Goal: Task Accomplishment & Management: Use online tool/utility

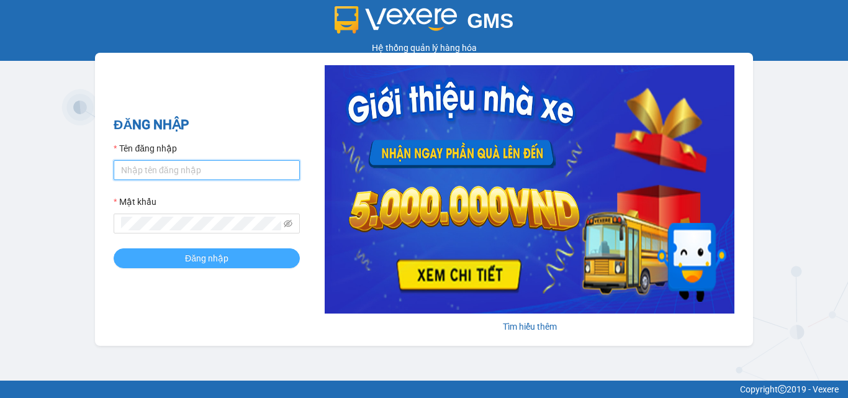
type input "dtnninh.halan"
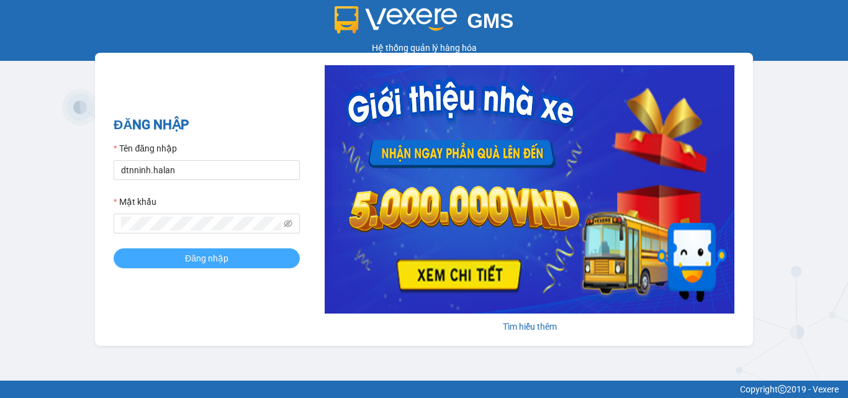
click at [173, 253] on button "Đăng nhập" at bounding box center [207, 258] width 186 height 20
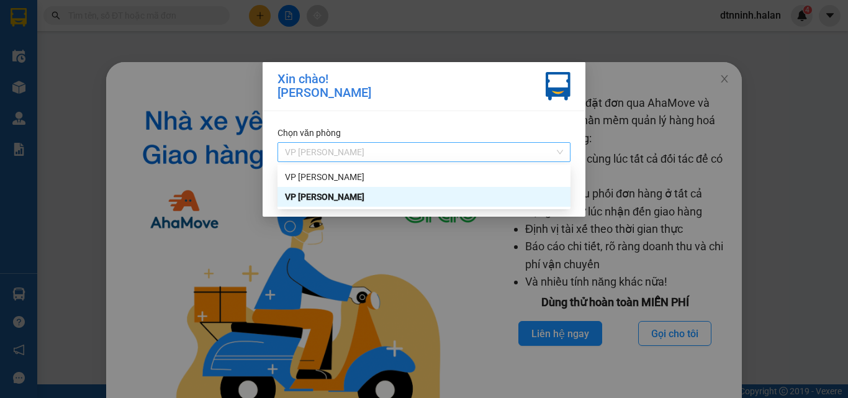
click at [403, 143] on span "VP [PERSON_NAME]" at bounding box center [424, 152] width 278 height 19
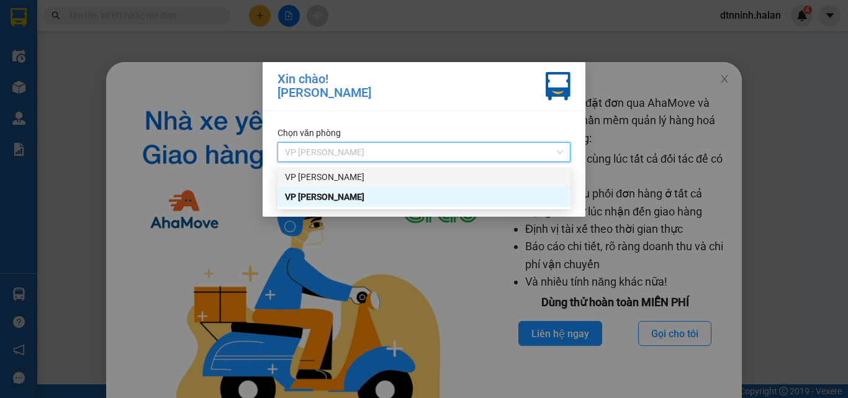
click at [394, 178] on div "VP [PERSON_NAME]" at bounding box center [424, 177] width 278 height 14
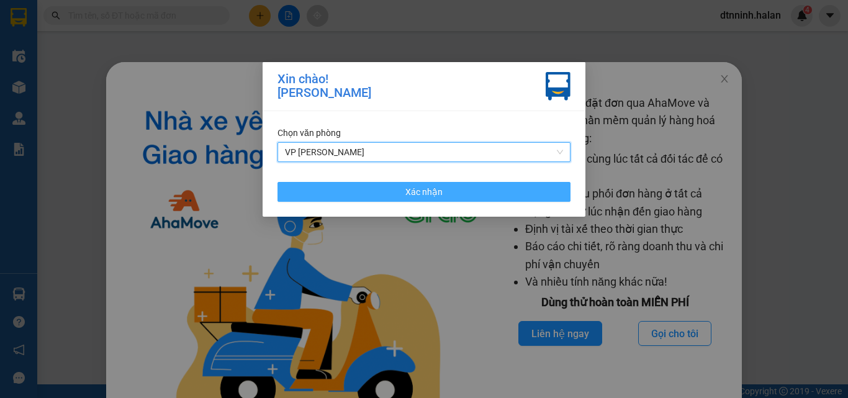
click at [390, 191] on button "Xác nhận" at bounding box center [423, 192] width 293 height 20
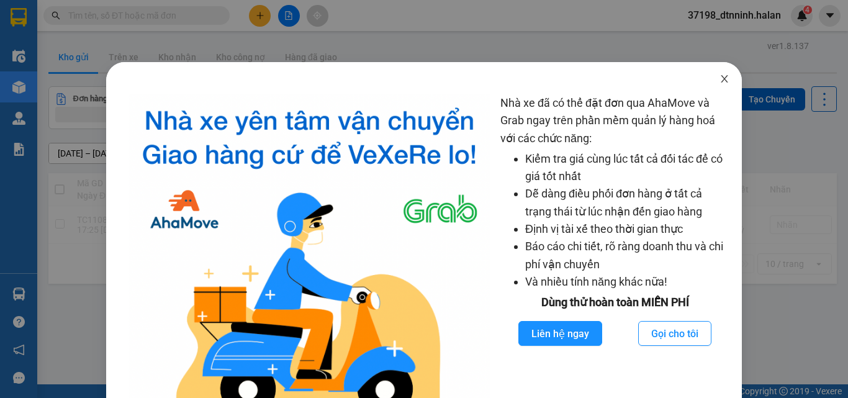
click at [719, 78] on icon "close" at bounding box center [724, 79] width 10 height 10
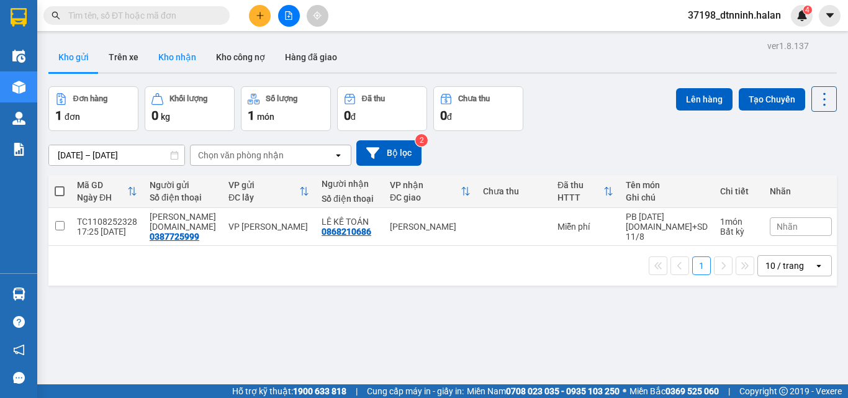
click at [190, 58] on button "Kho nhận" at bounding box center [177, 57] width 58 height 30
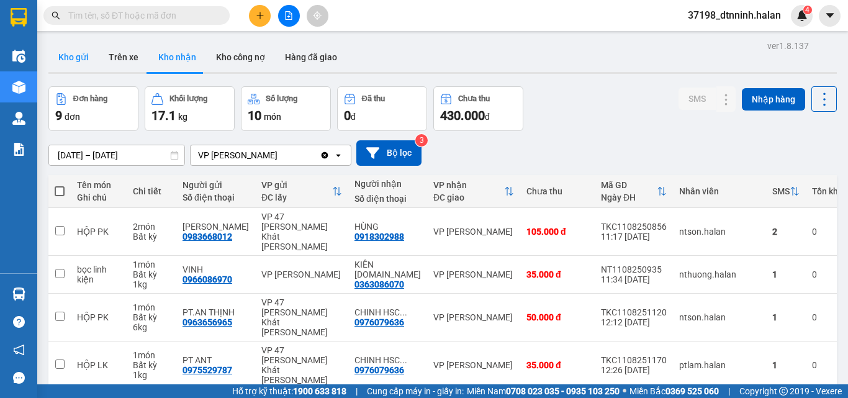
click at [83, 60] on button "Kho gửi" at bounding box center [73, 57] width 50 height 30
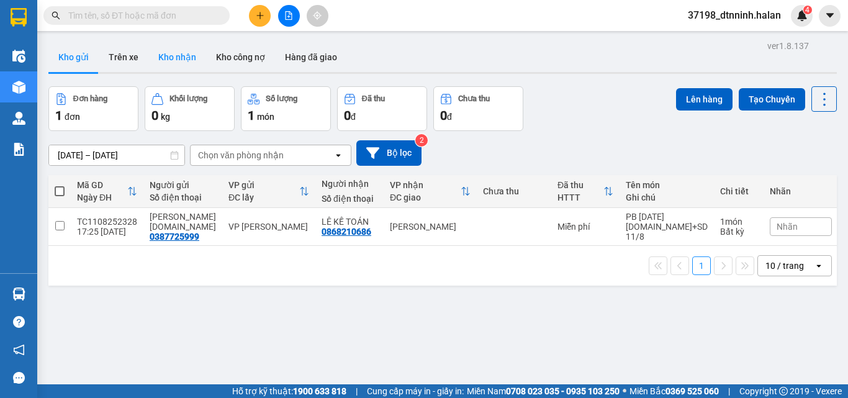
click at [174, 60] on button "Kho nhận" at bounding box center [177, 57] width 58 height 30
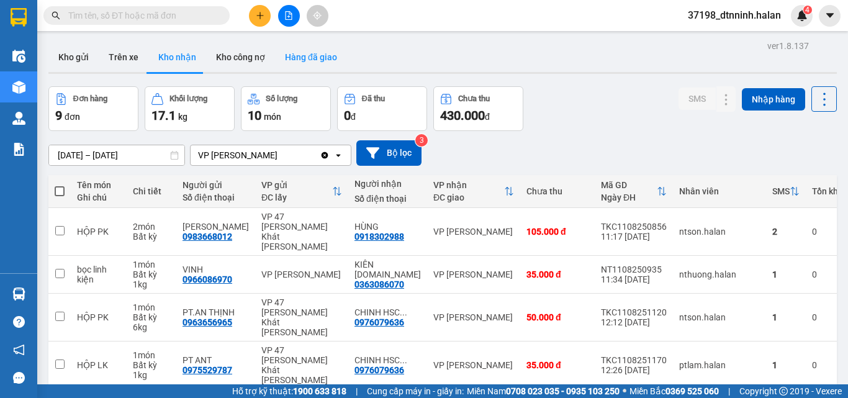
click at [297, 53] on button "Hàng đã giao" at bounding box center [311, 57] width 72 height 30
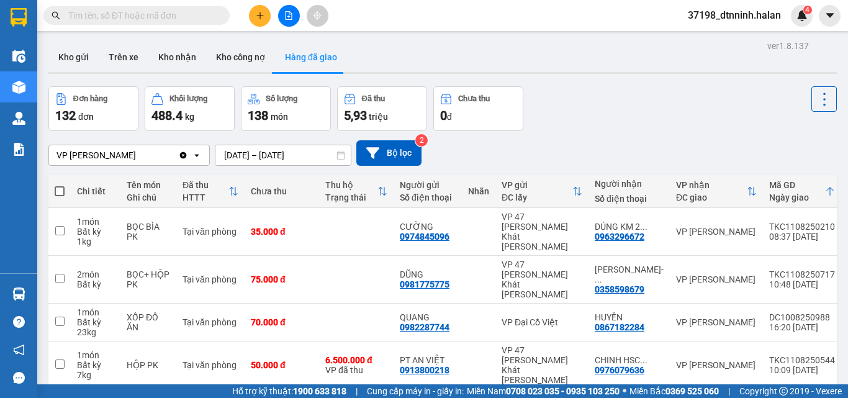
click at [291, 159] on input "[DATE] – [DATE]" at bounding box center [282, 155] width 135 height 20
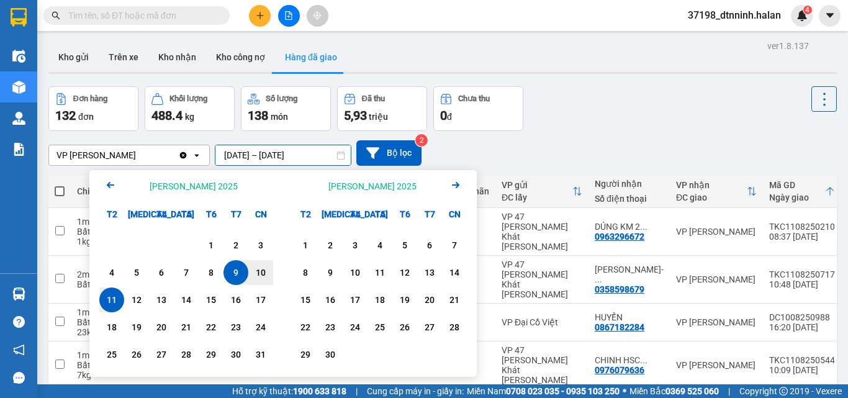
click at [110, 300] on div "11" at bounding box center [111, 299] width 17 height 15
type input "[DATE] – [DATE]"
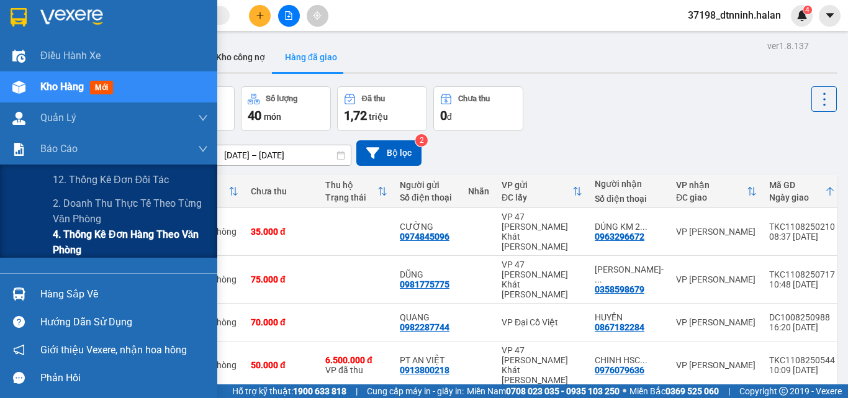
click at [63, 235] on span "4. Thống kê đơn hàng theo văn phòng" at bounding box center [130, 242] width 155 height 31
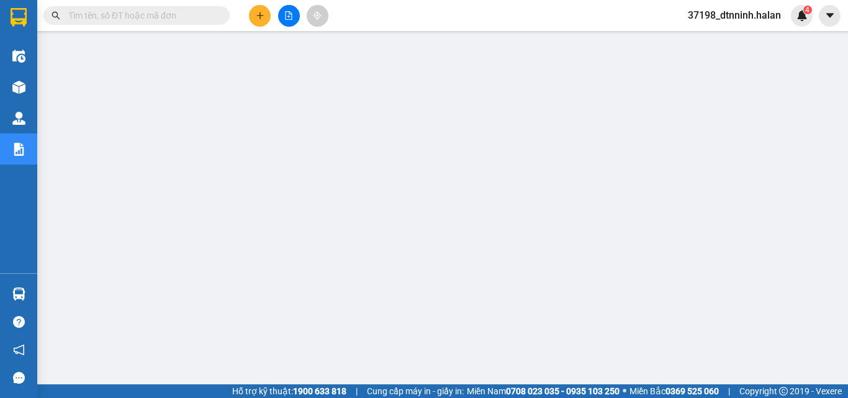
click at [704, 12] on span "37198_dtnninh.halan" at bounding box center [734, 15] width 113 height 16
click at [713, 38] on span "Đăng xuất" at bounding box center [740, 39] width 86 height 14
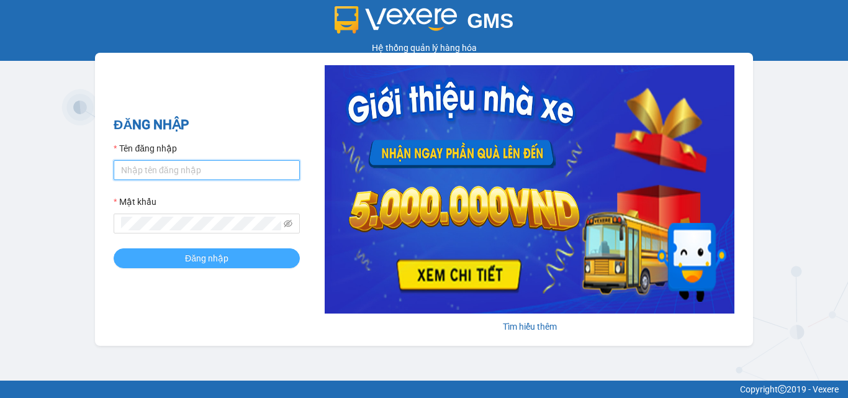
type input "dtnninh.halan"
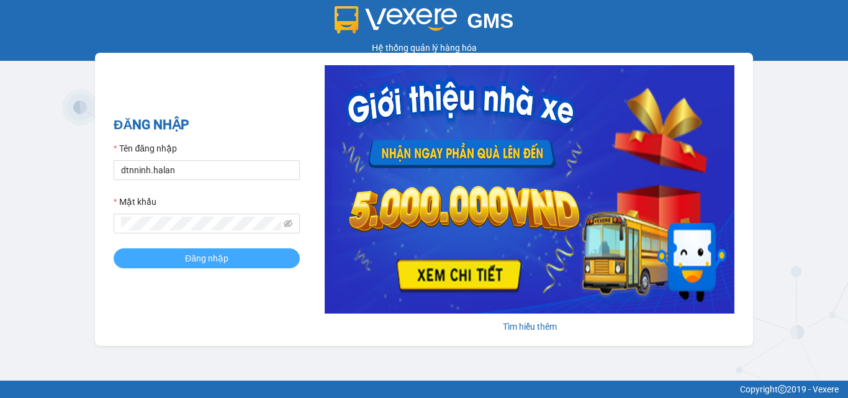
click at [210, 262] on span "Đăng nhập" at bounding box center [206, 258] width 43 height 14
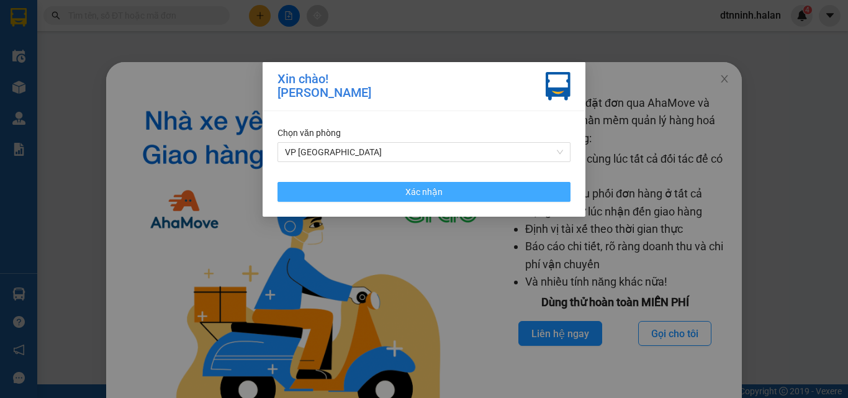
click at [408, 195] on span "Xác nhận" at bounding box center [423, 192] width 37 height 14
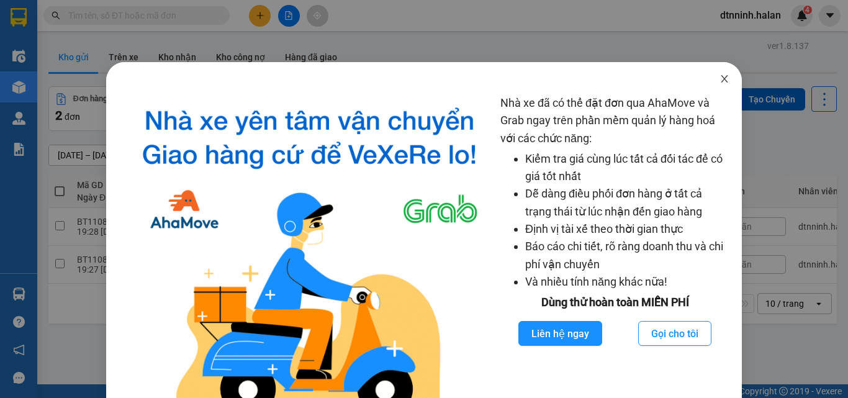
click at [719, 79] on icon "close" at bounding box center [724, 79] width 10 height 10
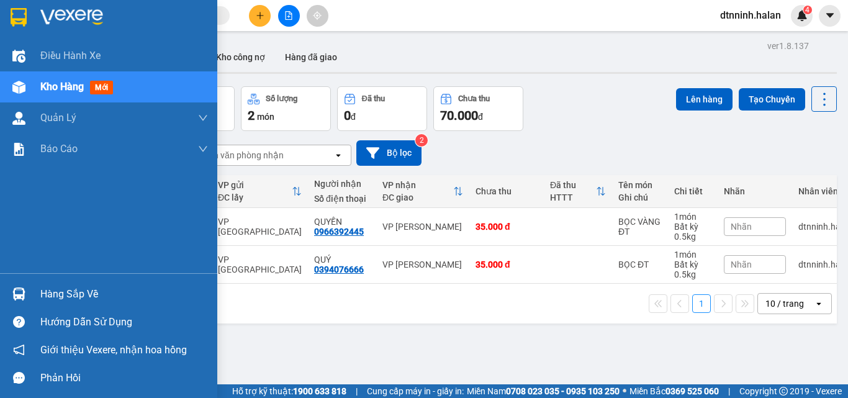
click at [28, 291] on div at bounding box center [19, 294] width 22 height 22
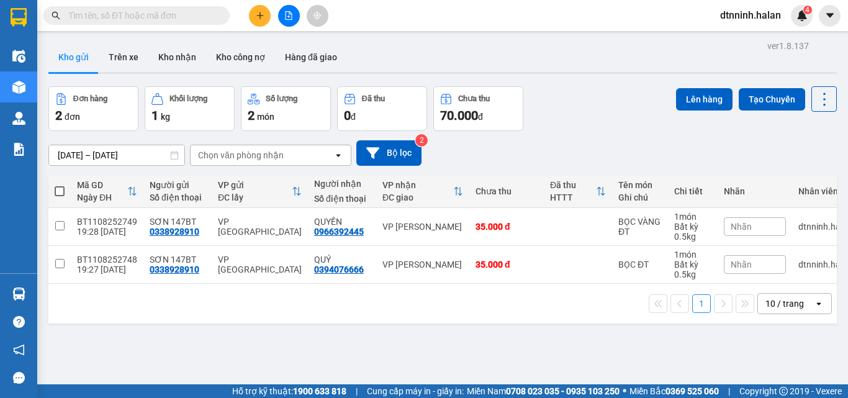
click at [649, 318] on section "Kết quả tìm kiếm ( 0 ) Bộ lọc No Data dtnninh.halan 4 Điều hành xe Kho hàng mới…" at bounding box center [424, 199] width 848 height 398
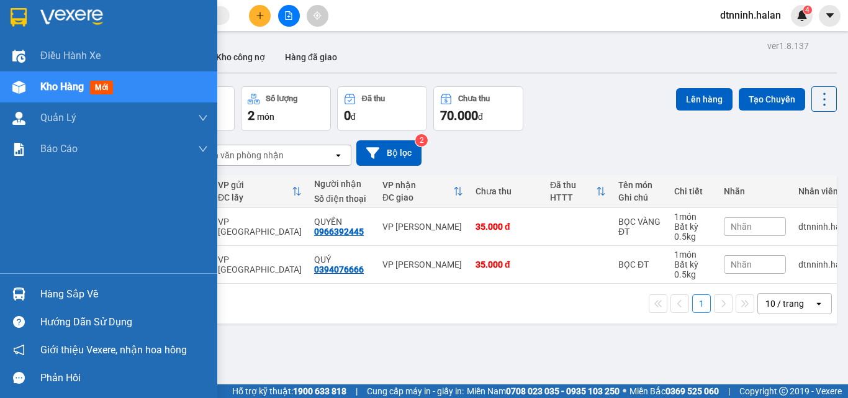
click at [39, 294] on div "Hàng sắp về" at bounding box center [108, 294] width 217 height 28
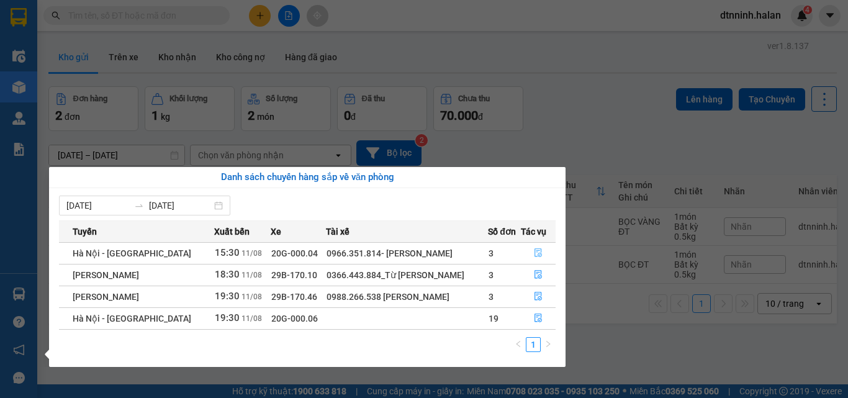
click at [532, 253] on button "button" at bounding box center [538, 253] width 34 height 20
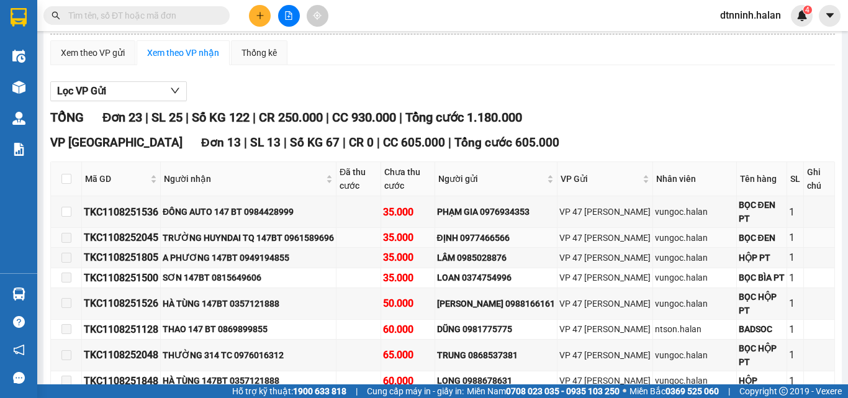
scroll to position [124, 0]
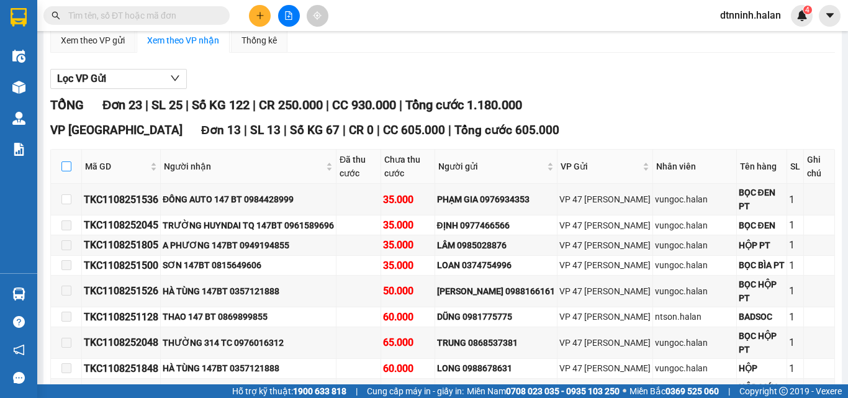
click at [63, 171] on input "checkbox" at bounding box center [66, 166] width 10 height 10
checkbox input "true"
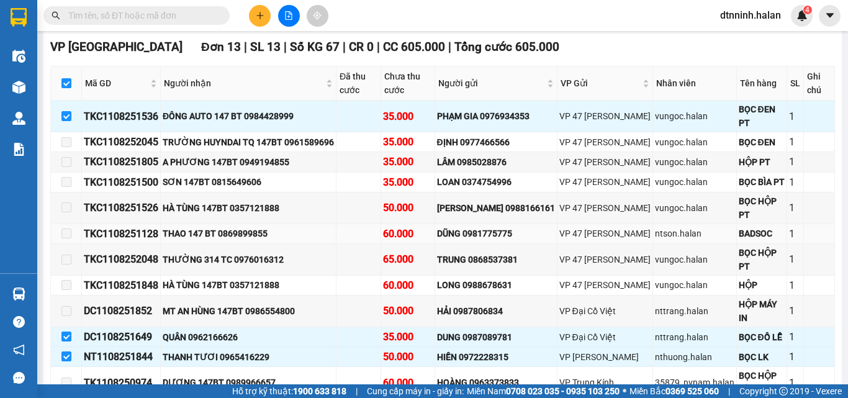
scroll to position [186, 0]
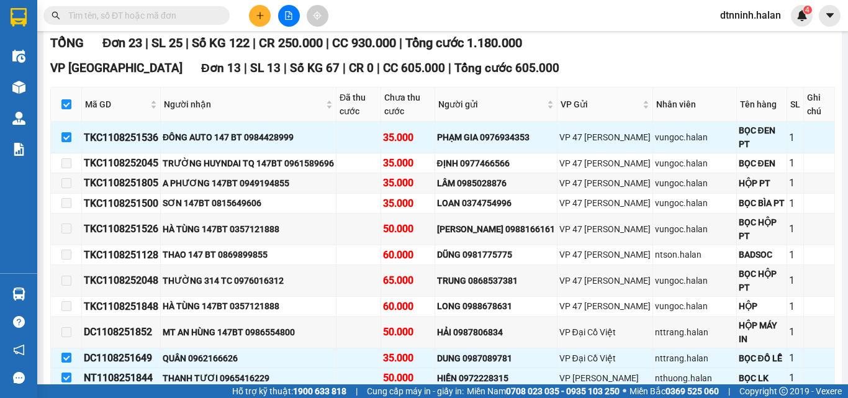
click at [148, 11] on input "text" at bounding box center [141, 16] width 146 height 14
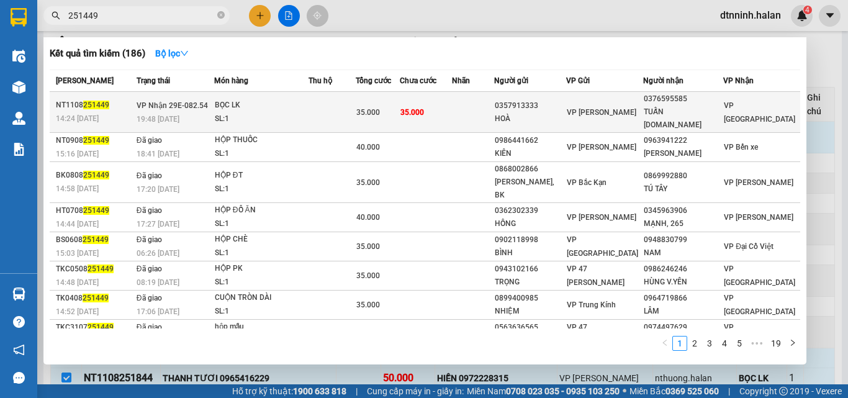
type input "251449"
click at [424, 108] on span "35.000" at bounding box center [412, 112] width 24 height 9
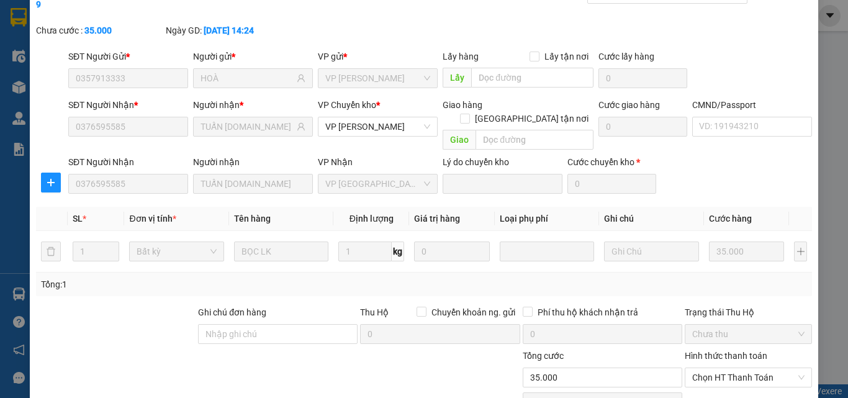
type input "0357913333"
type input "HOÀ"
type input "0376595585"
type input "TUẤN NGUYỄN-314.TC"
type input "35.000"
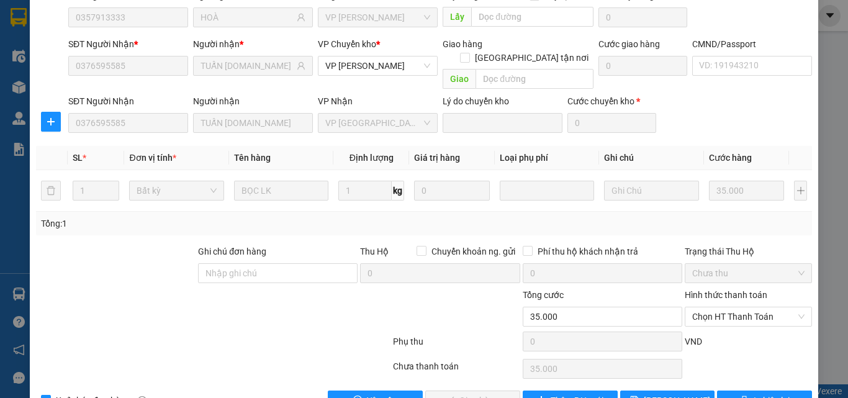
scroll to position [131, 0]
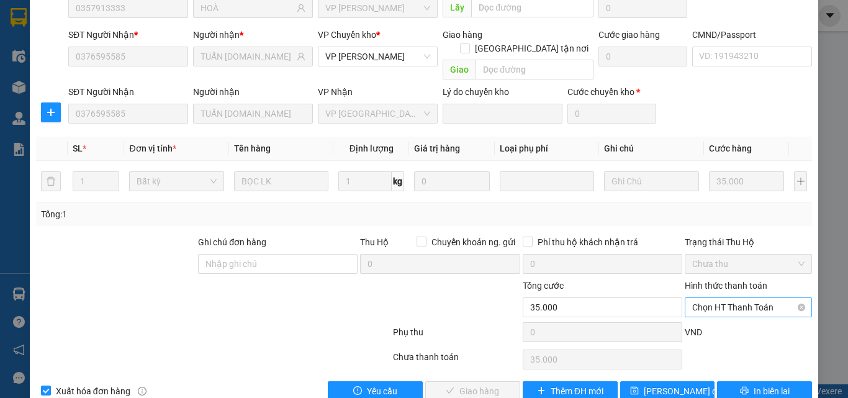
click at [703, 298] on span "Chọn HT Thanh Toán" at bounding box center [748, 307] width 112 height 19
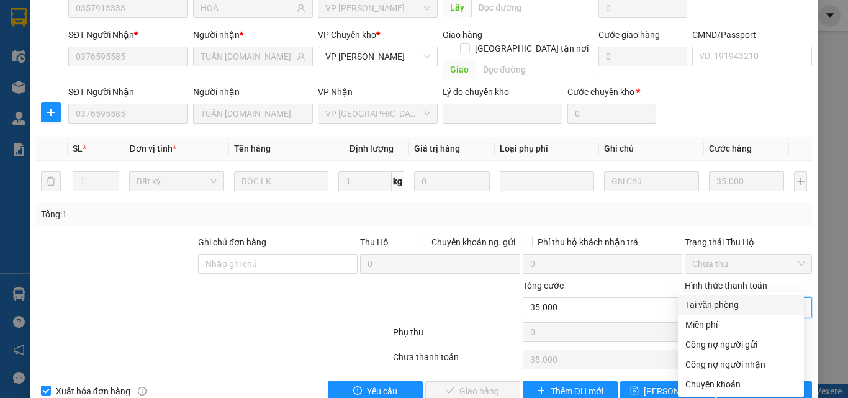
drag, startPoint x: 703, startPoint y: 291, endPoint x: 694, endPoint y: 300, distance: 13.2
click at [701, 295] on div "Tại văn phòng" at bounding box center [741, 305] width 126 height 20
type input "0"
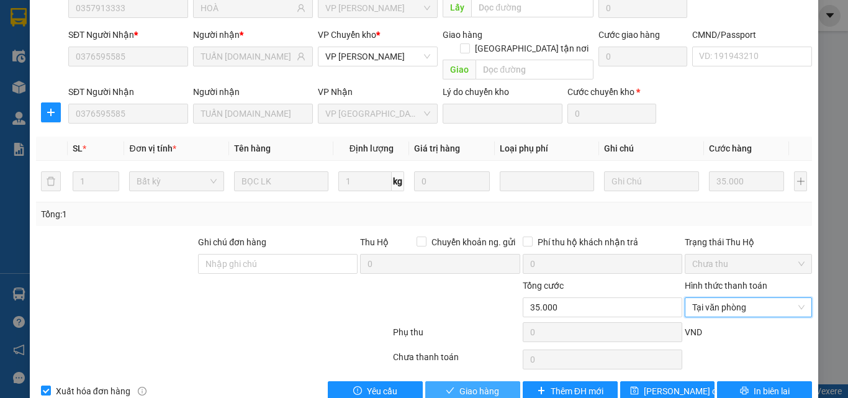
click at [507, 381] on button "Giao hàng" at bounding box center [472, 391] width 95 height 20
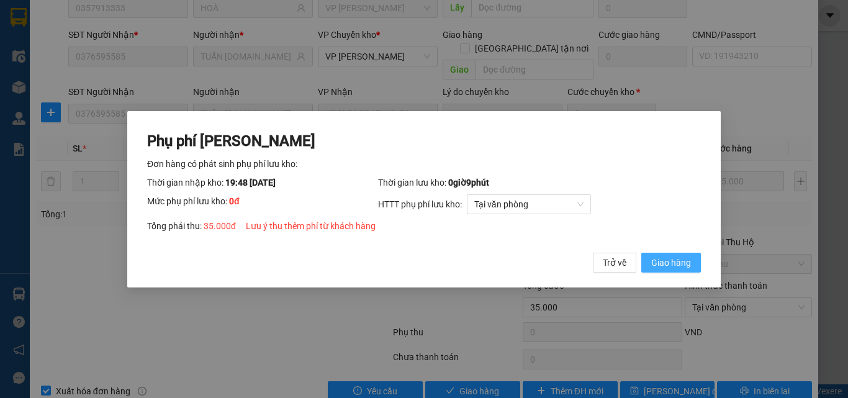
click at [672, 263] on span "Giao hàng" at bounding box center [671, 262] width 40 height 14
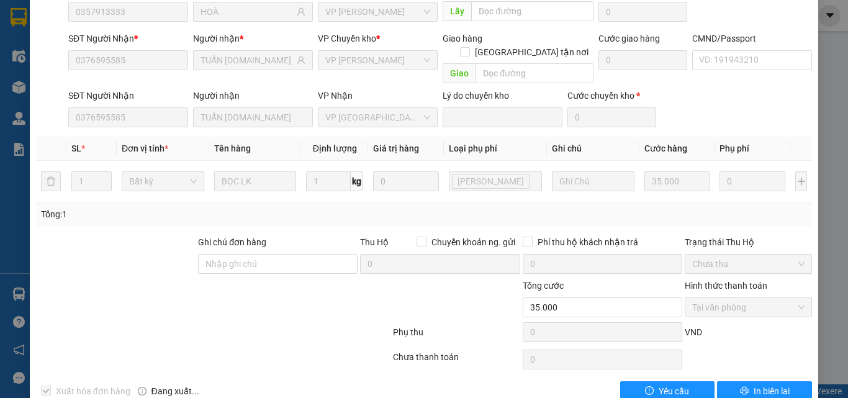
scroll to position [0, 0]
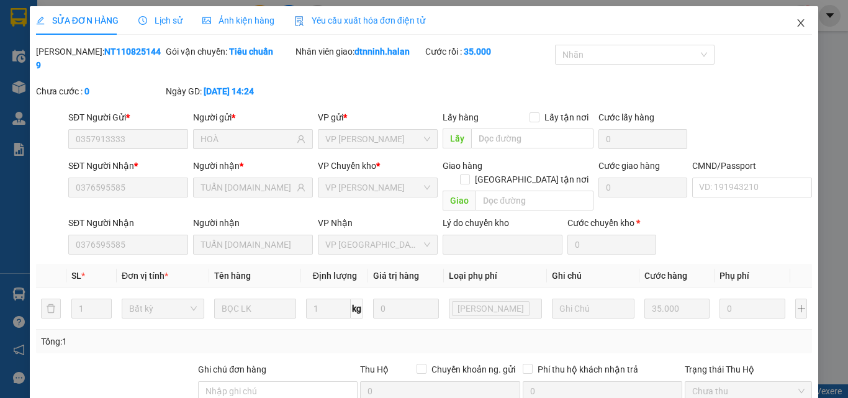
click at [796, 25] on icon "close" at bounding box center [801, 23] width 10 height 10
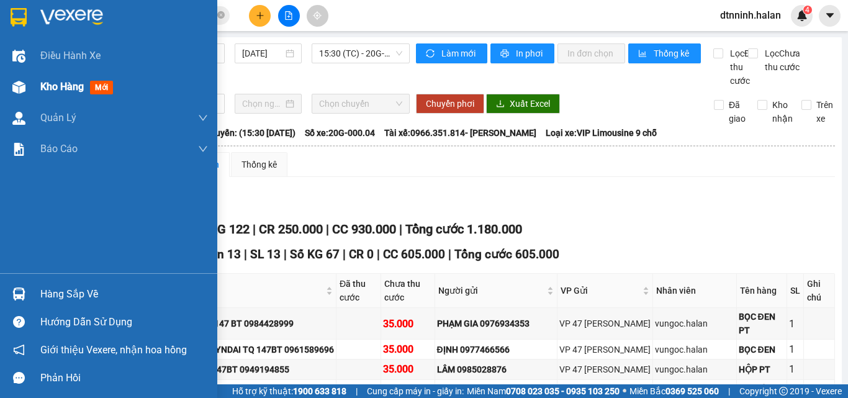
click at [63, 84] on span "Kho hàng" at bounding box center [61, 87] width 43 height 12
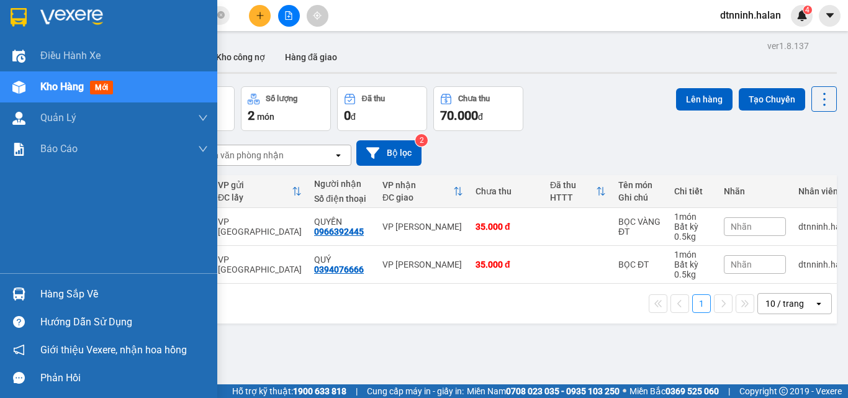
click at [48, 291] on div "Hàng sắp về" at bounding box center [124, 294] width 168 height 19
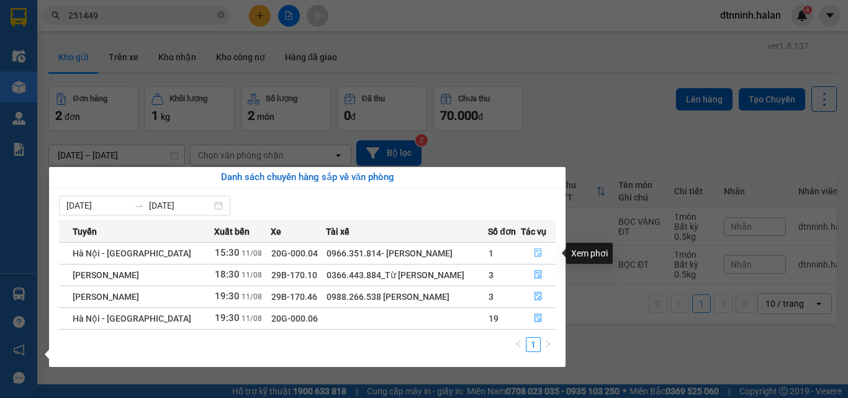
click at [535, 253] on icon "file-done" at bounding box center [538, 252] width 9 height 9
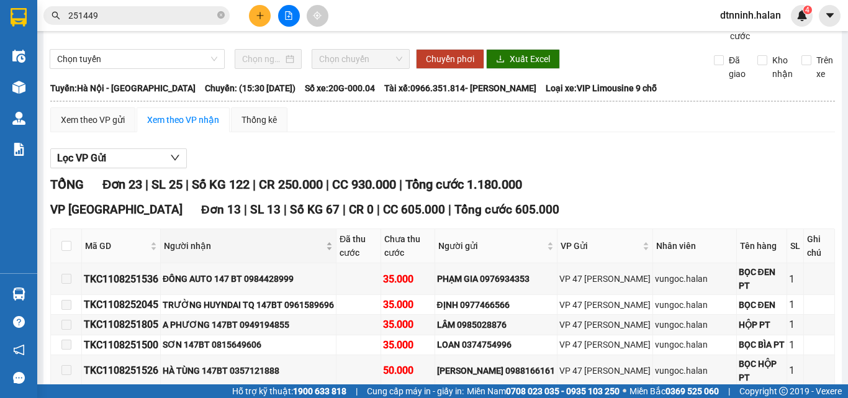
scroll to position [62, 0]
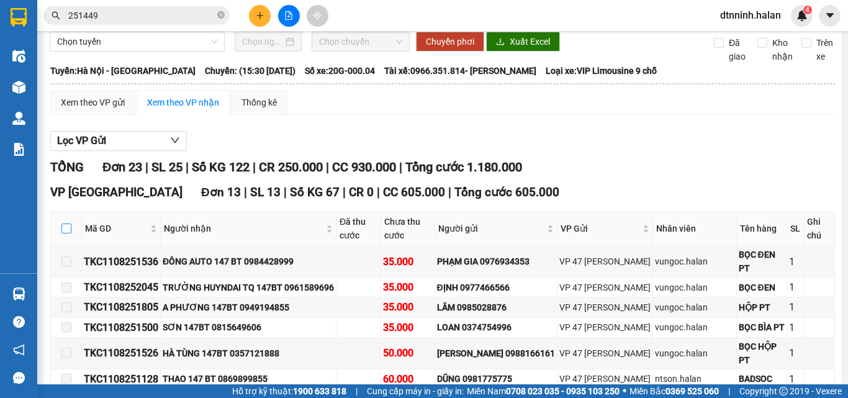
click at [70, 233] on input "checkbox" at bounding box center [66, 228] width 10 height 10
checkbox input "true"
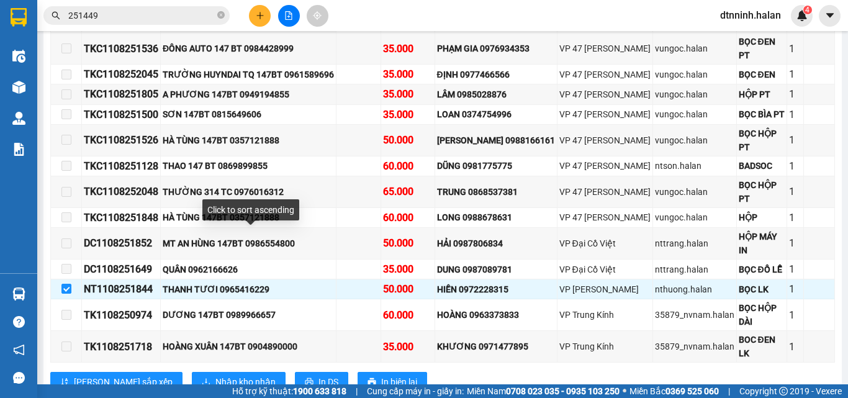
scroll to position [372, 0]
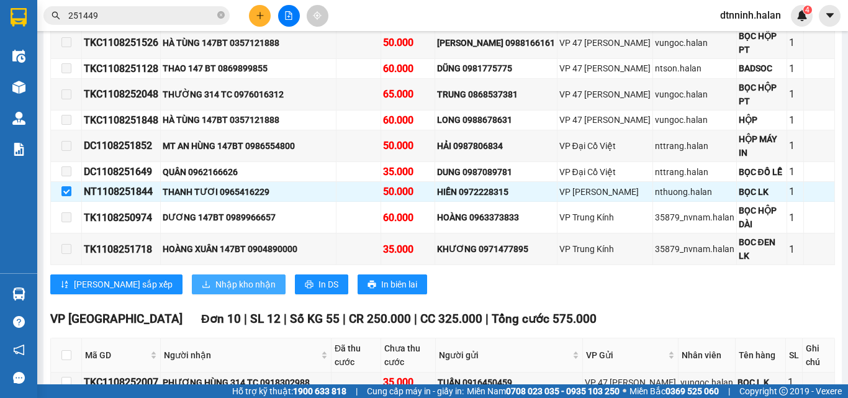
click at [210, 274] on button "Nhập kho nhận" at bounding box center [239, 284] width 94 height 20
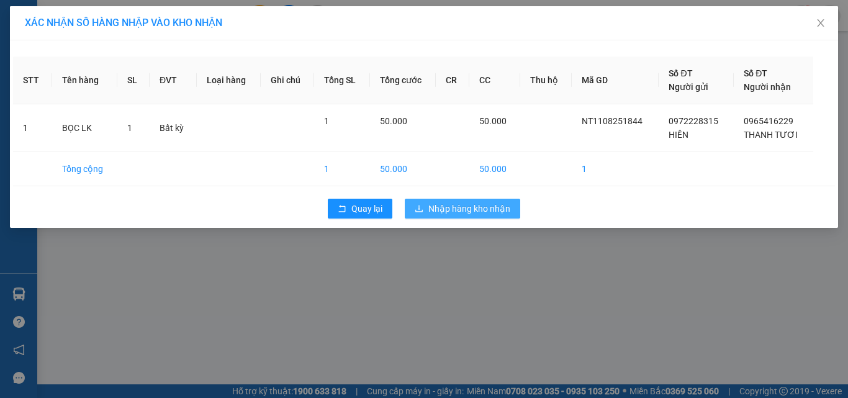
click at [468, 205] on span "Nhập hàng kho nhận" at bounding box center [469, 209] width 82 height 14
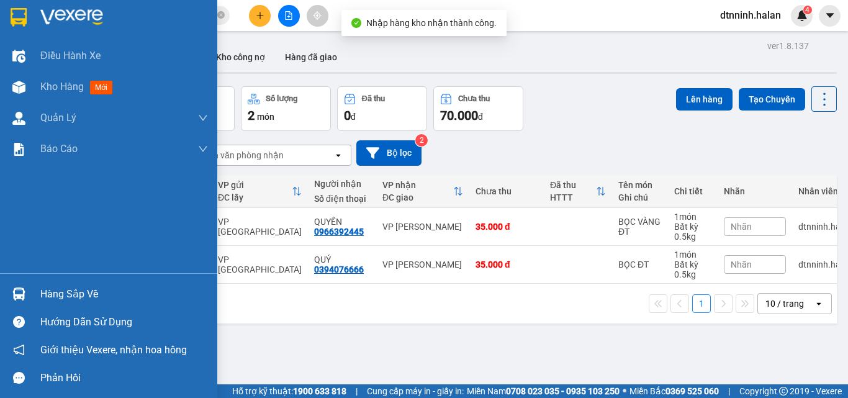
click at [20, 300] on img at bounding box center [18, 293] width 13 height 13
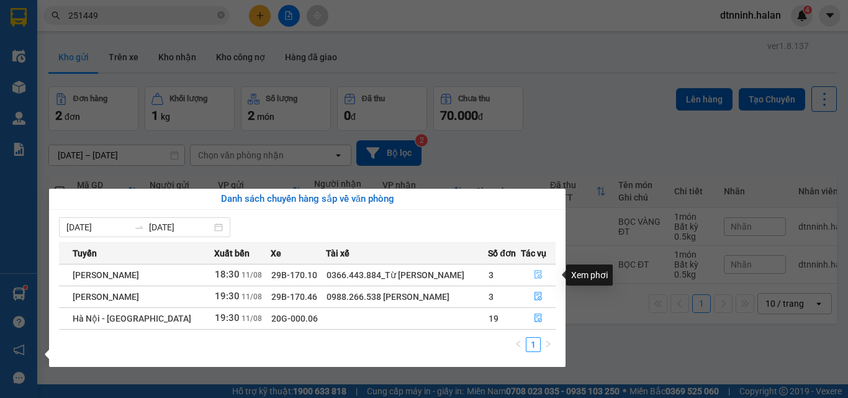
click at [541, 274] on icon "file-done" at bounding box center [538, 274] width 9 height 9
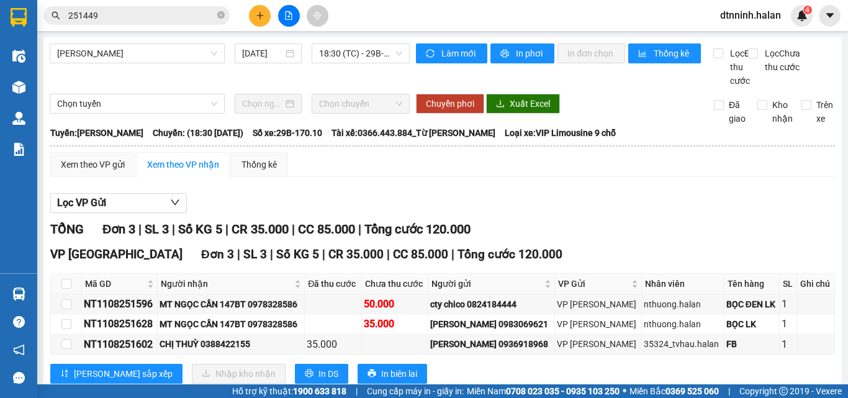
scroll to position [48, 0]
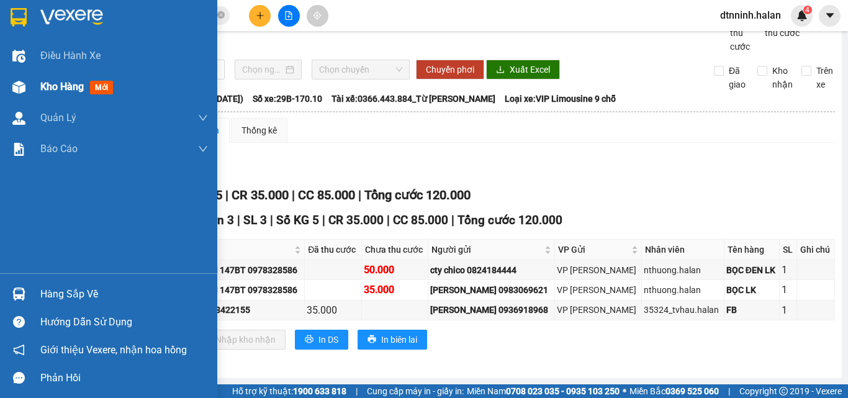
click at [0, 90] on div "Kho hàng mới" at bounding box center [108, 86] width 217 height 31
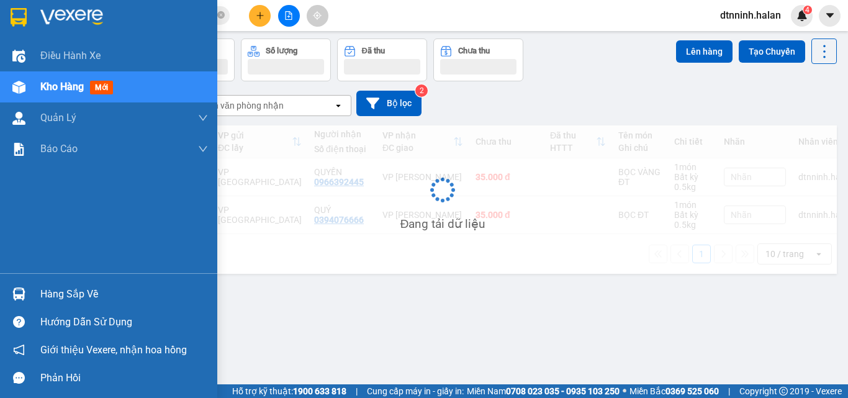
click at [41, 83] on span "Kho hàng" at bounding box center [61, 87] width 43 height 12
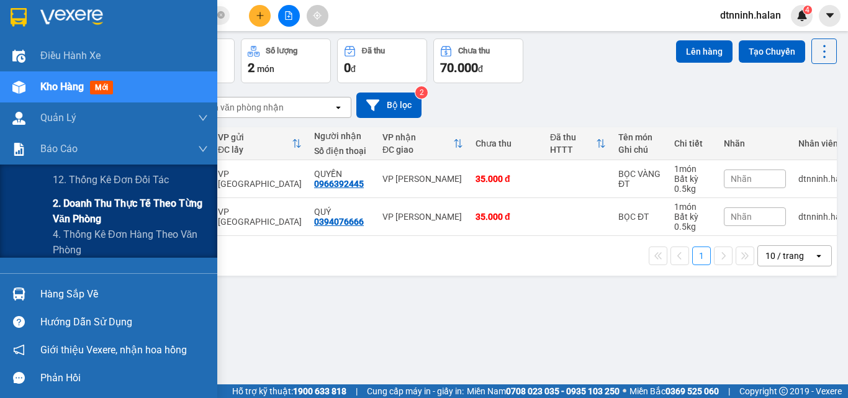
click at [68, 209] on span "2. Doanh thu thực tế theo từng văn phòng" at bounding box center [130, 211] width 155 height 31
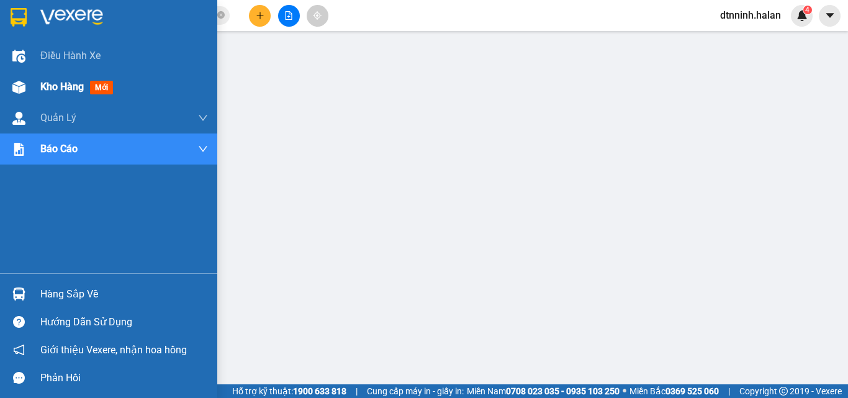
click at [25, 84] on div at bounding box center [19, 87] width 22 height 22
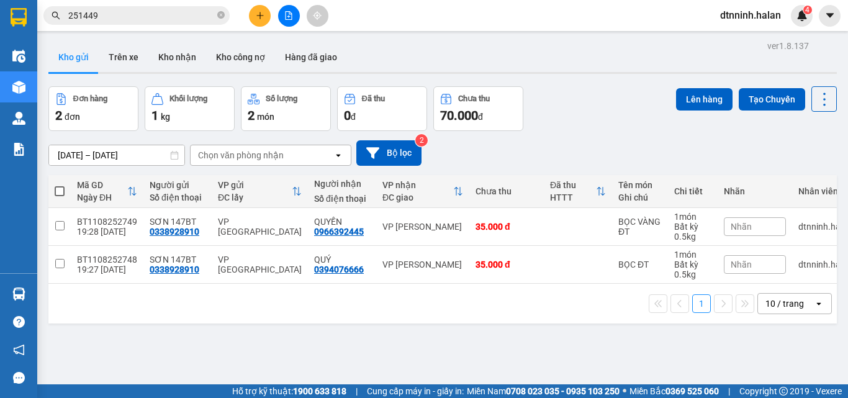
click at [160, 52] on button "Kho nhận" at bounding box center [177, 57] width 58 height 30
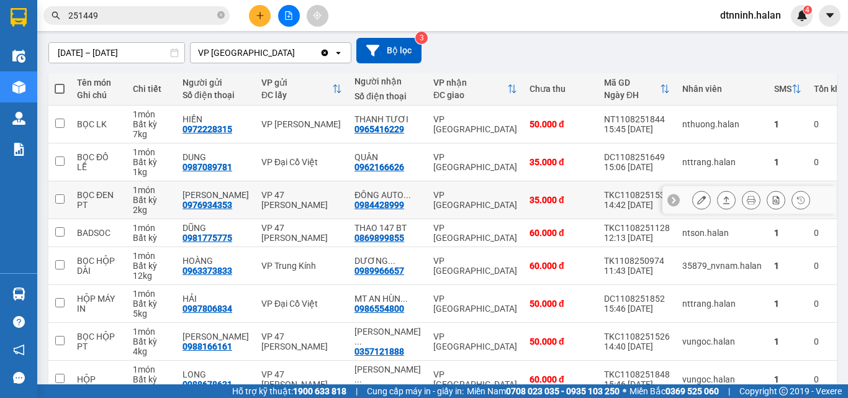
scroll to position [124, 0]
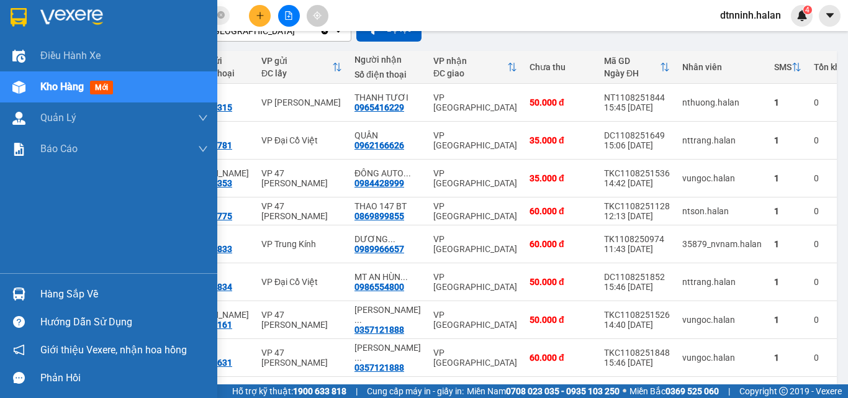
click at [32, 295] on div "Hàng sắp về" at bounding box center [108, 294] width 217 height 28
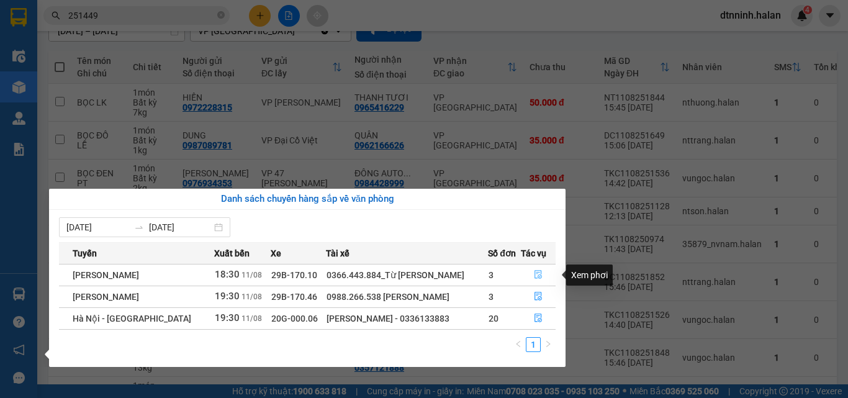
click at [530, 276] on button "button" at bounding box center [538, 275] width 34 height 20
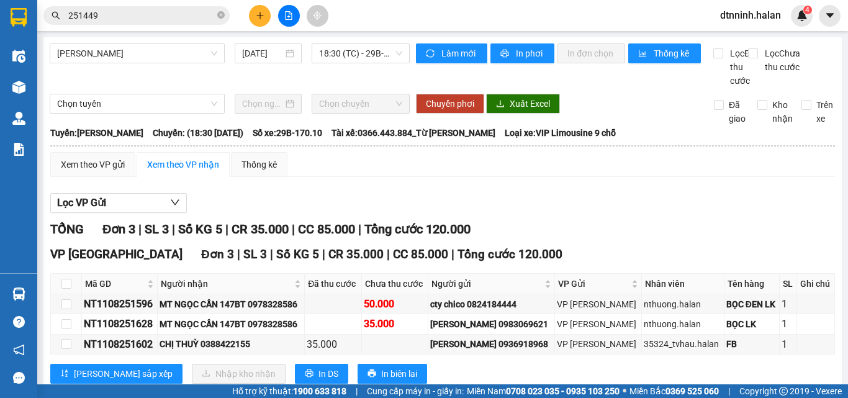
scroll to position [48, 0]
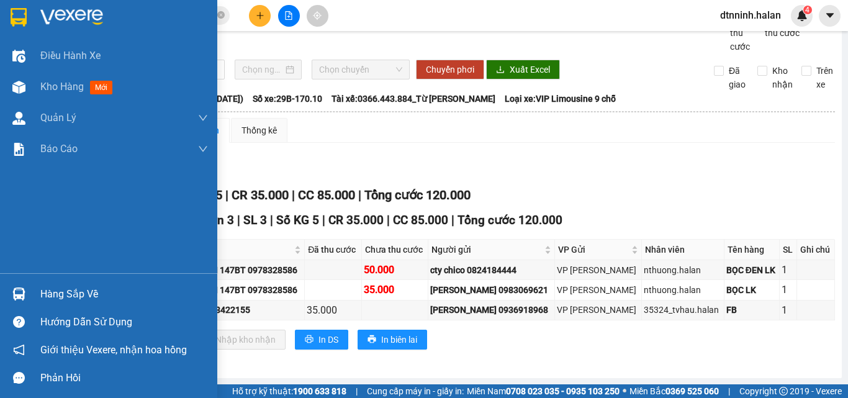
click at [36, 289] on div "Hàng sắp về" at bounding box center [108, 294] width 217 height 28
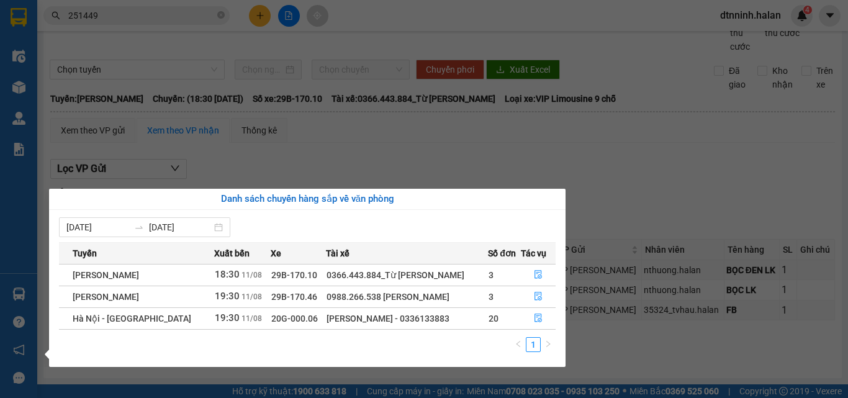
click at [135, 144] on section "Kết quả tìm kiếm ( 186 ) Bộ lọc Mã ĐH Trạng thái Món hàng Thu hộ Tổng cước Chưa…" at bounding box center [424, 199] width 848 height 398
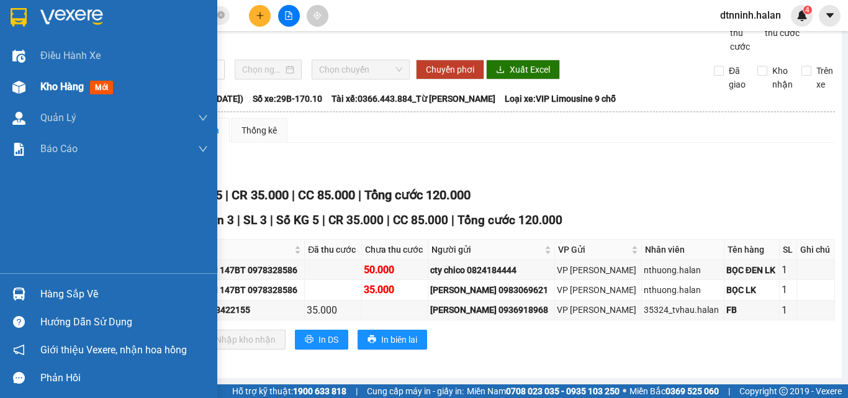
click at [23, 91] on img at bounding box center [18, 87] width 13 height 13
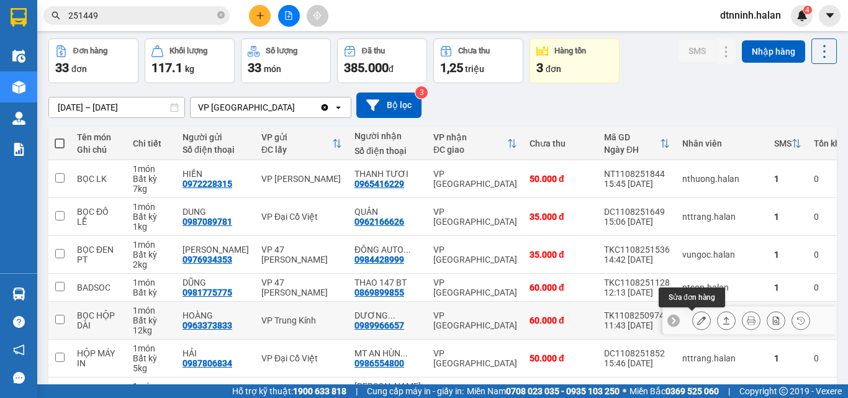
click at [693, 323] on button at bounding box center [701, 321] width 17 height 22
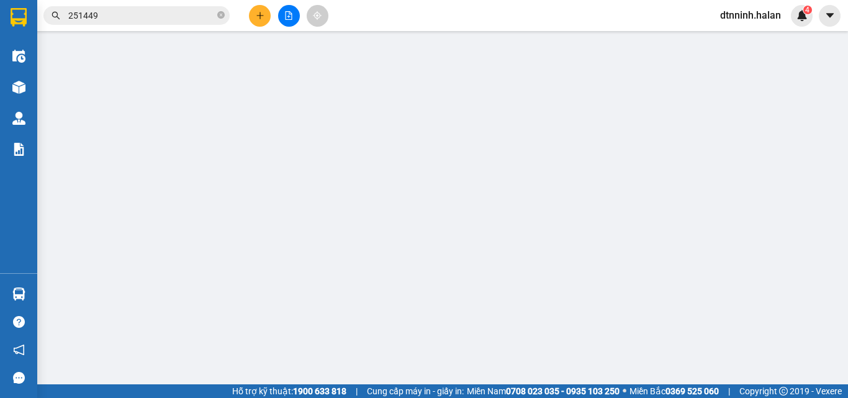
type input "0963373833"
type input "HOÀNG"
type input "0989966657"
type input "DƯƠNG 147BT"
type input "60.000"
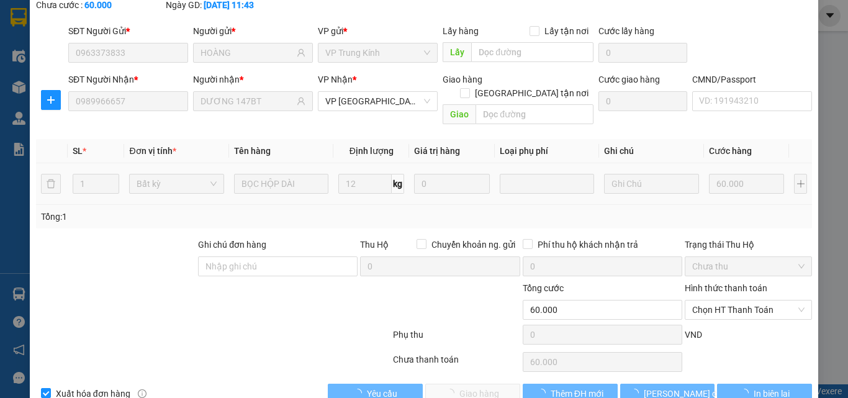
scroll to position [89, 0]
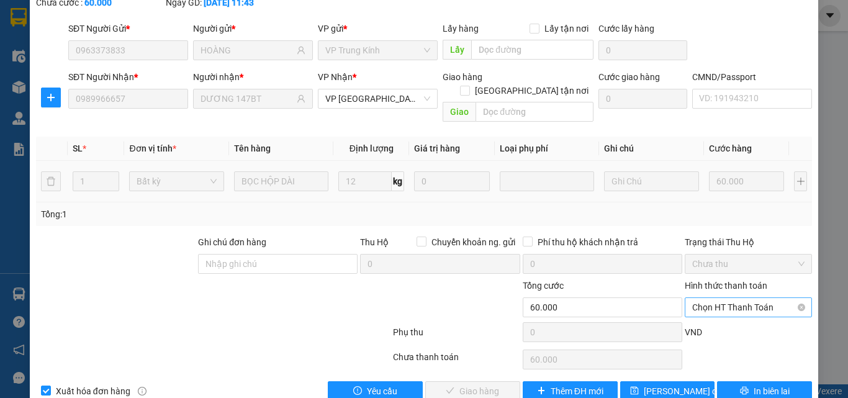
click at [714, 298] on span "Chọn HT Thanh Toán" at bounding box center [748, 307] width 112 height 19
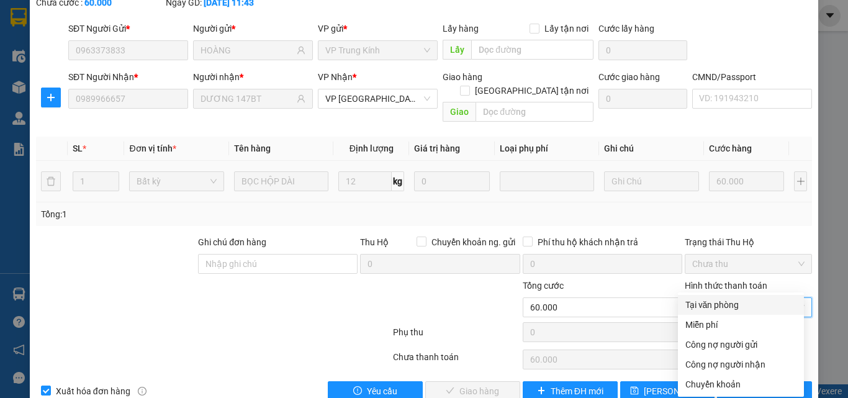
click at [717, 300] on div "Tại văn phòng" at bounding box center [740, 305] width 111 height 14
type input "0"
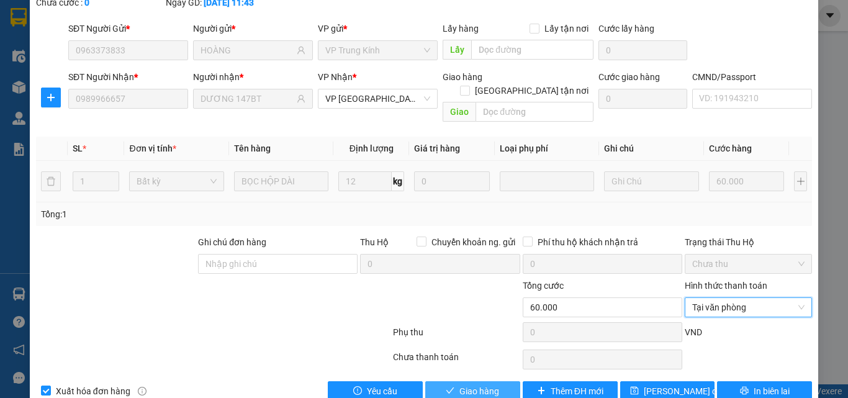
click at [491, 384] on span "Giao hàng" at bounding box center [479, 391] width 40 height 14
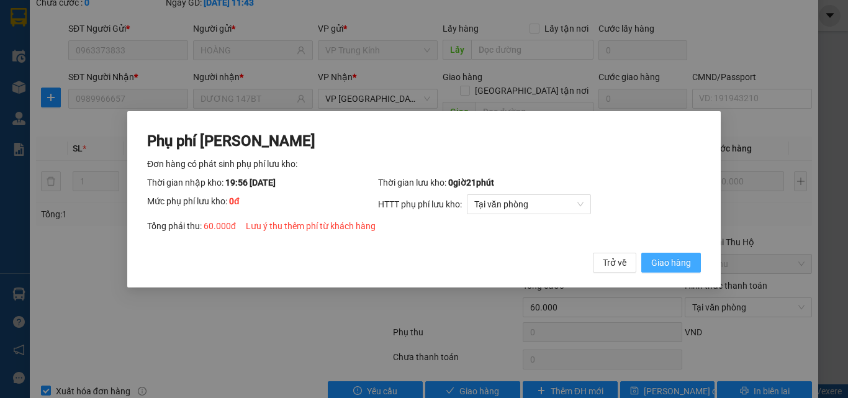
drag, startPoint x: 637, startPoint y: 270, endPoint x: 648, endPoint y: 264, distance: 11.9
click at [642, 269] on div "Trở về Giao hàng" at bounding box center [647, 262] width 108 height 20
click at [648, 264] on button "Giao hàng" at bounding box center [671, 262] width 60 height 20
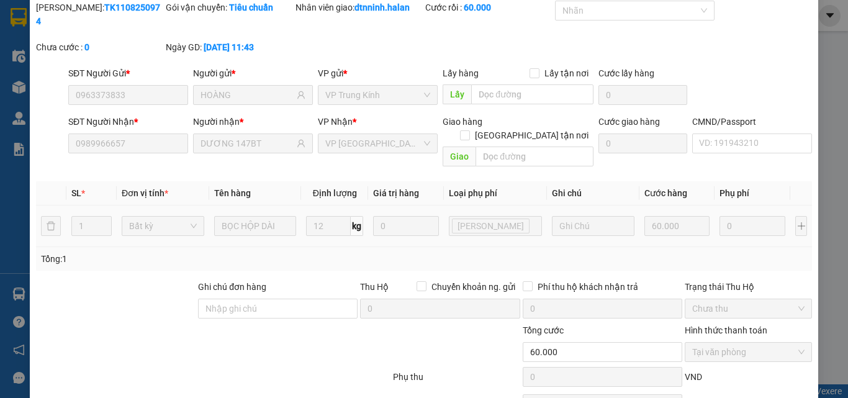
scroll to position [0, 0]
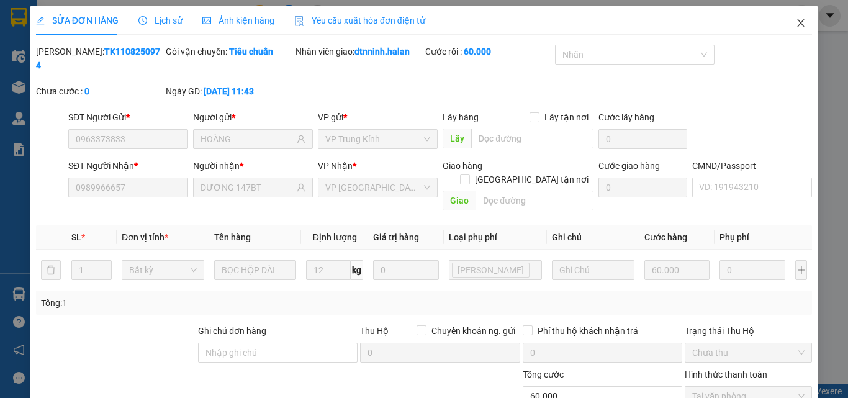
click at [796, 24] on icon "close" at bounding box center [801, 23] width 10 height 10
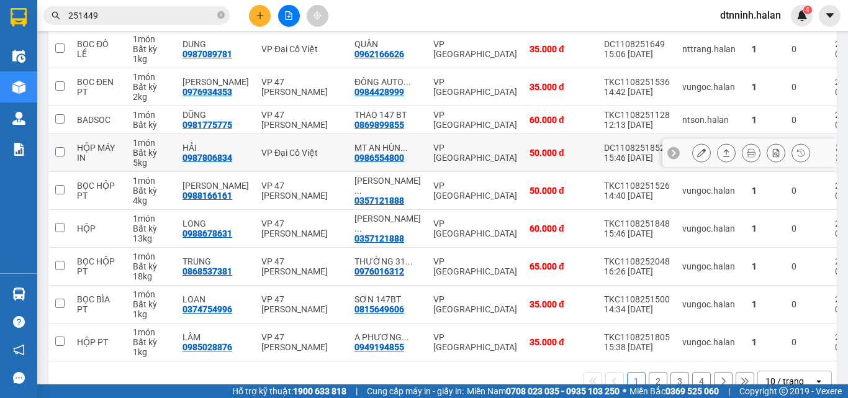
scroll to position [248, 0]
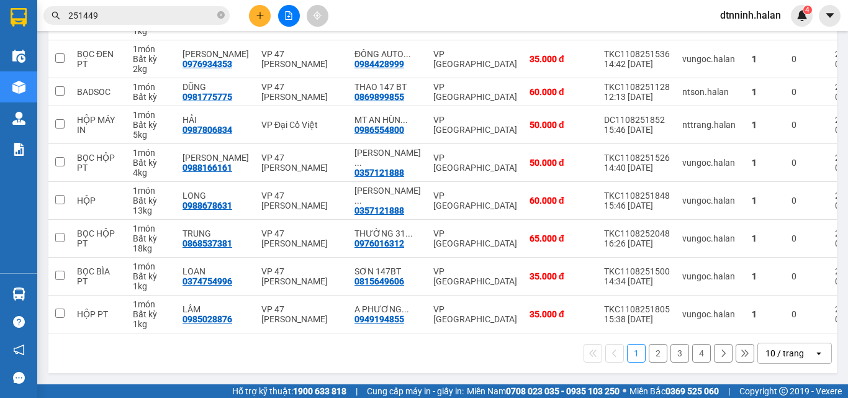
click at [692, 354] on button "4" at bounding box center [701, 353] width 19 height 19
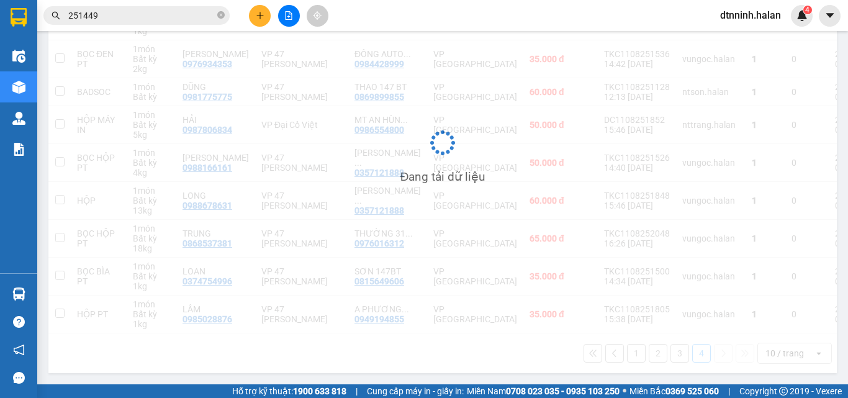
scroll to position [57, 0]
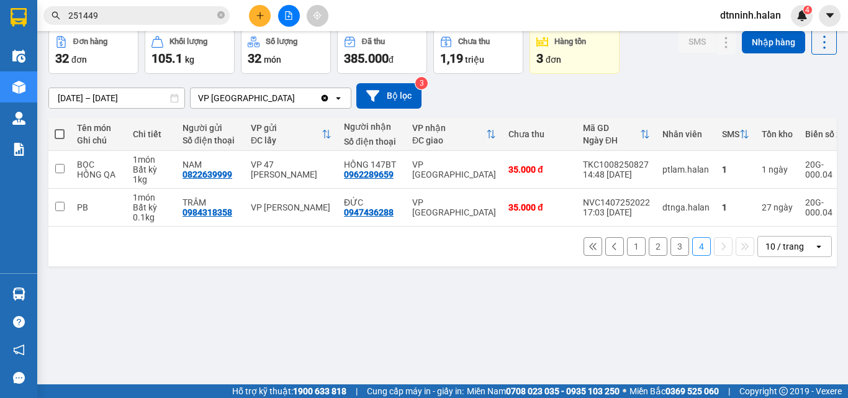
click at [673, 256] on button "3" at bounding box center [679, 246] width 19 height 19
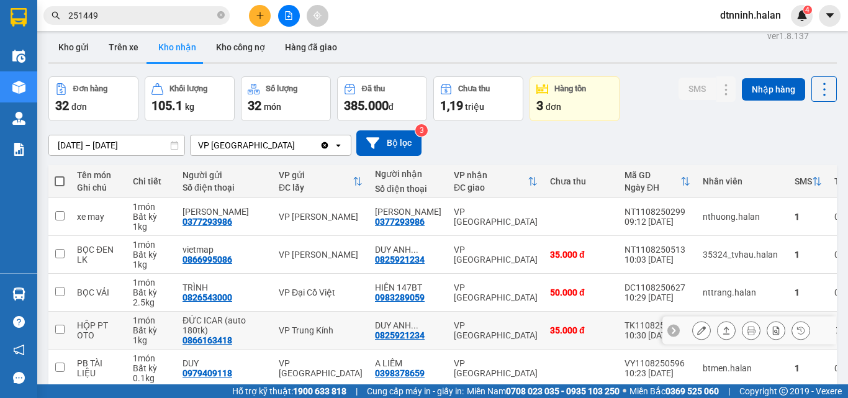
scroll to position [258, 0]
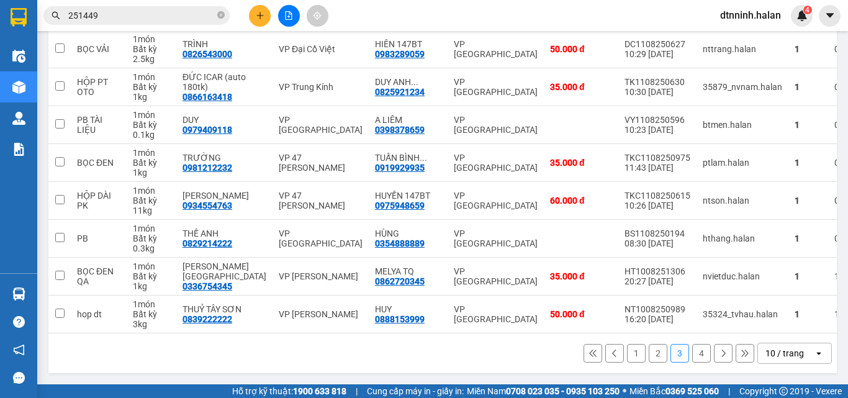
click at [652, 354] on button "2" at bounding box center [658, 353] width 19 height 19
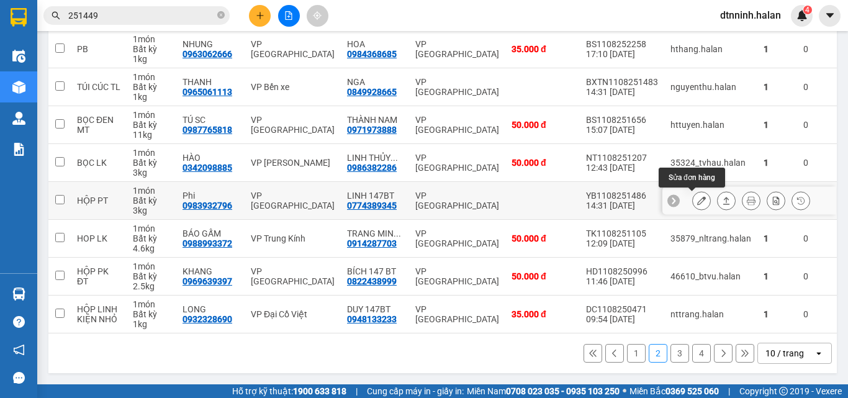
click at [697, 199] on icon at bounding box center [701, 200] width 9 height 9
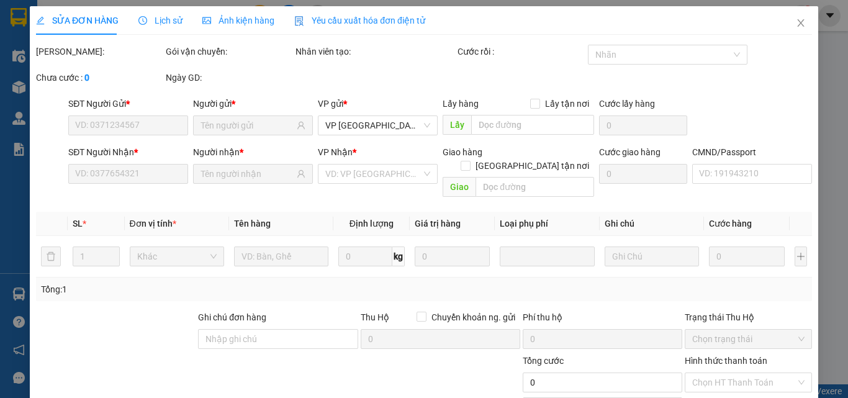
scroll to position [58, 0]
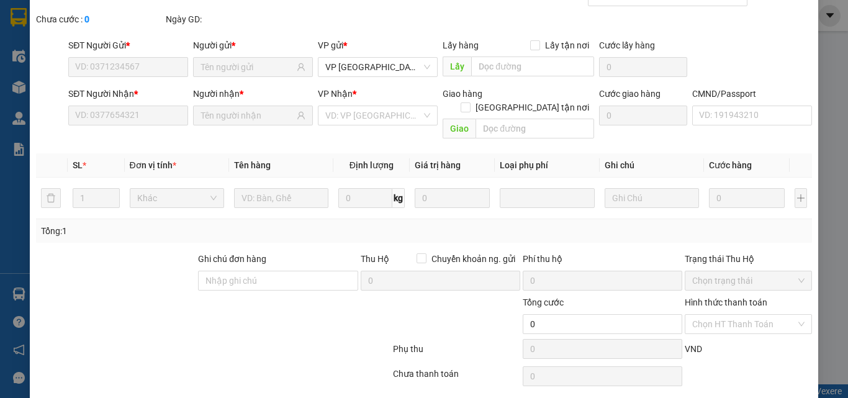
type input "0983932796"
type input "Phi"
type input "0774389345"
type input "LINH 147BT"
type input "40.000"
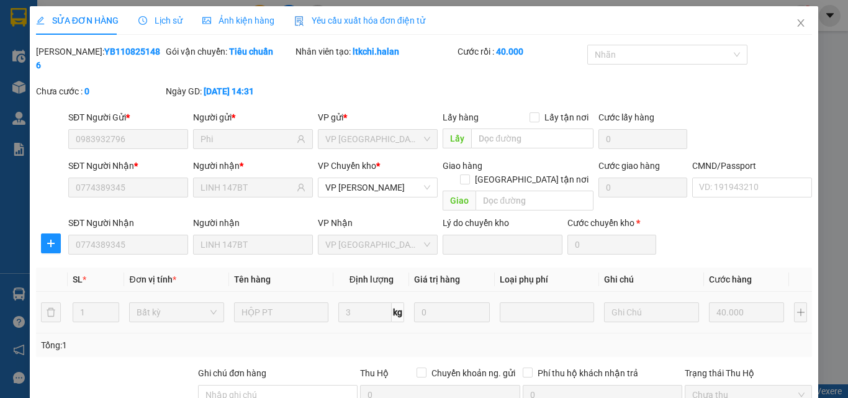
scroll to position [131, 0]
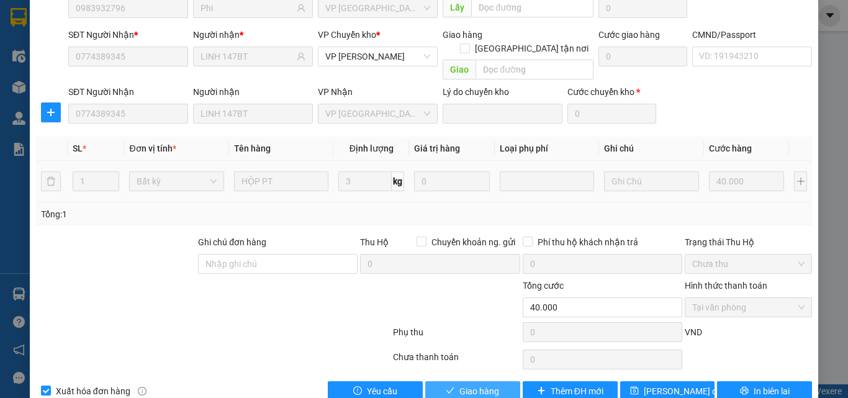
click at [462, 384] on span "Giao hàng" at bounding box center [479, 391] width 40 height 14
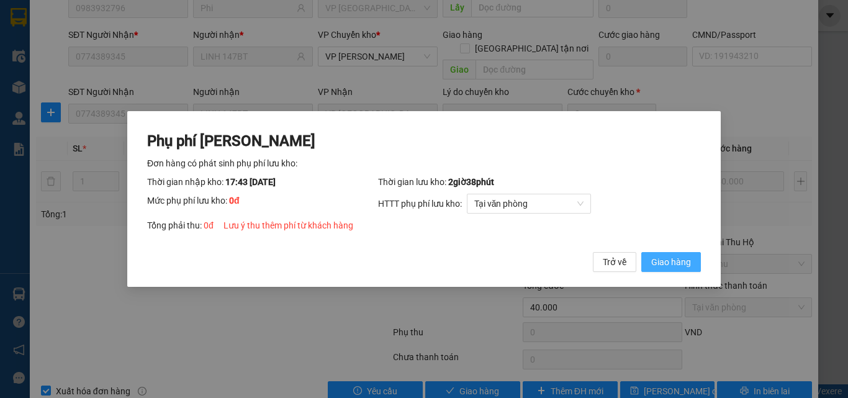
click at [672, 258] on span "Giao hàng" at bounding box center [671, 262] width 40 height 14
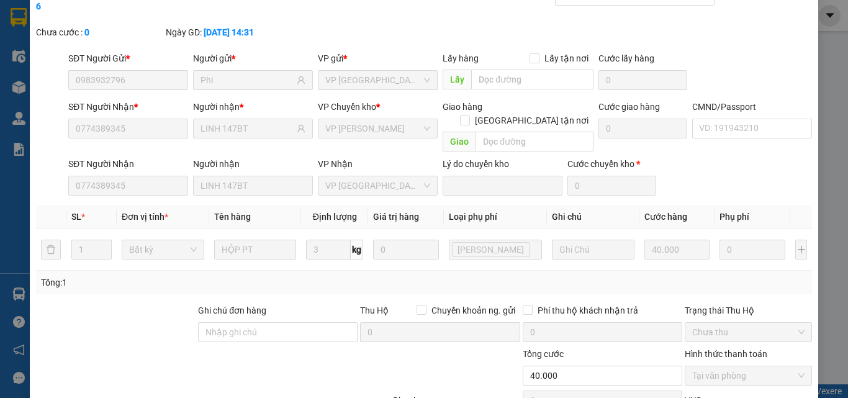
scroll to position [0, 0]
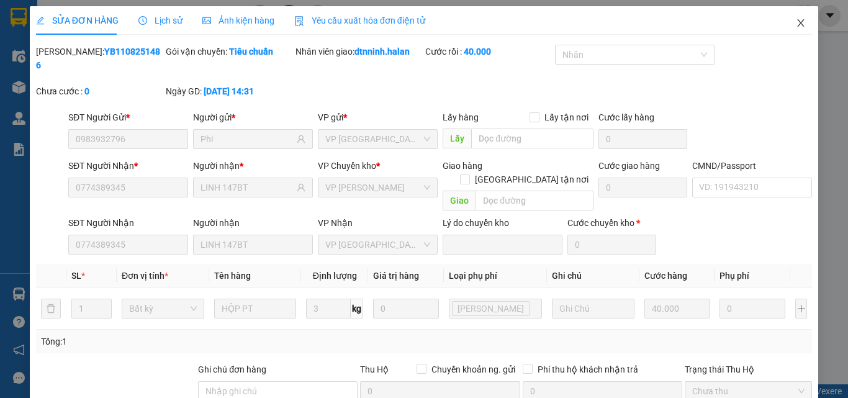
click at [796, 20] on icon "close" at bounding box center [801, 23] width 10 height 10
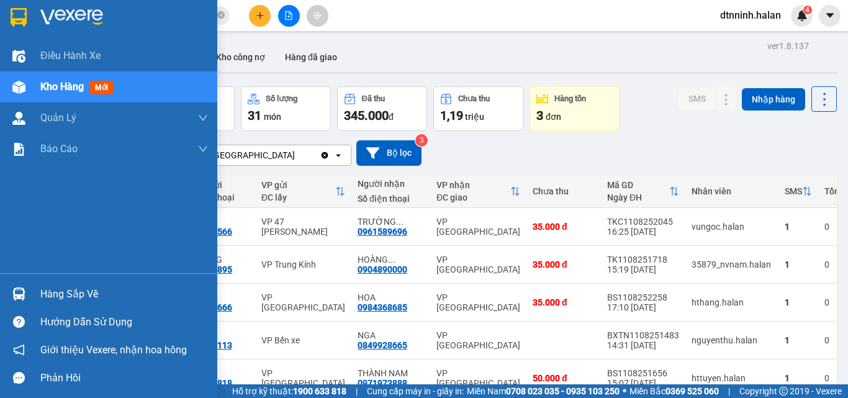
click at [17, 294] on img at bounding box center [18, 293] width 13 height 13
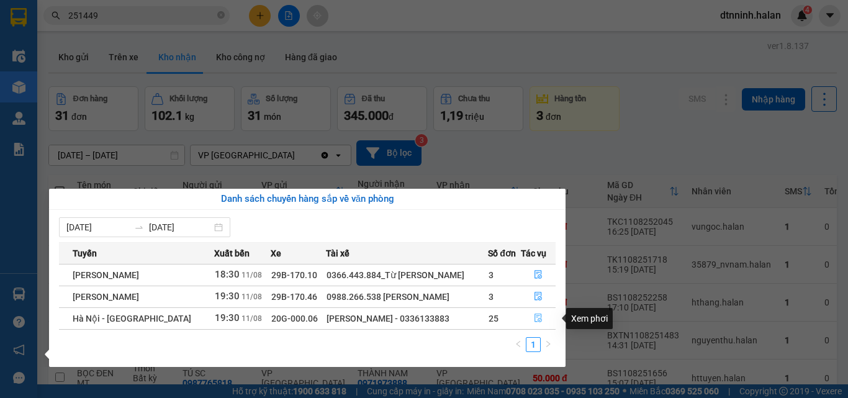
click at [541, 314] on icon "file-done" at bounding box center [538, 317] width 9 height 9
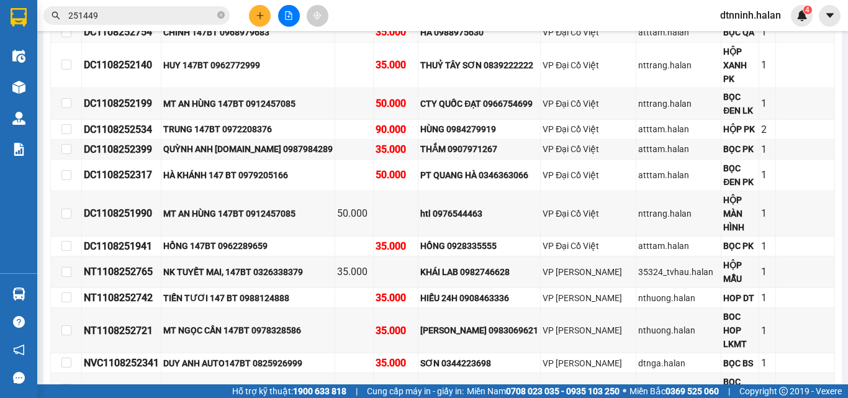
scroll to position [793, 0]
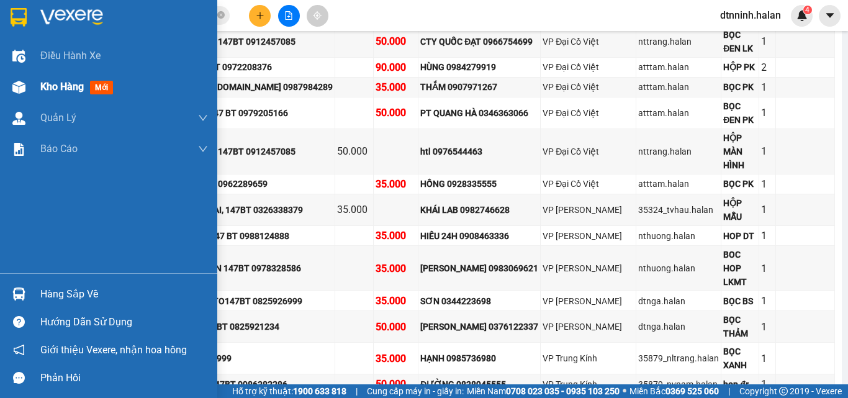
click at [42, 89] on span "Kho hàng" at bounding box center [61, 87] width 43 height 12
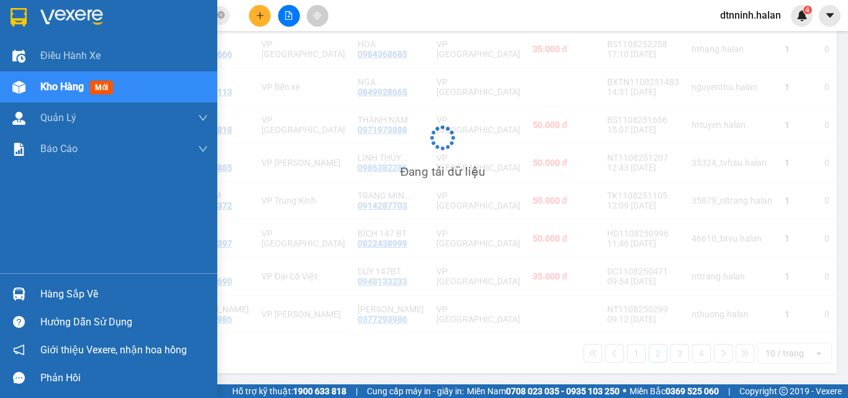
scroll to position [258, 0]
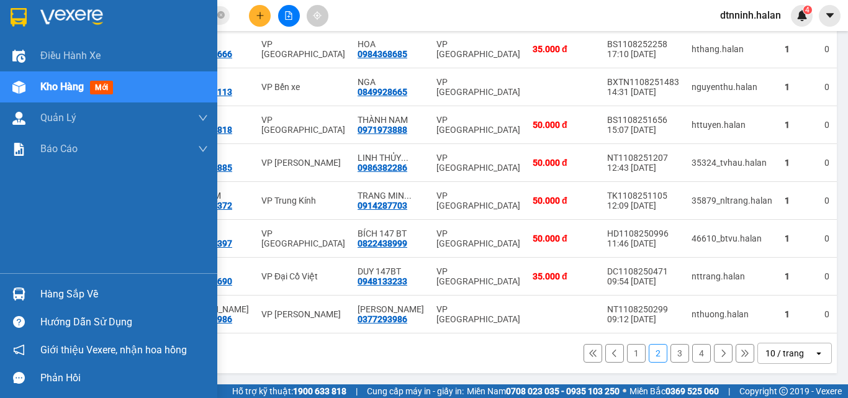
click at [30, 287] on div "Hàng sắp về" at bounding box center [108, 294] width 217 height 28
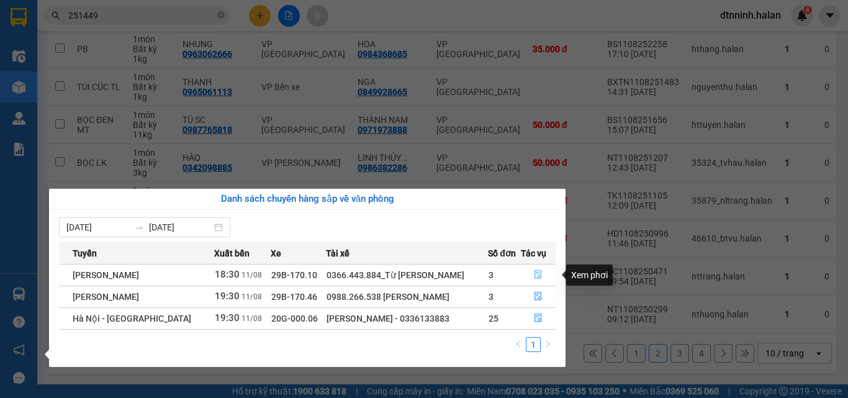
click at [538, 276] on icon "file-done" at bounding box center [538, 274] width 9 height 9
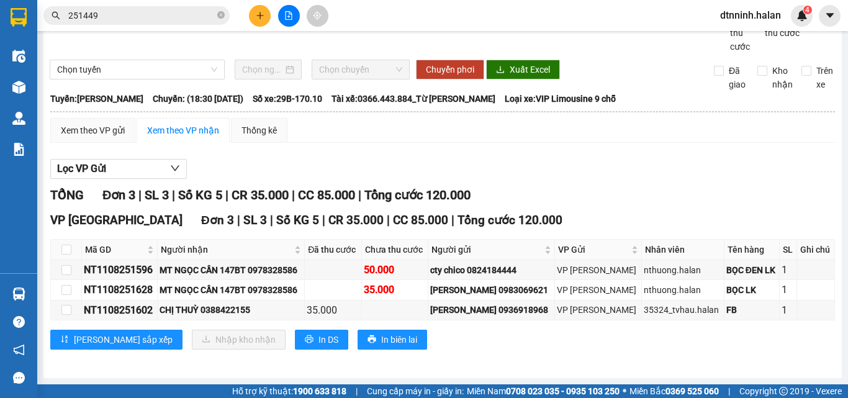
scroll to position [48, 0]
click at [67, 249] on input "checkbox" at bounding box center [66, 250] width 10 height 10
checkbox input "true"
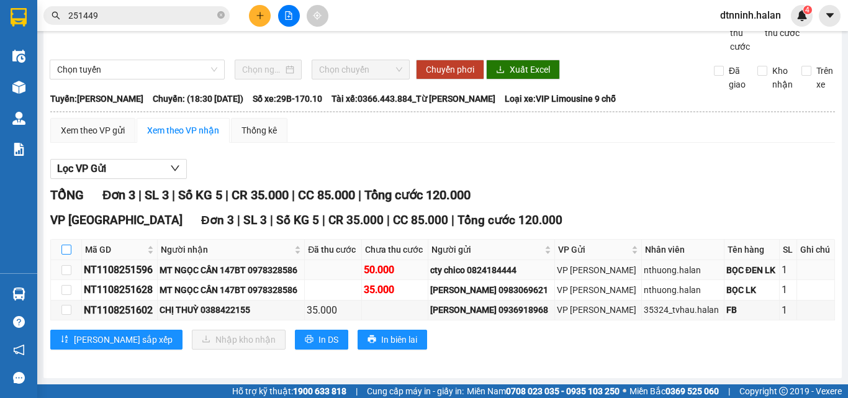
checkbox input "true"
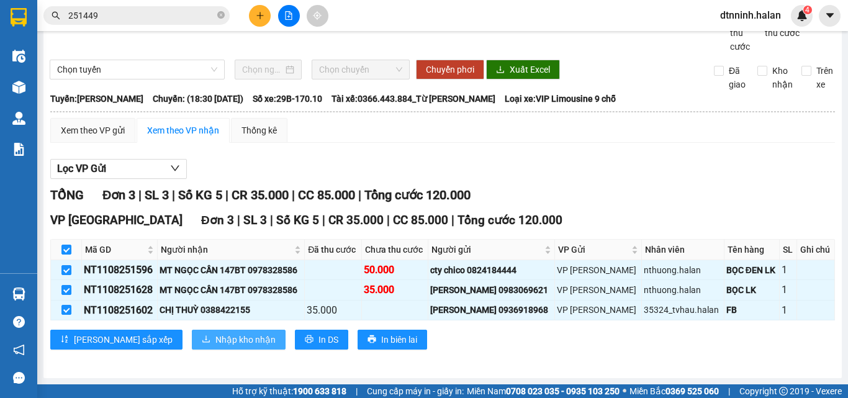
click at [215, 338] on span "Nhập kho nhận" at bounding box center [245, 340] width 60 height 14
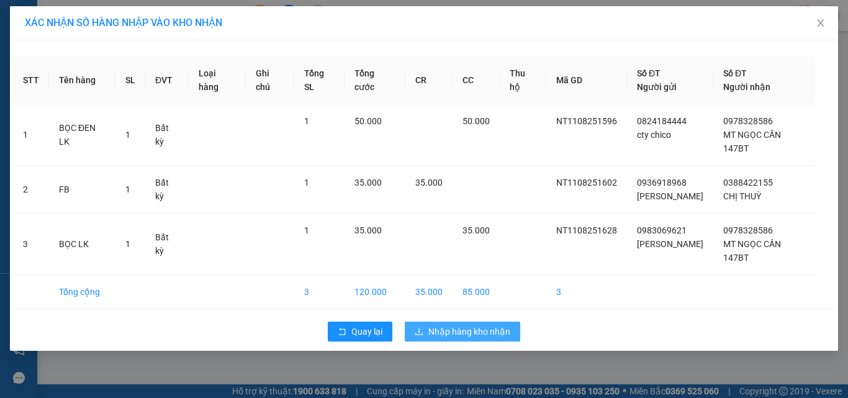
click at [430, 325] on span "Nhập hàng kho nhận" at bounding box center [469, 332] width 82 height 14
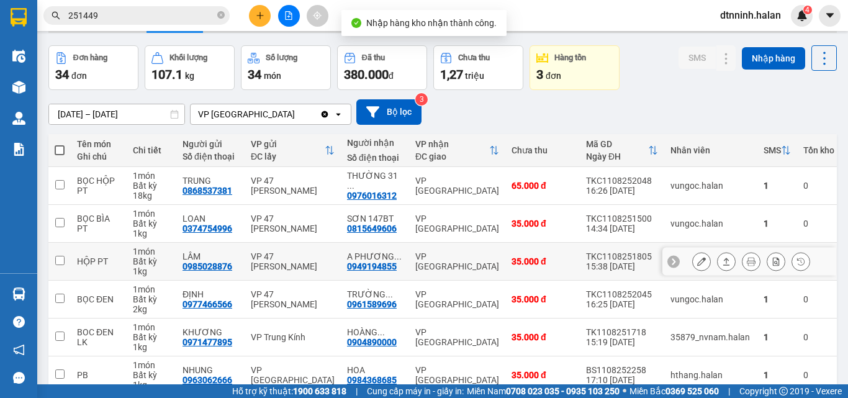
scroll to position [62, 0]
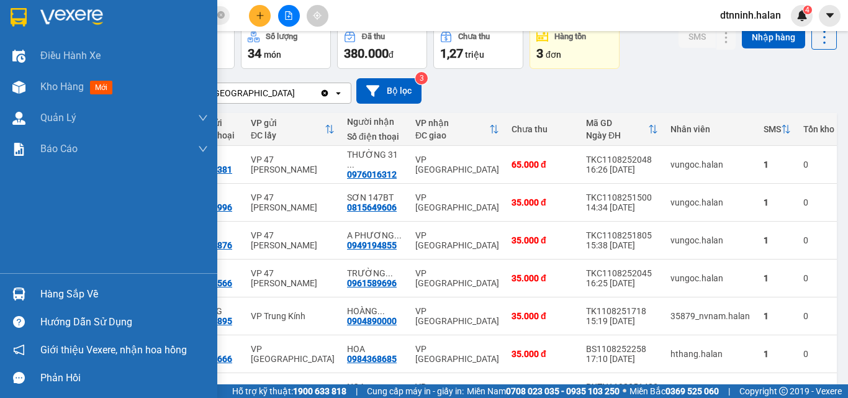
click at [23, 292] on img at bounding box center [18, 293] width 13 height 13
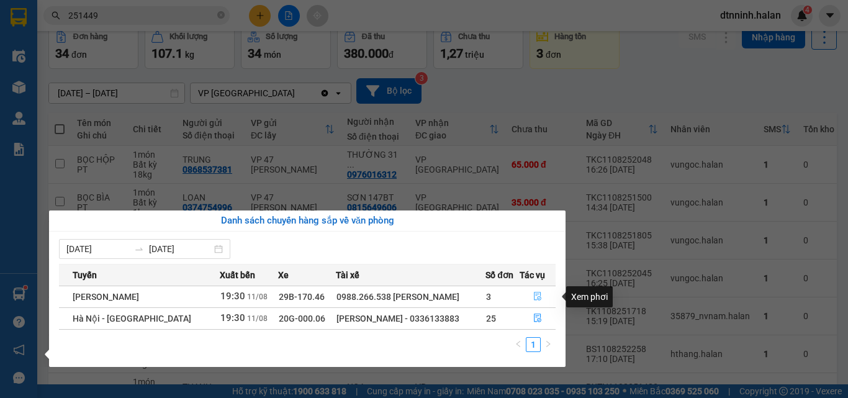
click at [538, 298] on icon "file-done" at bounding box center [537, 296] width 9 height 9
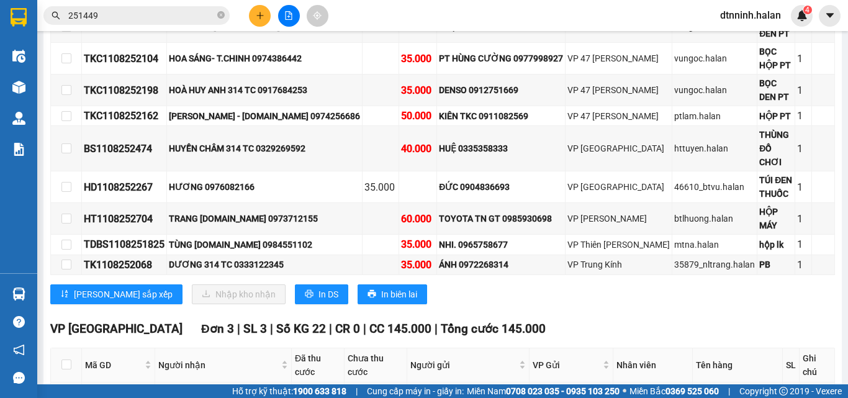
scroll to position [358, 0]
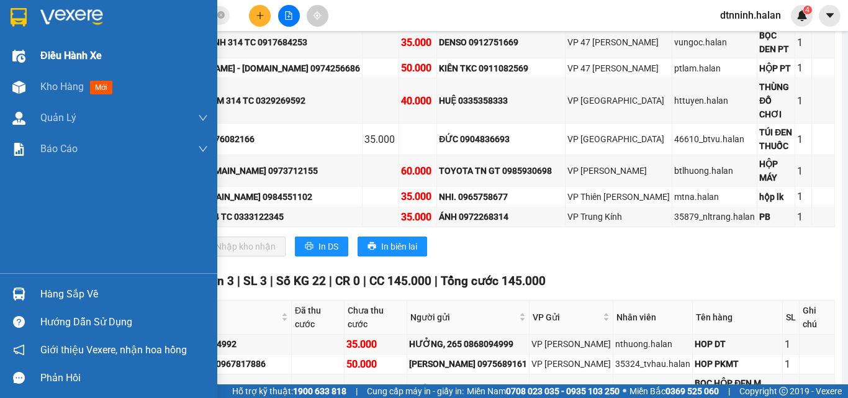
click at [39, 70] on div "Điều hành xe" at bounding box center [108, 55] width 217 height 31
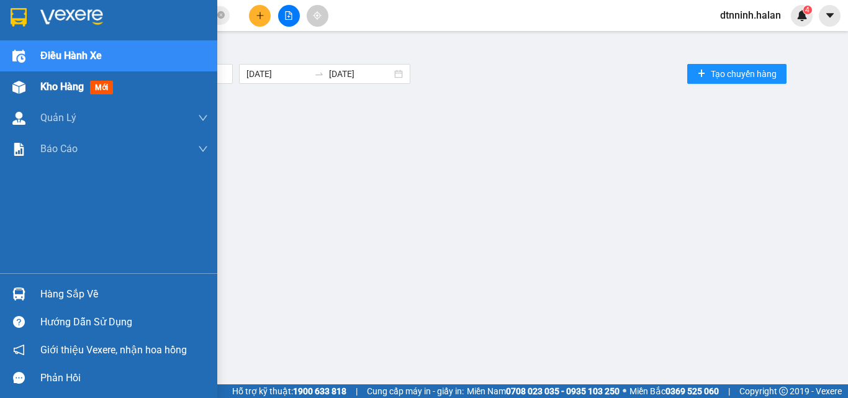
click at [44, 78] on div "Kho hàng mới" at bounding box center [124, 86] width 168 height 31
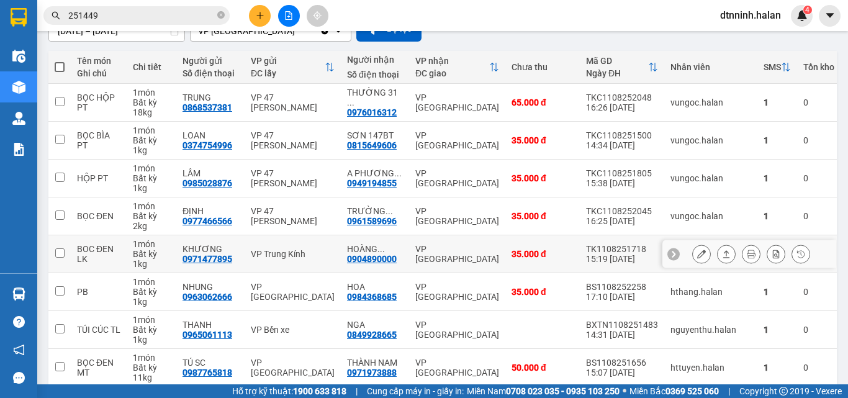
scroll to position [186, 0]
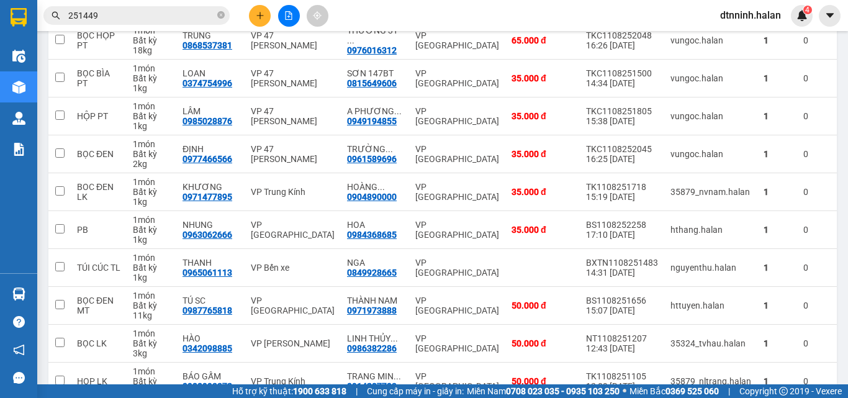
click at [219, 14] on icon "close-circle" at bounding box center [220, 14] width 7 height 7
click at [171, 15] on input "text" at bounding box center [141, 16] width 146 height 14
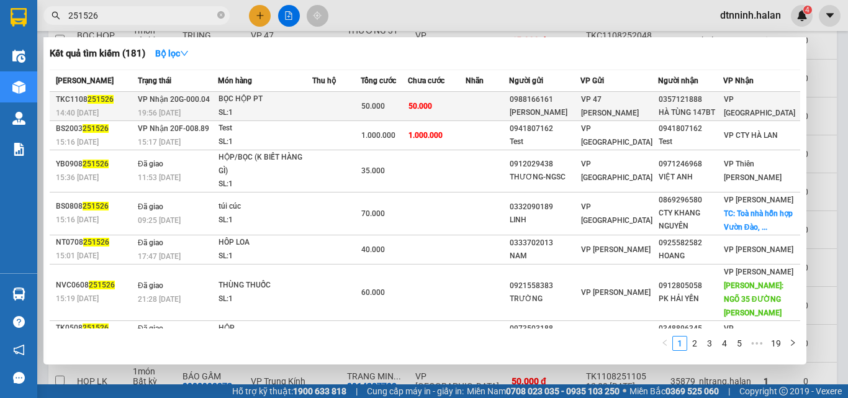
type input "251526"
click at [466, 107] on td "50.000" at bounding box center [437, 106] width 58 height 29
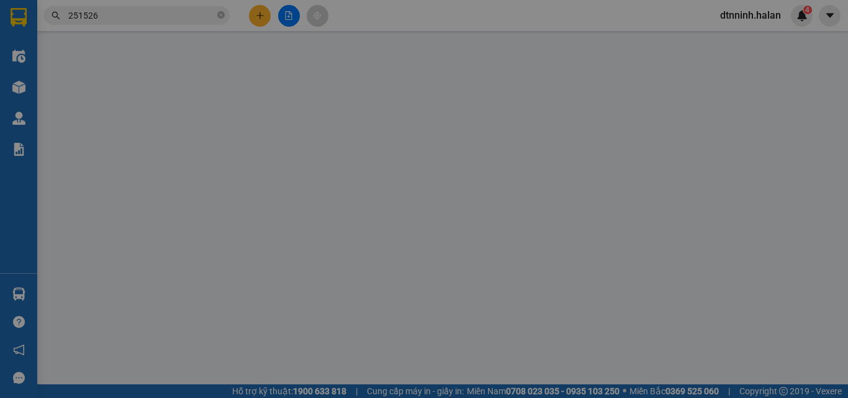
type input "0988166161"
type input "GIANG HIẾU"
type input "0357121888"
type input "HÀ TÙNG 147BT"
type input "50.000"
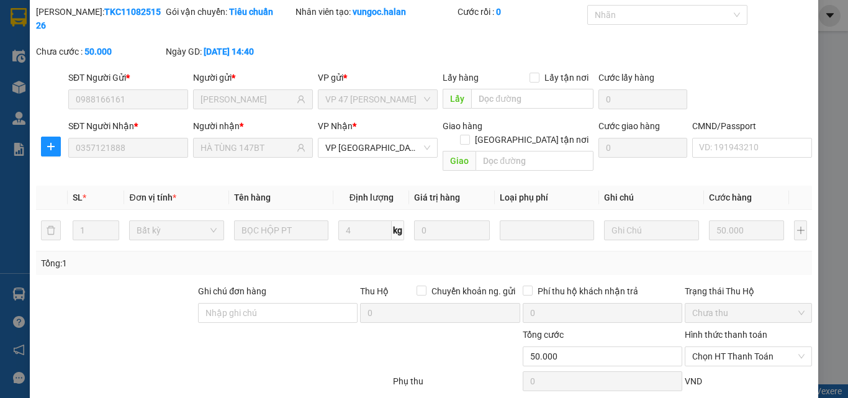
scroll to position [89, 0]
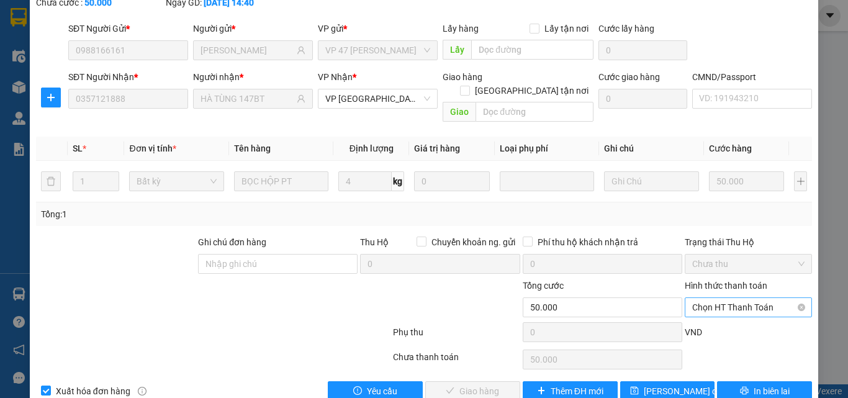
click at [740, 298] on span "Chọn HT Thanh Toán" at bounding box center [748, 307] width 112 height 19
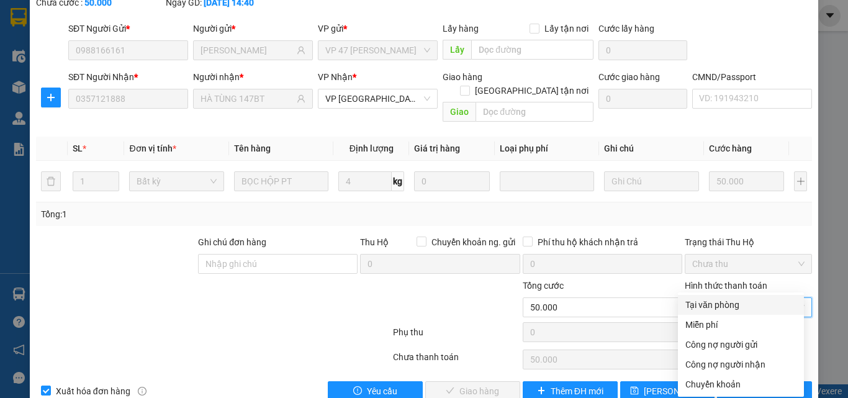
click at [743, 300] on div "Tại văn phòng" at bounding box center [740, 305] width 111 height 14
type input "0"
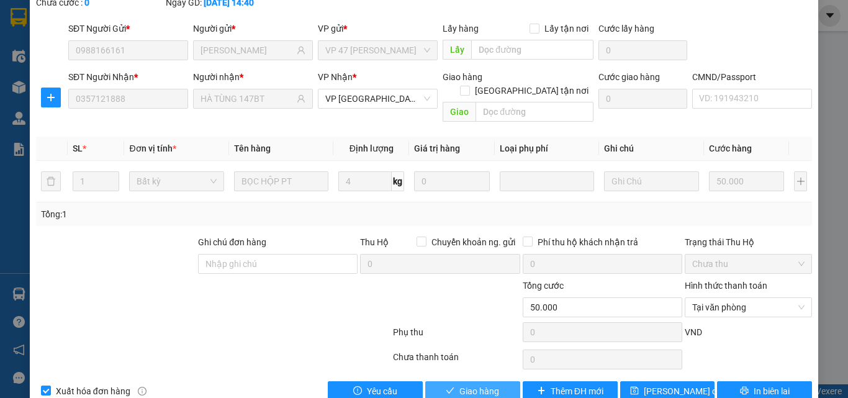
click at [504, 381] on button "Giao hàng" at bounding box center [472, 391] width 95 height 20
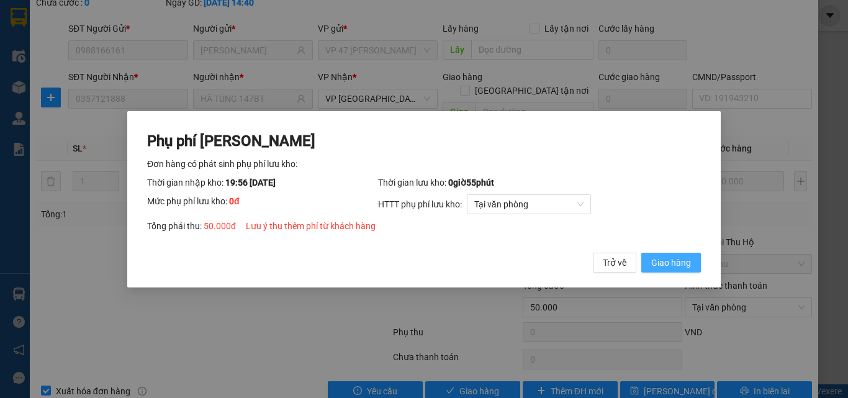
click at [659, 259] on span "Giao hàng" at bounding box center [671, 262] width 40 height 14
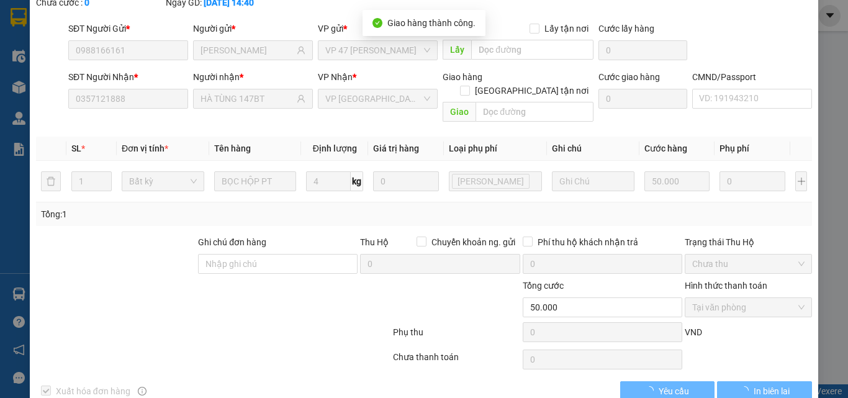
scroll to position [0, 0]
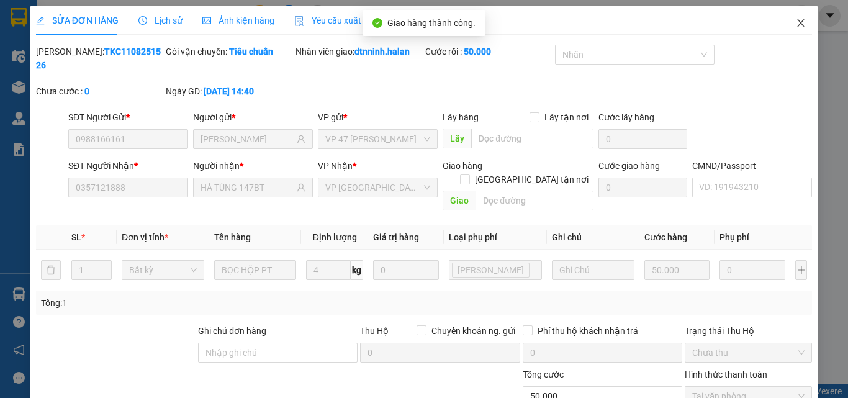
click at [796, 20] on icon "close" at bounding box center [801, 23] width 10 height 10
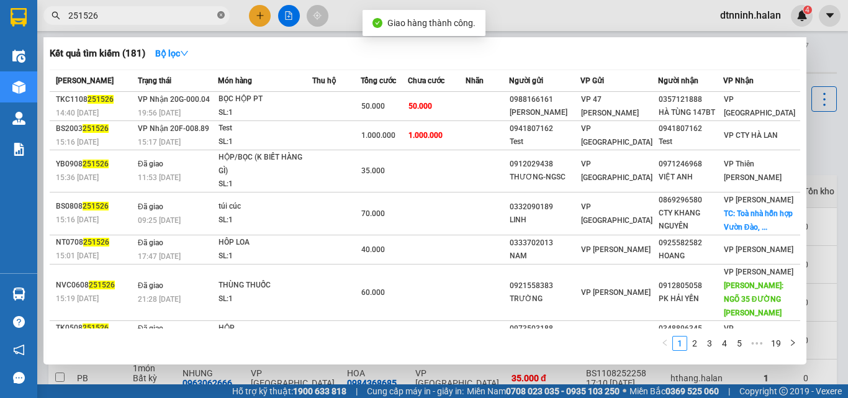
click at [222, 12] on icon "close-circle" at bounding box center [220, 14] width 7 height 7
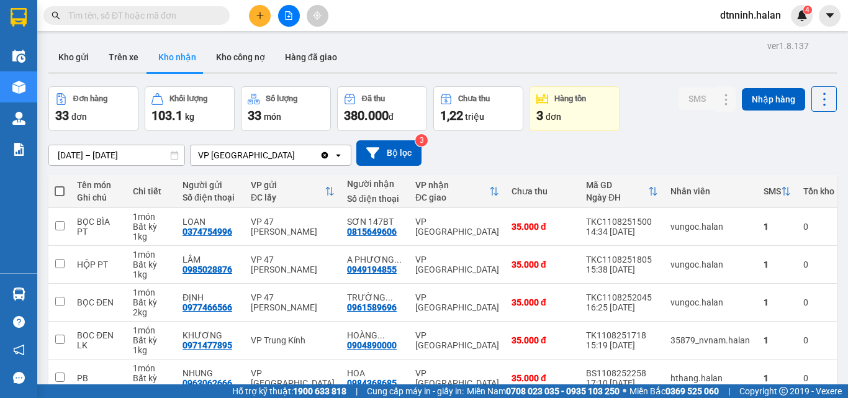
click at [156, 12] on input "text" at bounding box center [141, 16] width 146 height 14
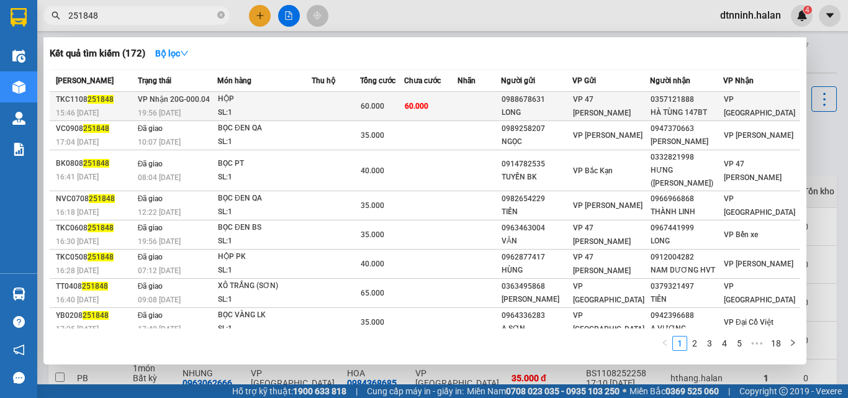
type input "251848"
click at [404, 99] on div "60.000" at bounding box center [382, 106] width 43 height 14
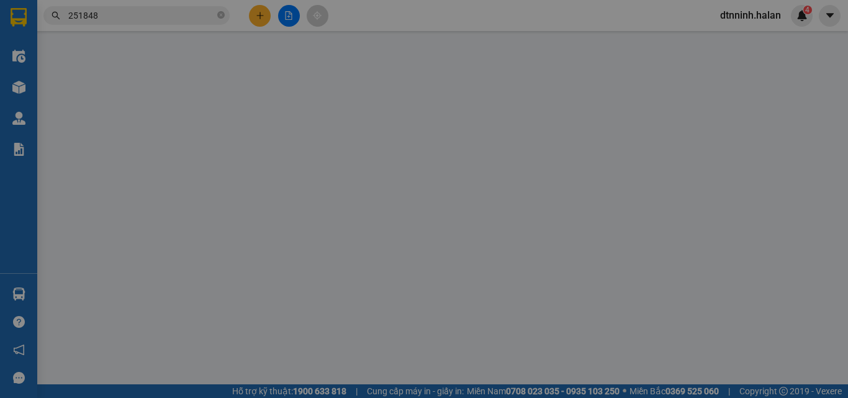
type input "0988678631"
type input "LONG"
type input "0357121888"
type input "HÀ TÙNG 147BT"
type input "60.000"
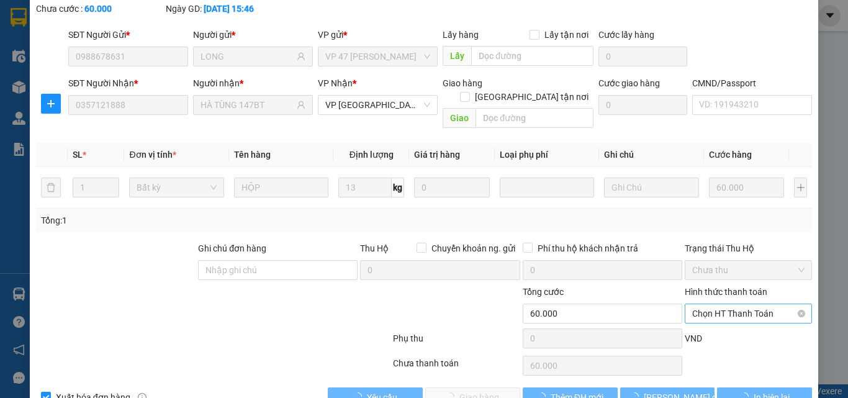
scroll to position [89, 0]
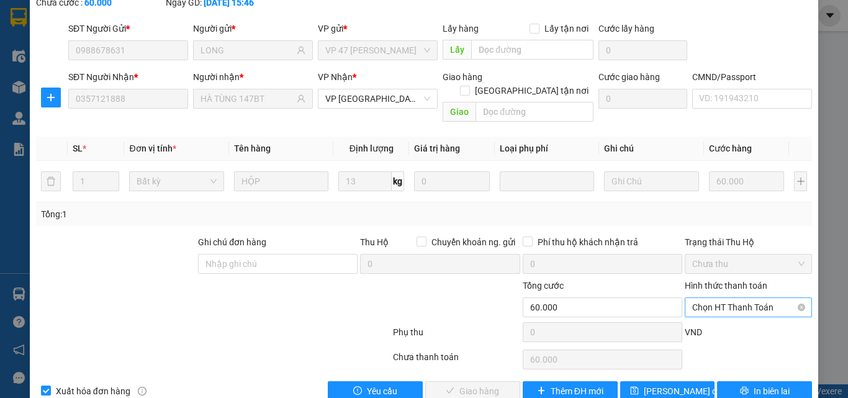
click at [731, 298] on span "Chọn HT Thanh Toán" at bounding box center [748, 307] width 112 height 19
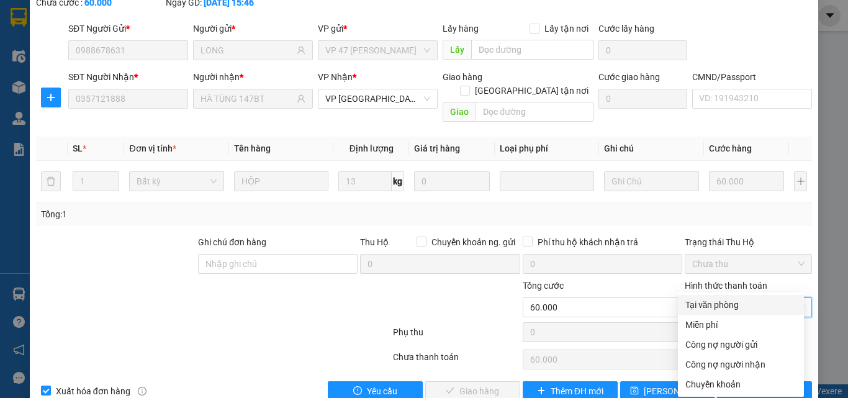
click at [728, 304] on div "Tại văn phòng" at bounding box center [740, 305] width 111 height 14
type input "0"
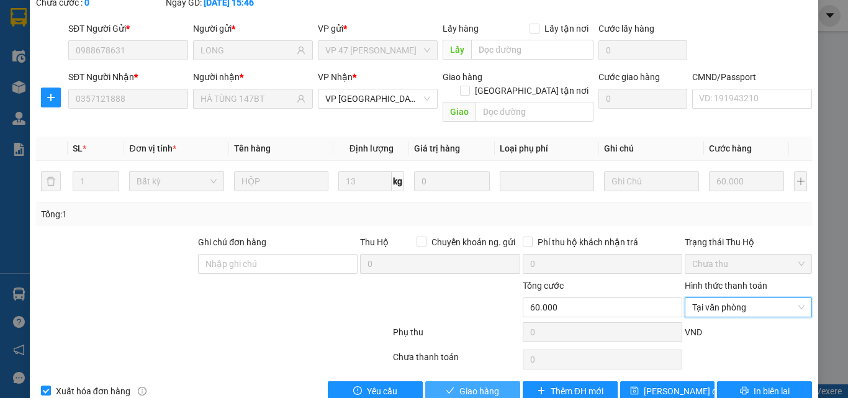
click at [467, 384] on span "Giao hàng" at bounding box center [479, 391] width 40 height 14
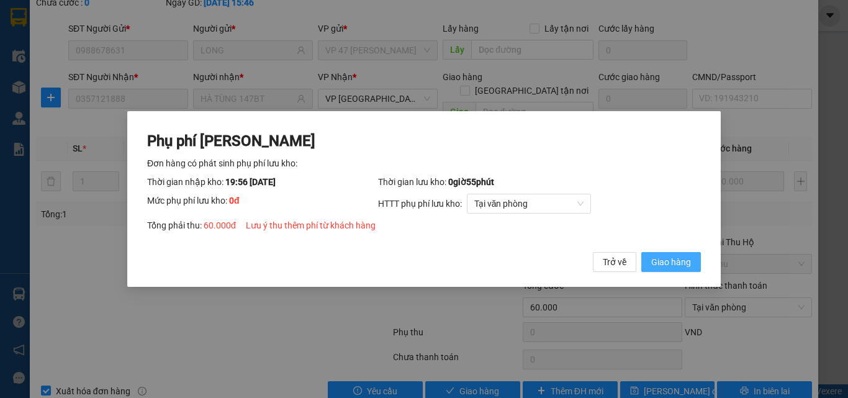
click at [690, 267] on span "Giao hàng" at bounding box center [671, 262] width 40 height 14
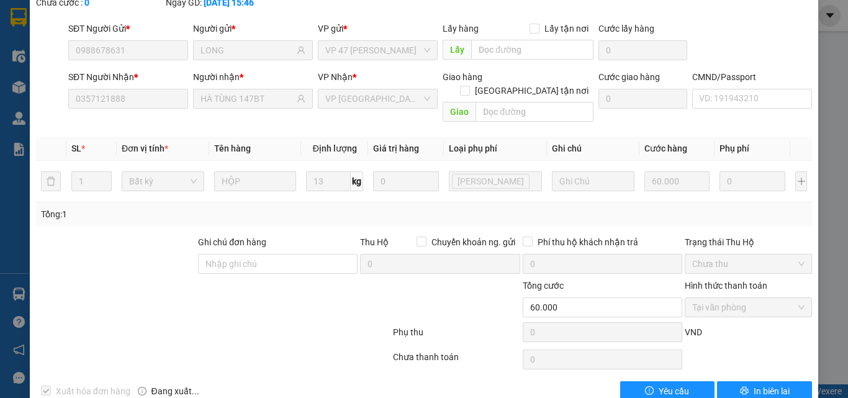
scroll to position [0, 0]
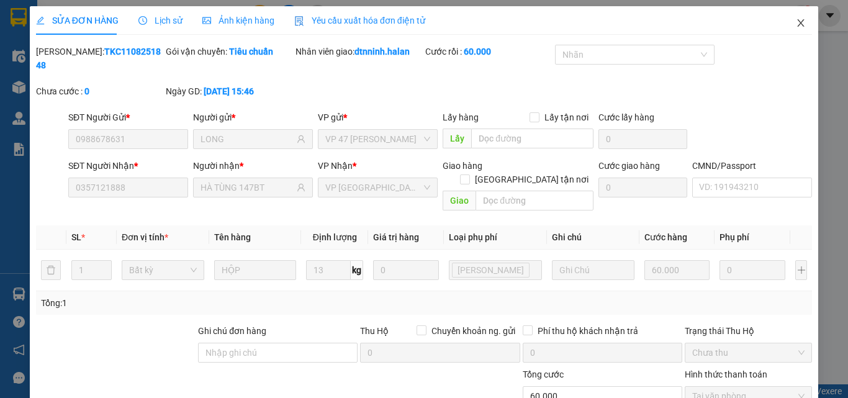
click at [796, 21] on icon "close" at bounding box center [801, 23] width 10 height 10
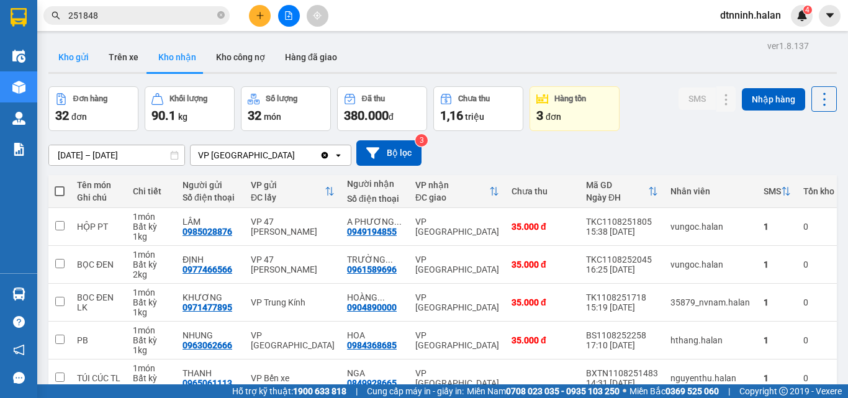
click at [58, 65] on button "Kho gửi" at bounding box center [73, 57] width 50 height 30
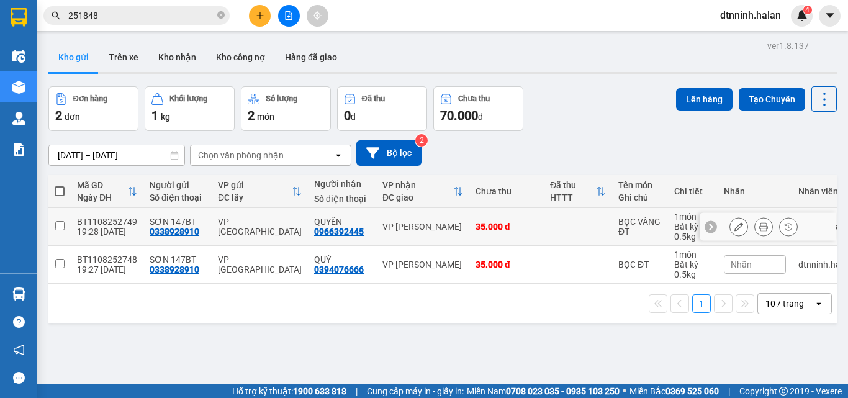
click at [177, 212] on td "SƠN 147BT 0338928910" at bounding box center [177, 227] width 68 height 38
checkbox input "true"
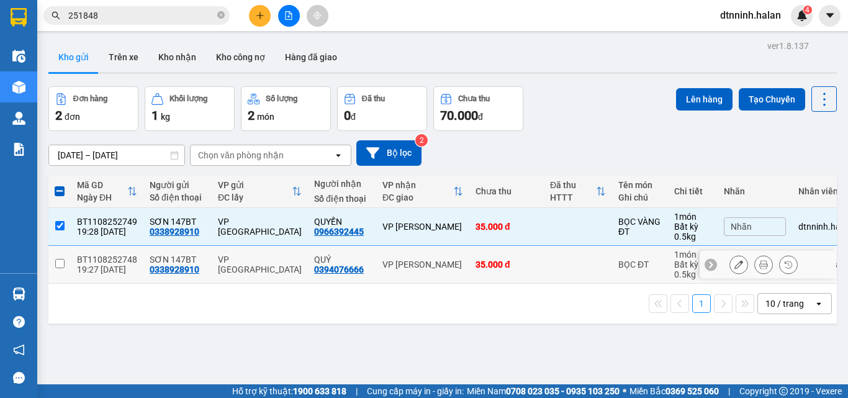
click at [177, 260] on div "SƠN 147BT" at bounding box center [178, 260] width 56 height 10
checkbox input "true"
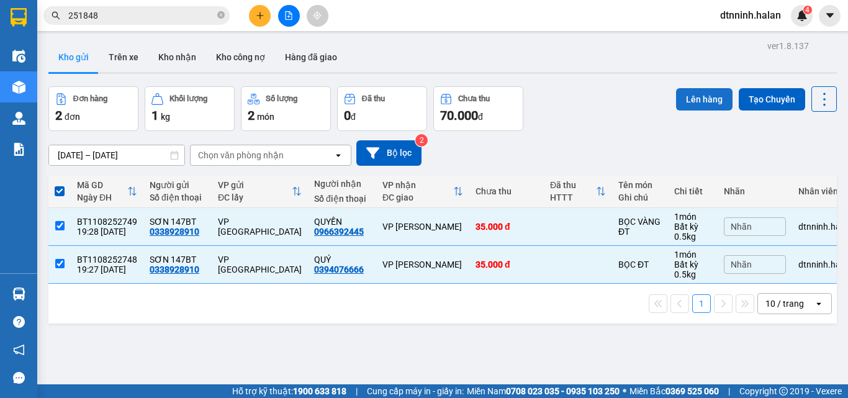
click at [695, 91] on button "Lên hàng" at bounding box center [704, 99] width 56 height 22
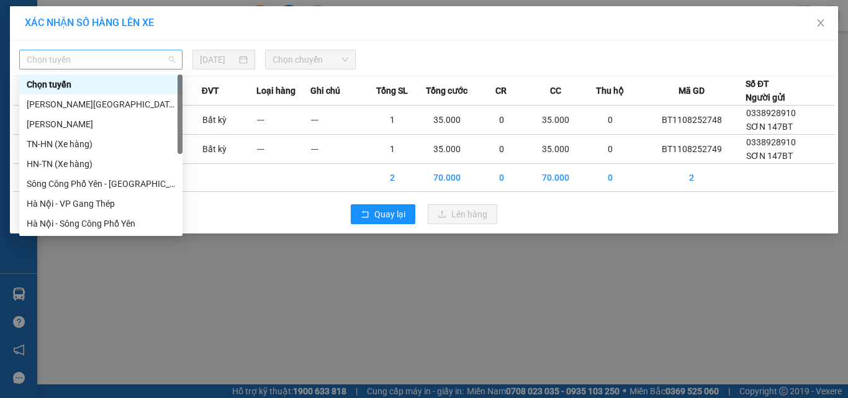
click at [112, 56] on span "Chọn tuyến" at bounding box center [101, 59] width 148 height 19
drag, startPoint x: 111, startPoint y: 104, endPoint x: 155, endPoint y: 89, distance: 46.5
click at [111, 104] on div "Tuyên Quang - Thái Nguyên" at bounding box center [101, 104] width 148 height 14
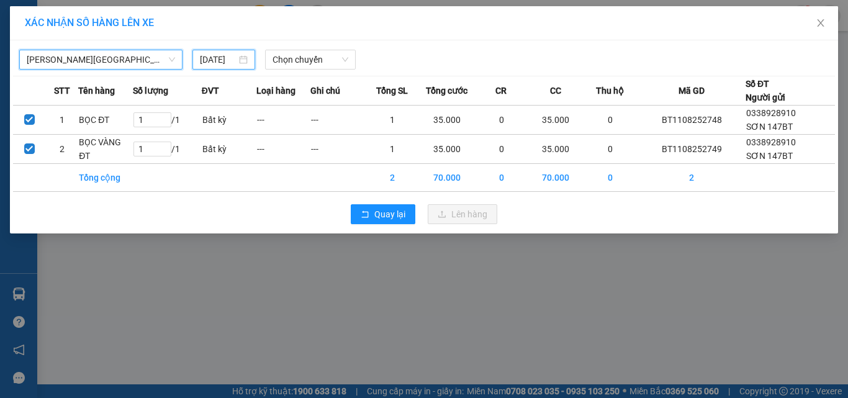
click at [207, 63] on input "11/08/2025" at bounding box center [218, 60] width 36 height 14
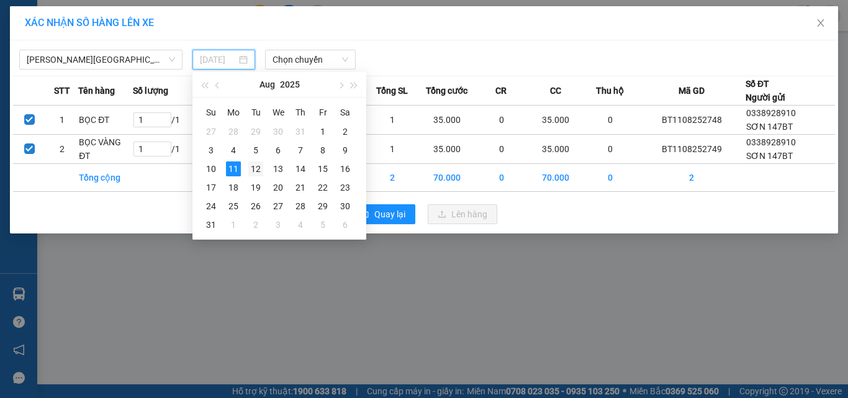
click at [248, 168] on td "12" at bounding box center [256, 169] width 22 height 19
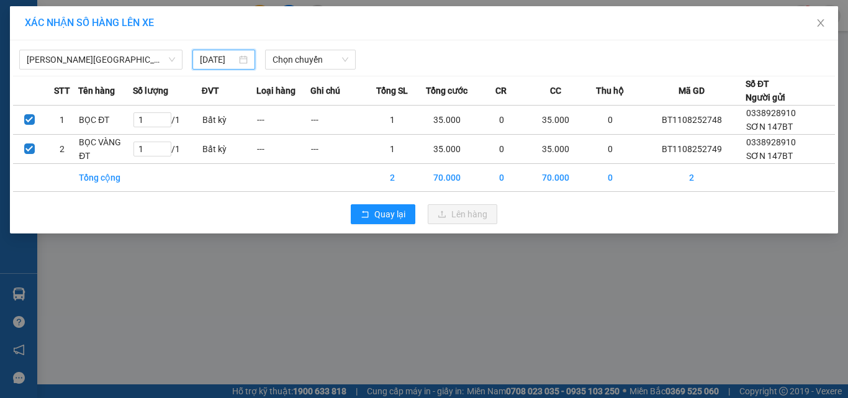
type input "12/08/2025"
click at [298, 76] on th "Loại hàng" at bounding box center [283, 90] width 55 height 29
click at [304, 54] on span "Chọn chuyến" at bounding box center [311, 59] width 76 height 19
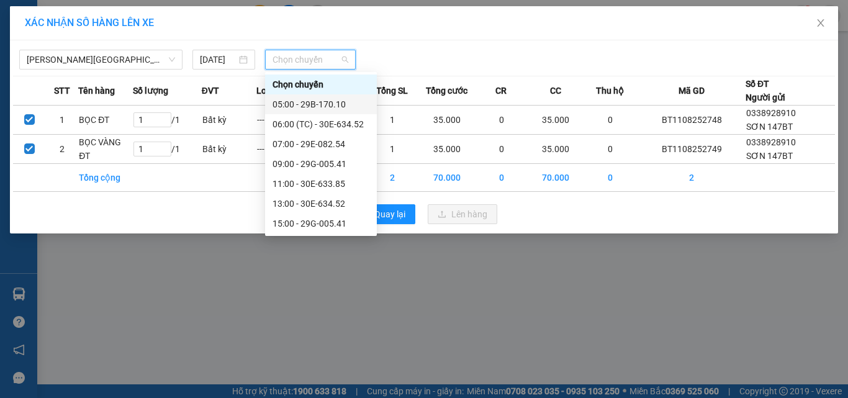
click at [320, 99] on div "05:00 - 29B-170.10" at bounding box center [321, 104] width 97 height 14
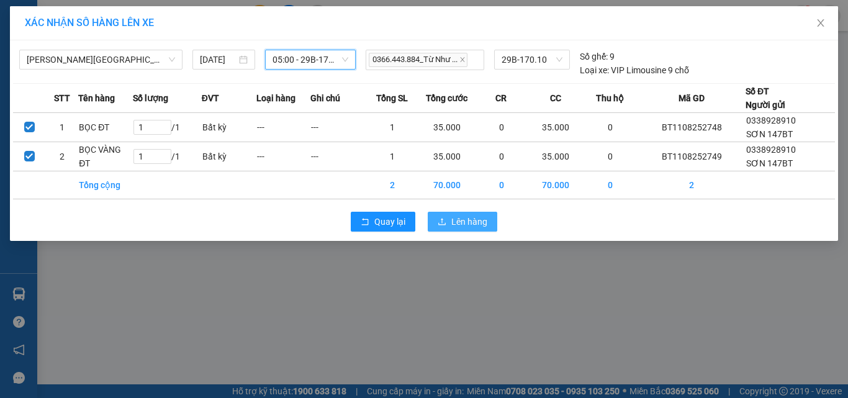
click at [454, 228] on button "Lên hàng" at bounding box center [463, 222] width 70 height 20
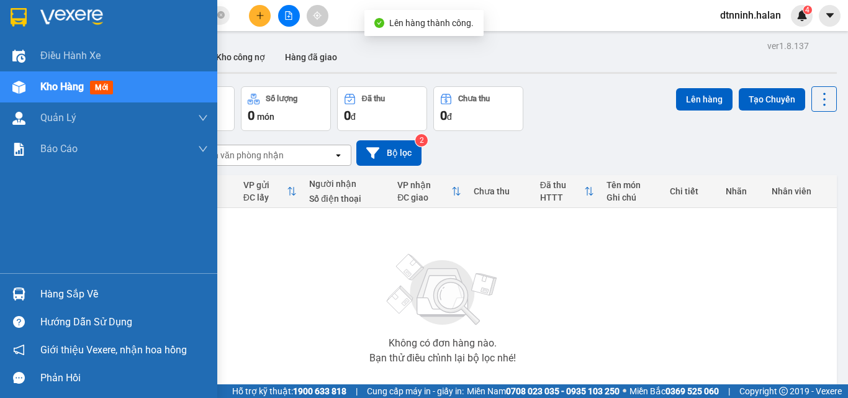
click at [26, 297] on div at bounding box center [19, 294] width 22 height 22
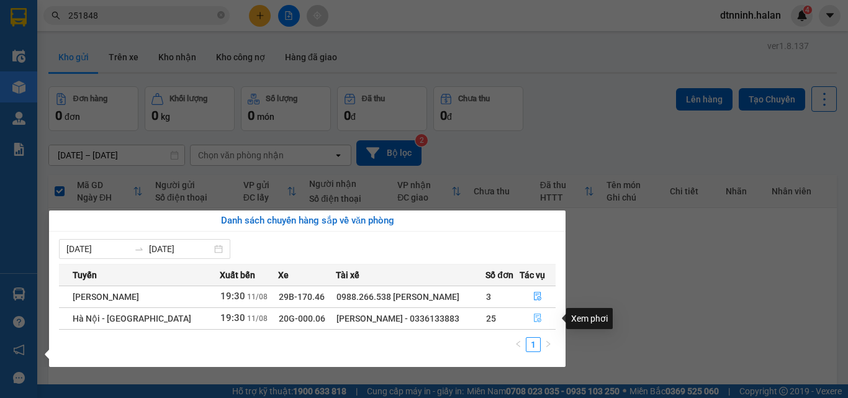
click at [540, 316] on icon "file-done" at bounding box center [537, 318] width 7 height 9
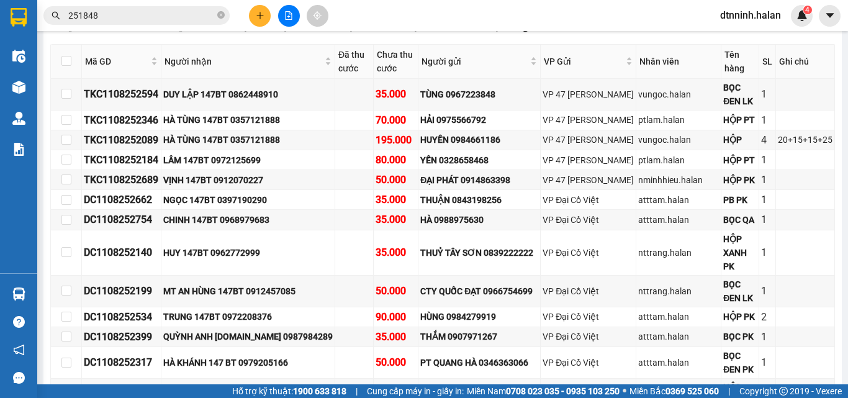
scroll to position [525, 0]
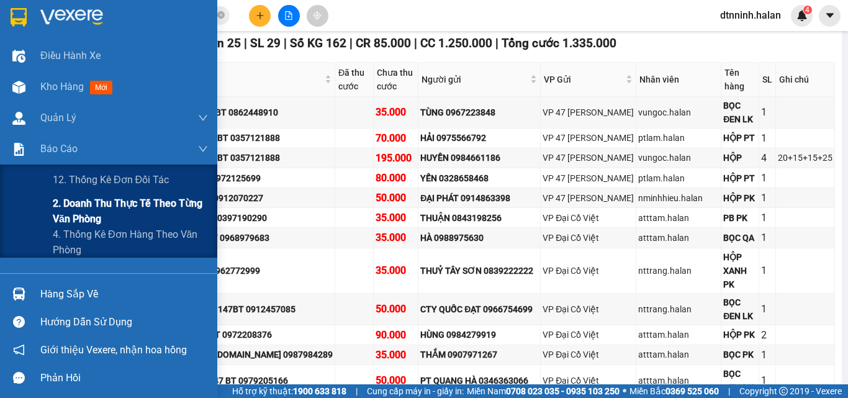
click at [106, 214] on span "2. Doanh thu thực tế theo từng văn phòng" at bounding box center [130, 211] width 155 height 31
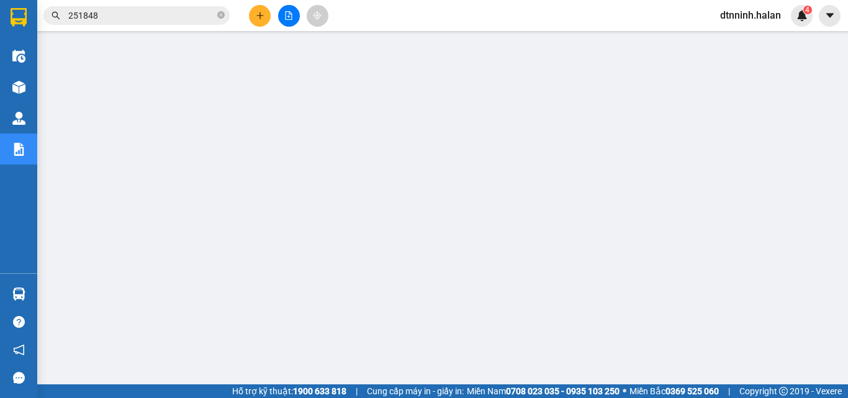
scroll to position [218, 0]
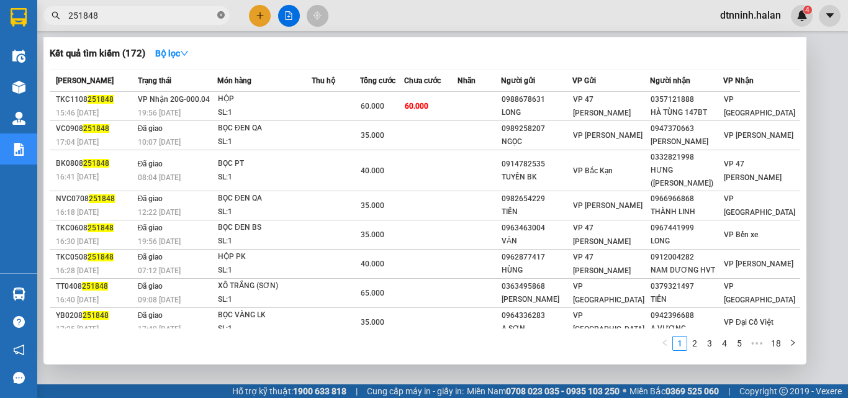
click at [220, 15] on icon "close-circle" at bounding box center [220, 14] width 7 height 7
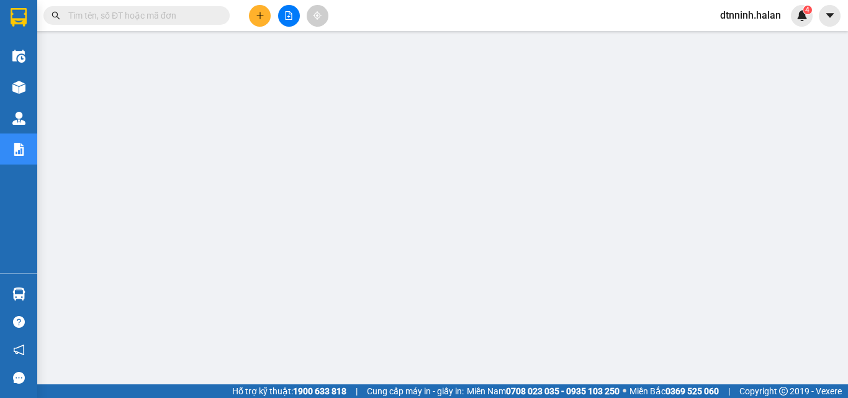
click at [169, 16] on input "text" at bounding box center [141, 16] width 146 height 14
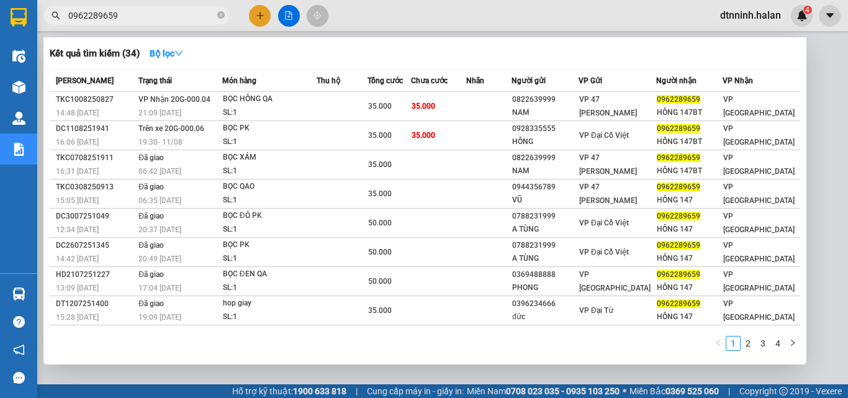
type input "0962289659"
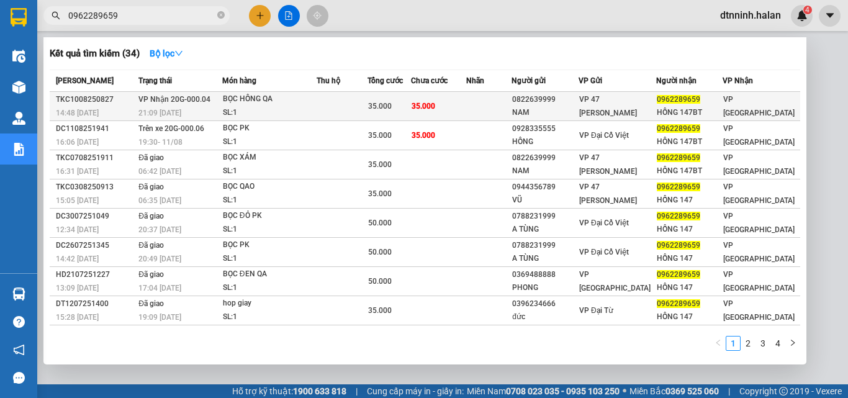
click at [281, 107] on div "SL: 1" at bounding box center [269, 113] width 93 height 14
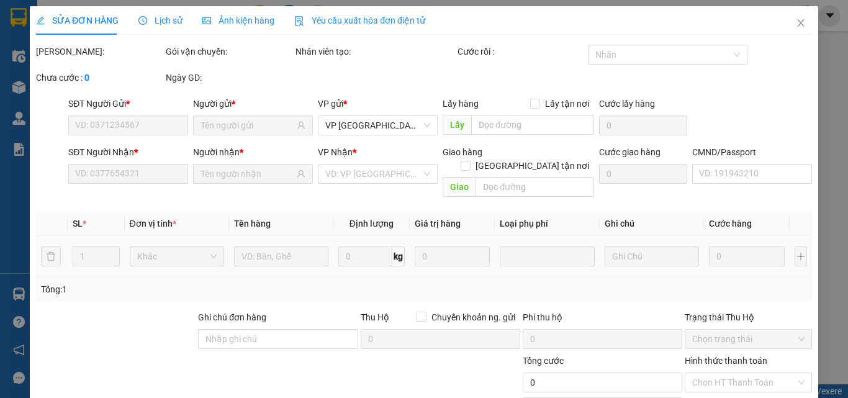
type input "0822639999"
type input "NAM"
type input "0962289659"
type input "HỒNG 147BT"
type input "35.000"
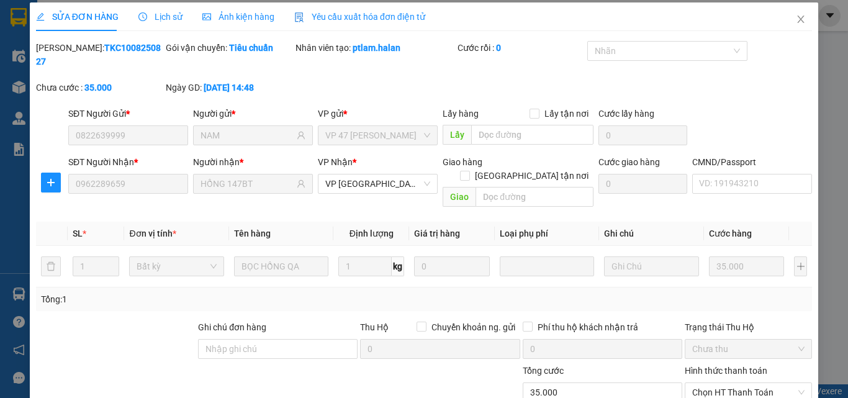
scroll to position [89, 0]
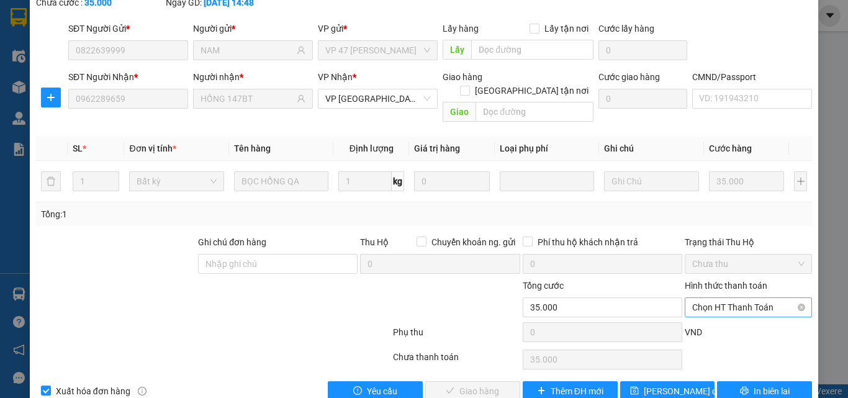
click at [728, 298] on span "Chọn HT Thanh Toán" at bounding box center [748, 307] width 112 height 19
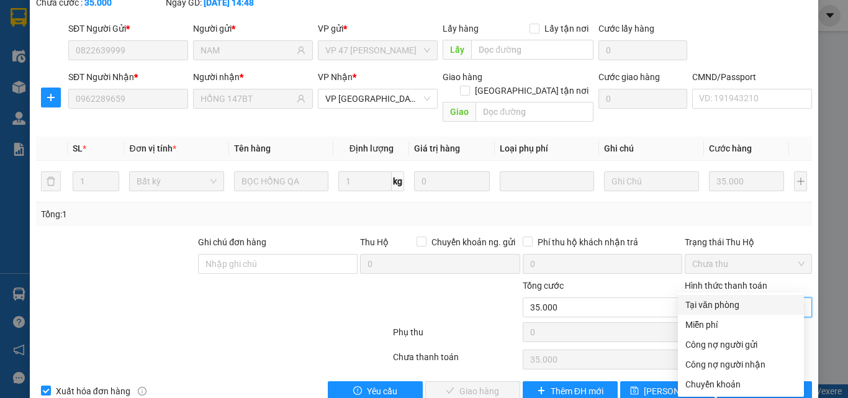
click at [738, 310] on div "Tại văn phòng" at bounding box center [740, 305] width 111 height 14
type input "0"
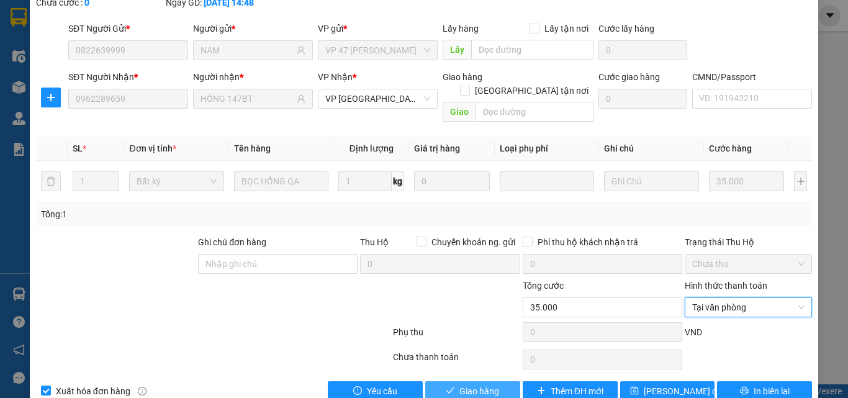
drag, startPoint x: 471, startPoint y: 361, endPoint x: 467, endPoint y: 338, distance: 22.7
click at [470, 384] on span "Giao hàng" at bounding box center [479, 391] width 40 height 14
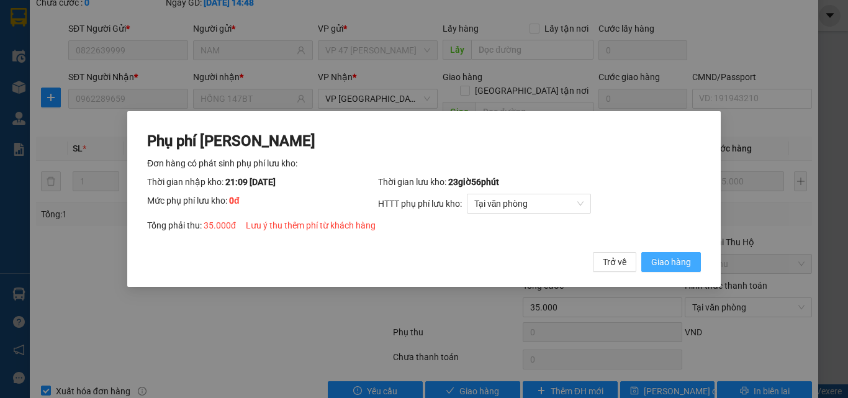
click at [693, 258] on button "Giao hàng" at bounding box center [671, 262] width 60 height 20
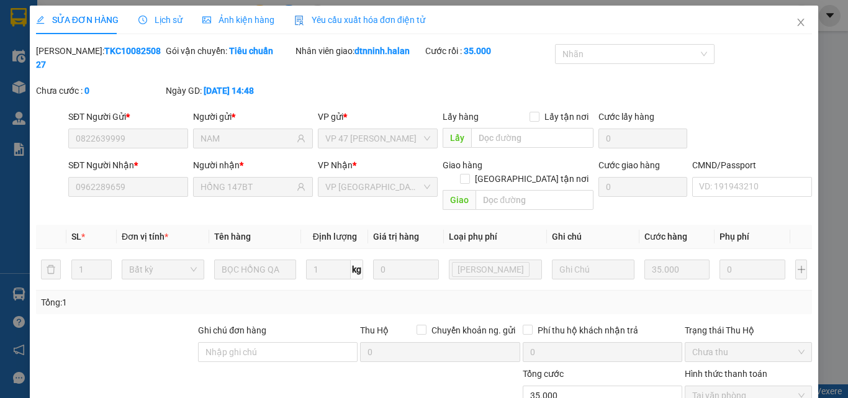
scroll to position [0, 0]
click at [796, 26] on icon "close" at bounding box center [801, 23] width 10 height 10
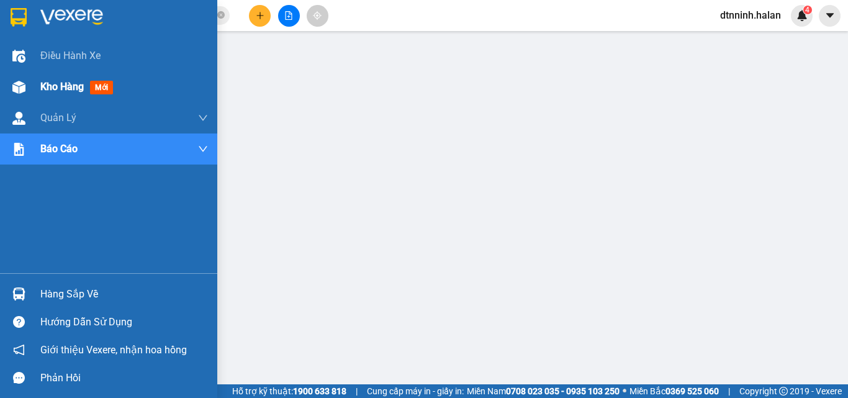
click at [37, 88] on div "Kho hàng mới" at bounding box center [108, 86] width 217 height 31
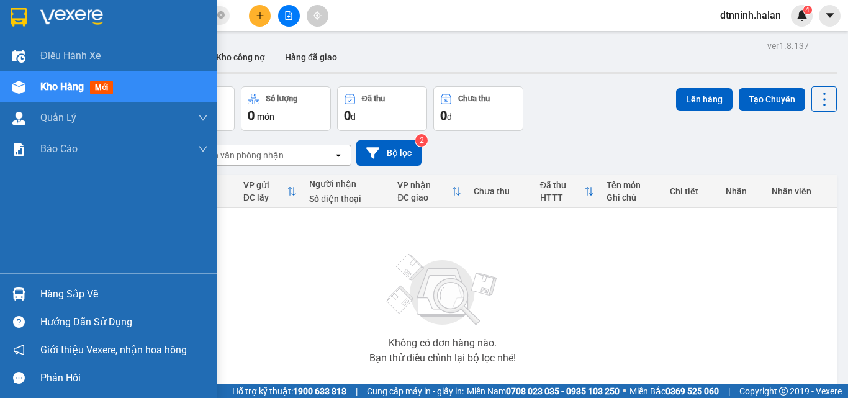
click at [48, 289] on div "Hàng sắp về" at bounding box center [124, 294] width 168 height 19
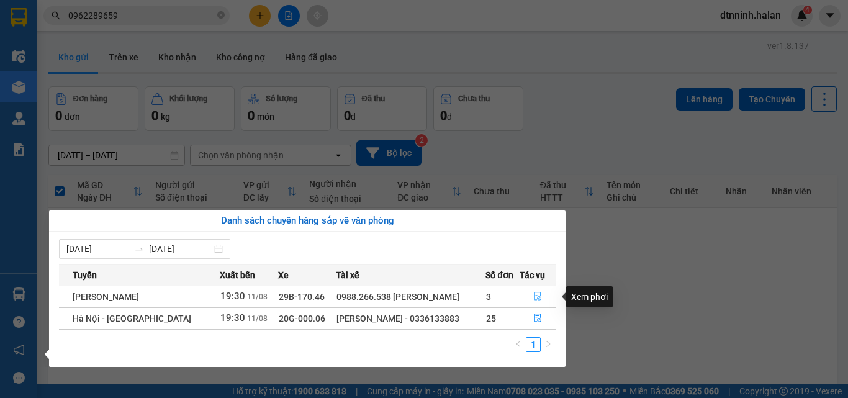
click at [538, 295] on icon "file-done" at bounding box center [537, 296] width 9 height 9
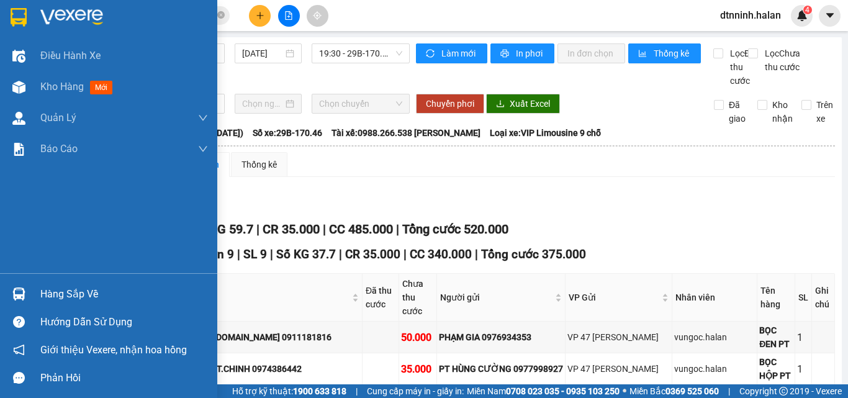
click at [63, 287] on div "Hàng sắp về" at bounding box center [124, 294] width 168 height 19
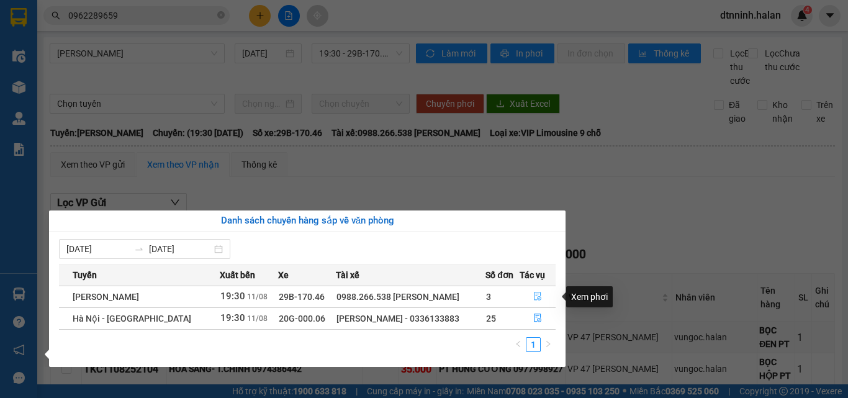
click at [531, 293] on button "button" at bounding box center [537, 297] width 35 height 20
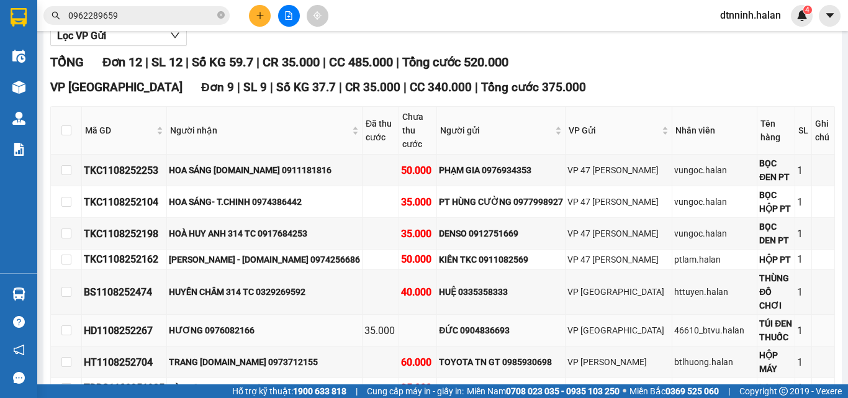
scroll to position [248, 0]
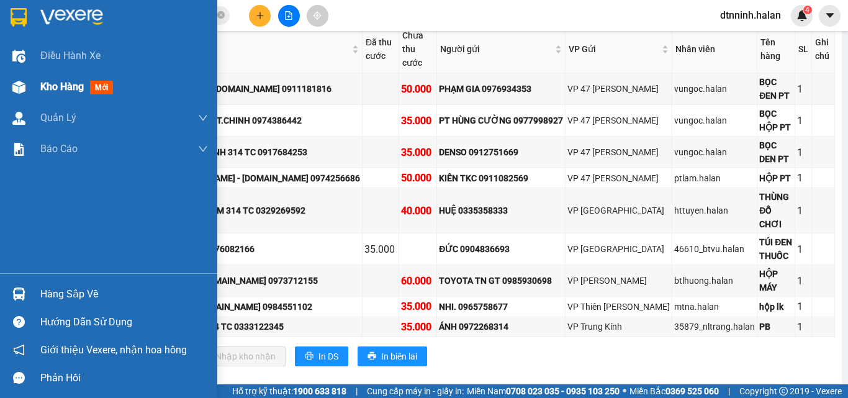
click at [45, 92] on span "Kho hàng" at bounding box center [61, 87] width 43 height 12
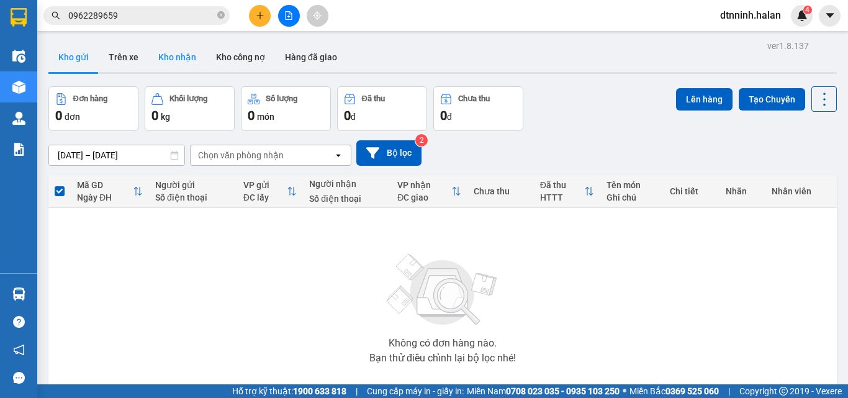
click at [195, 58] on button "Kho nhận" at bounding box center [177, 57] width 58 height 30
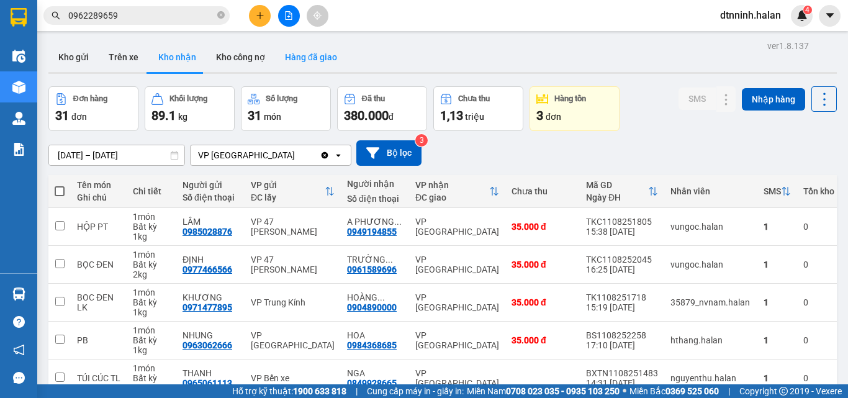
click at [281, 53] on button "Hàng đã giao" at bounding box center [311, 57] width 72 height 30
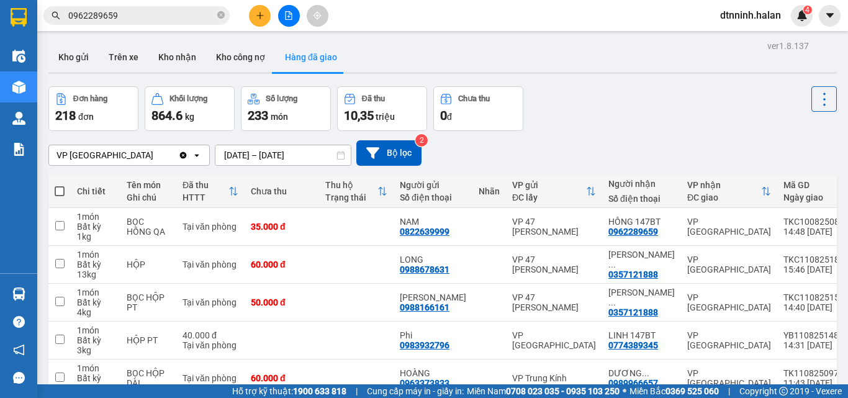
click at [296, 159] on input "[DATE] – [DATE]" at bounding box center [282, 155] width 135 height 20
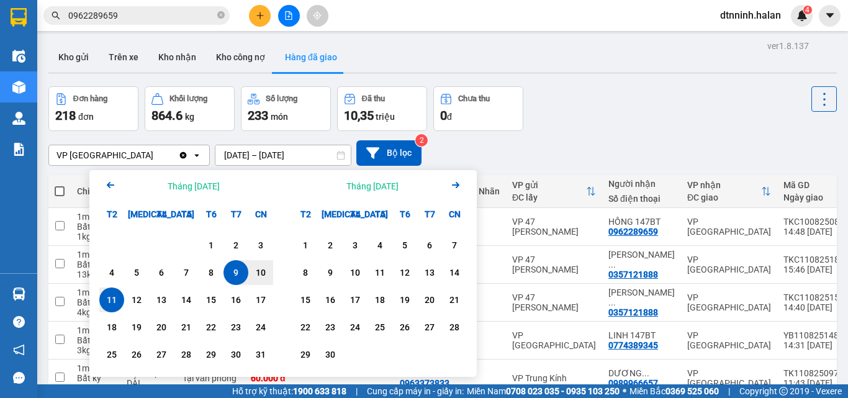
click at [109, 300] on div "11" at bounding box center [111, 299] width 17 height 15
type input "[DATE] – [DATE]"
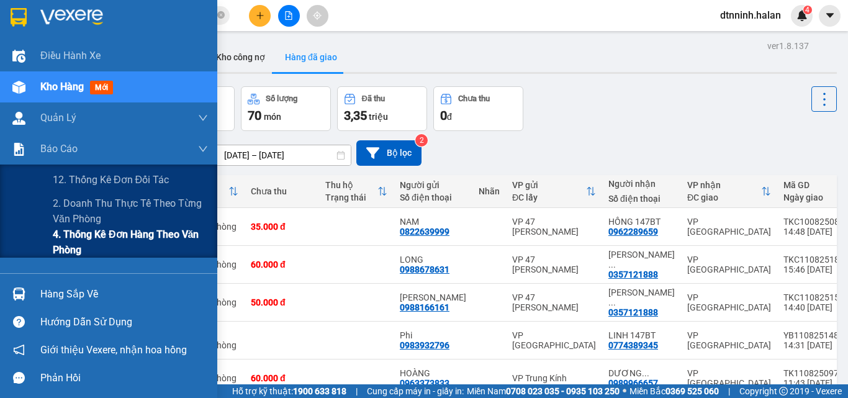
click at [71, 253] on span "4. Thống kê đơn hàng theo văn phòng" at bounding box center [130, 242] width 155 height 31
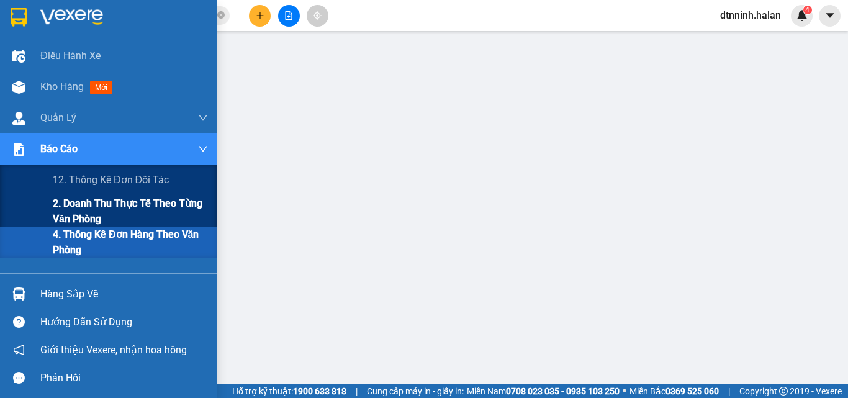
click at [52, 207] on div "2. Doanh thu thực tế theo từng văn phòng" at bounding box center [108, 211] width 217 height 31
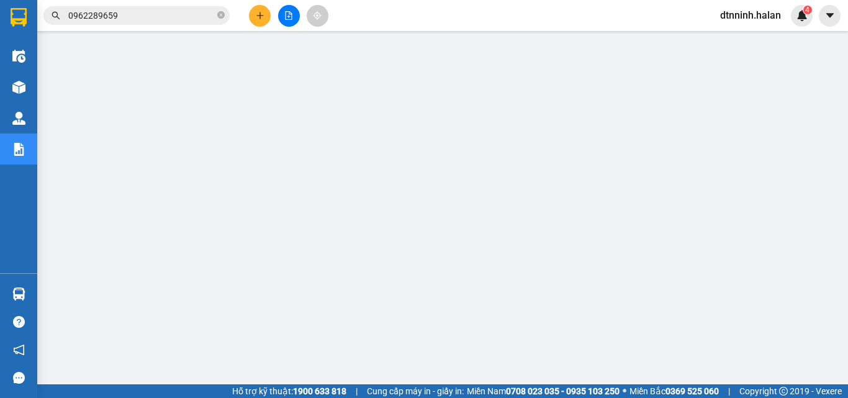
click at [255, 11] on button at bounding box center [260, 16] width 22 height 22
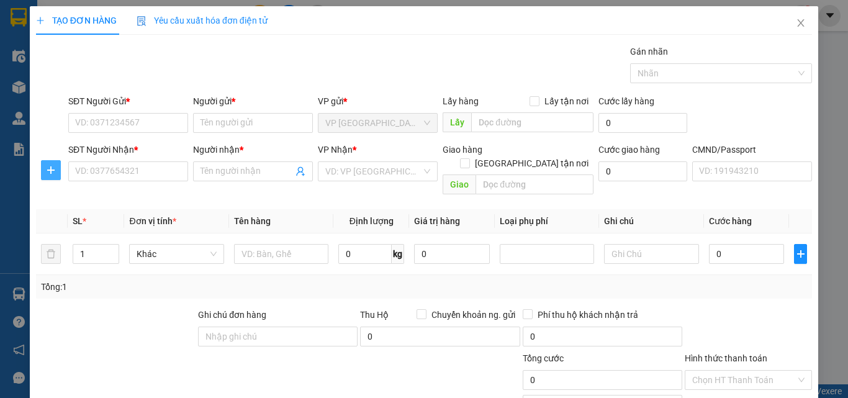
click at [56, 166] on span "plus" at bounding box center [51, 170] width 19 height 10
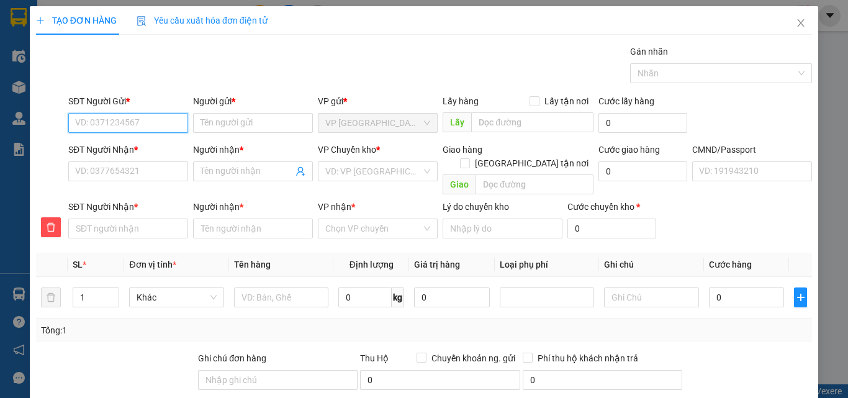
click at [97, 121] on input "SĐT Người Gửi *" at bounding box center [128, 123] width 120 height 20
type input "0886110123"
click at [140, 150] on div "0886110123 - VP 147 BT" at bounding box center [127, 148] width 104 height 14
type input "VP 147 BT"
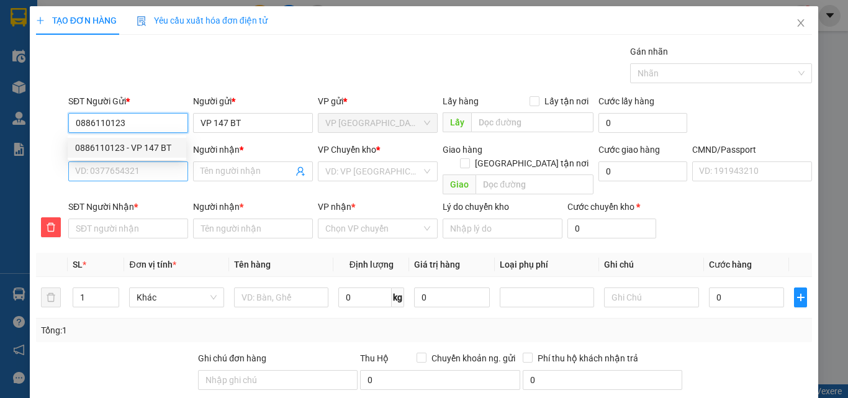
type input "0886110123"
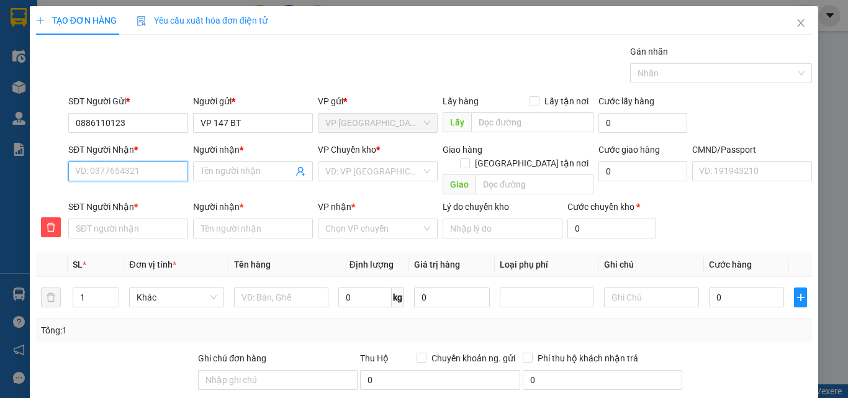
click at [134, 171] on input "SĐT Người Nhận *" at bounding box center [128, 171] width 120 height 20
click at [123, 195] on div "0982347092 - THOA KẾ TOÁN" at bounding box center [133, 196] width 116 height 14
type input "0982347092"
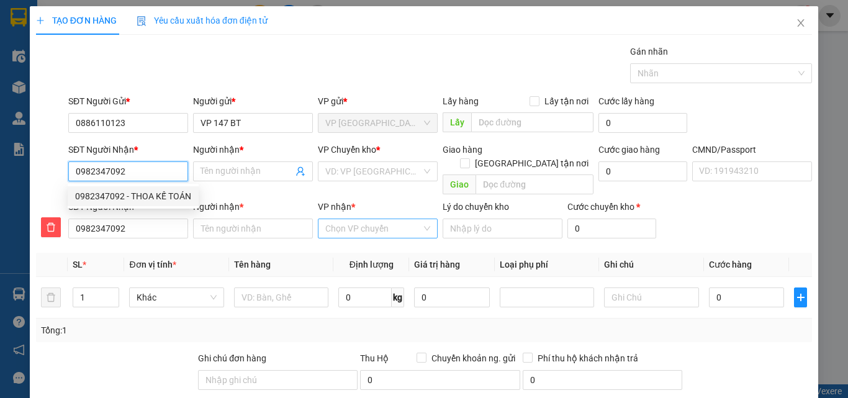
type input "THOA KẾ TOÁN"
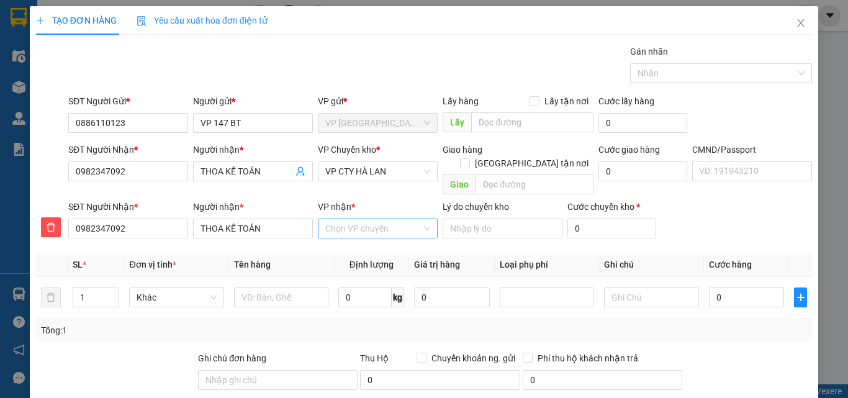
click at [343, 219] on input "VP nhận *" at bounding box center [373, 228] width 96 height 19
type input "CTY"
drag, startPoint x: 365, startPoint y: 237, endPoint x: 376, endPoint y: 176, distance: 61.7
click at [366, 237] on div "VP CTY HÀ LAN" at bounding box center [374, 240] width 104 height 14
click at [376, 176] on span "VP CTY HÀ LAN" at bounding box center [377, 171] width 105 height 19
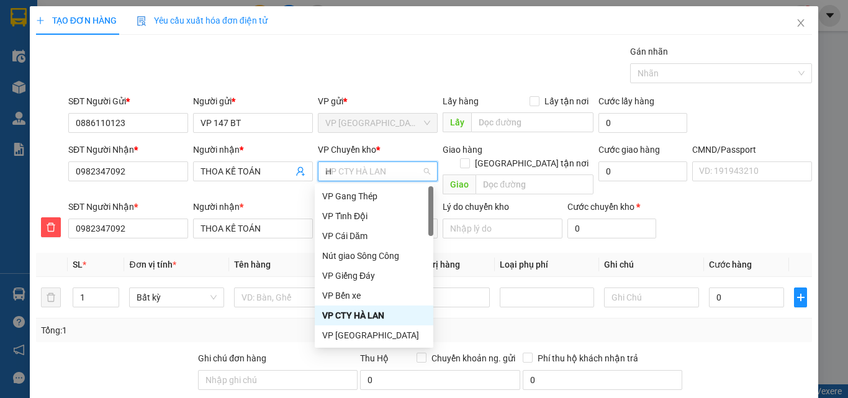
type input "HO"
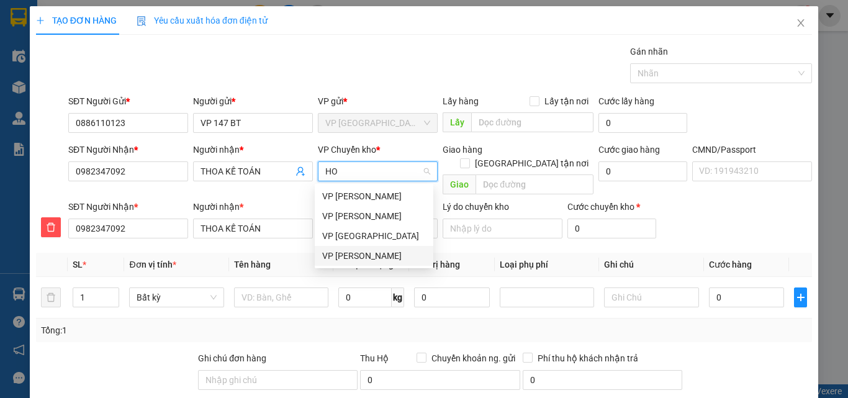
click at [389, 255] on div "[PERSON_NAME]" at bounding box center [374, 256] width 104 height 14
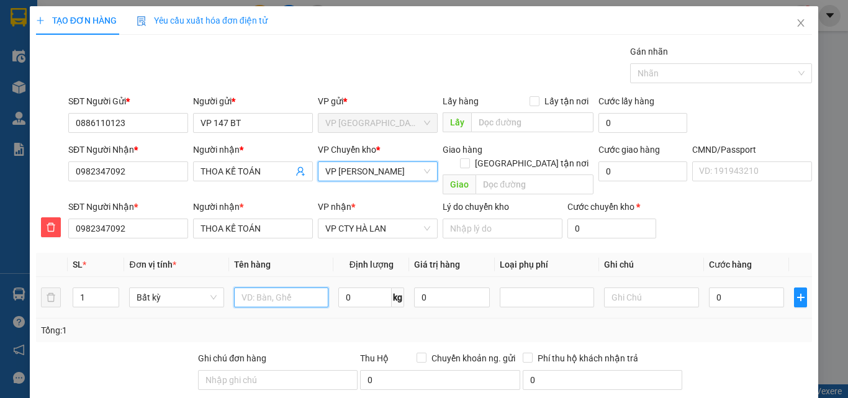
click at [283, 287] on input "text" at bounding box center [281, 297] width 94 height 20
type input "PB BC N11/8"
click at [628, 287] on input "text" at bounding box center [651, 297] width 94 height 20
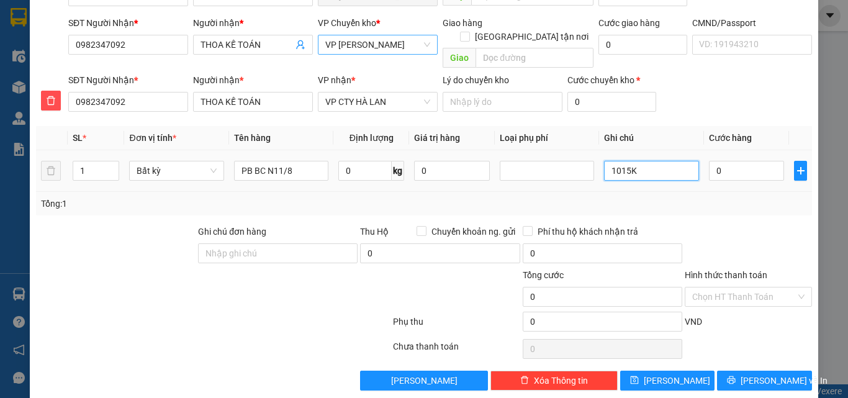
scroll to position [130, 0]
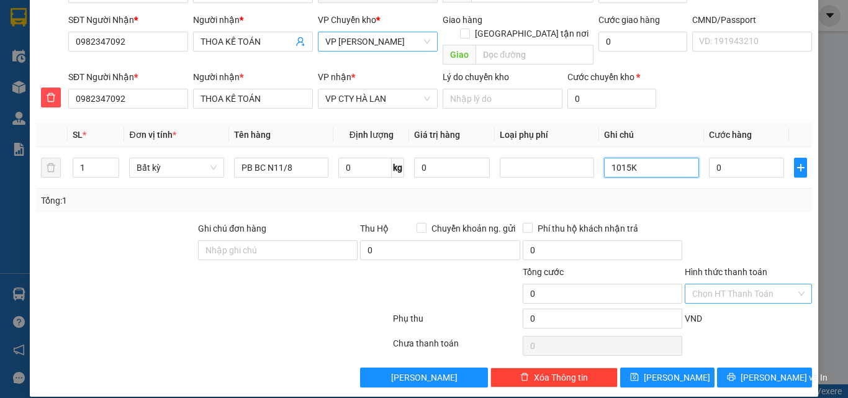
type input "1015K"
click at [747, 284] on input "Hình thức thanh toán" at bounding box center [744, 293] width 104 height 19
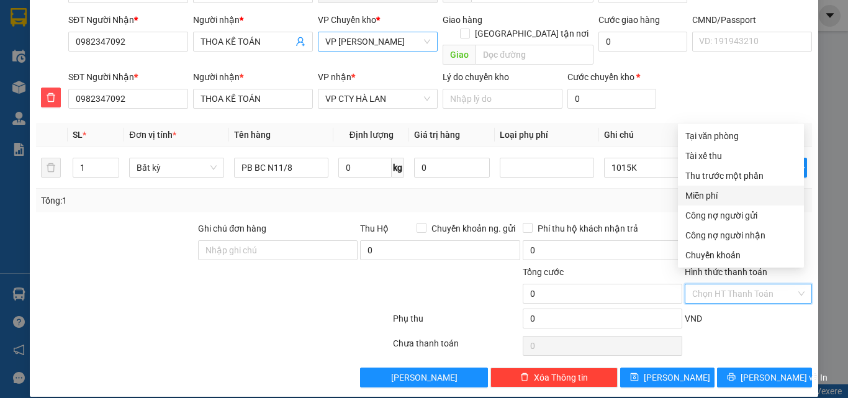
click at [733, 195] on div "Miễn phí" at bounding box center [740, 196] width 111 height 14
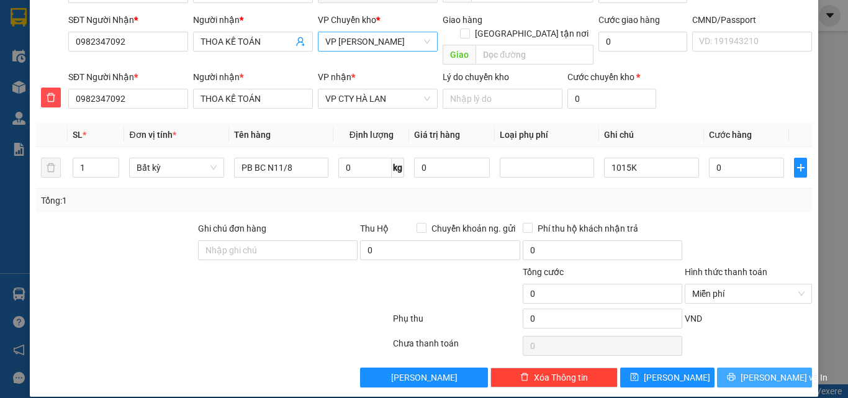
click at [744, 371] on button "Lưu và In" at bounding box center [764, 377] width 95 height 20
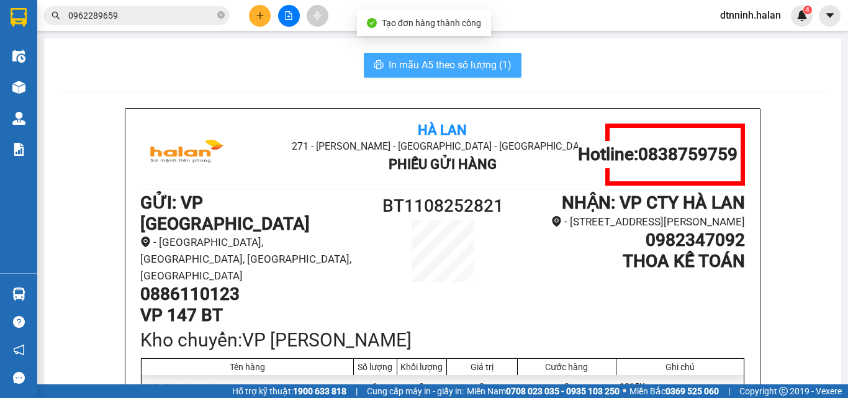
click at [475, 75] on button "In mẫu A5 theo số lượng (1)" at bounding box center [443, 65] width 158 height 25
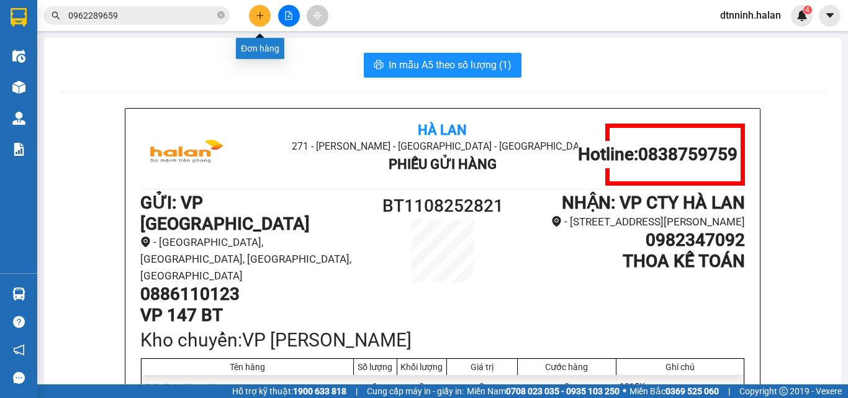
click at [256, 14] on icon "plus" at bounding box center [260, 15] width 9 height 9
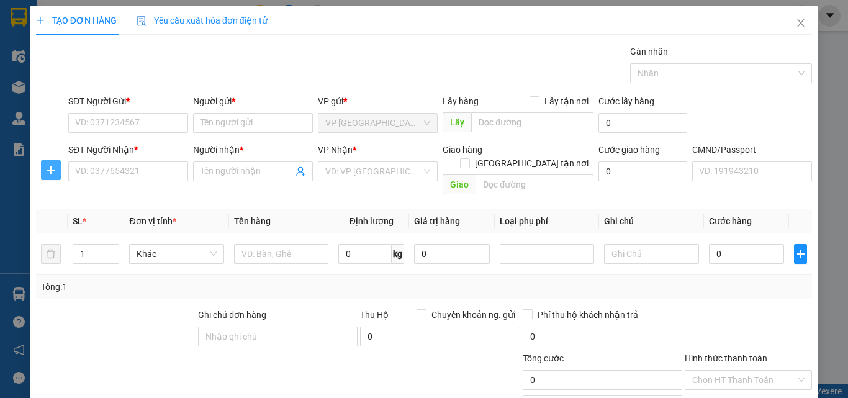
click at [47, 168] on icon "plus" at bounding box center [51, 170] width 10 height 10
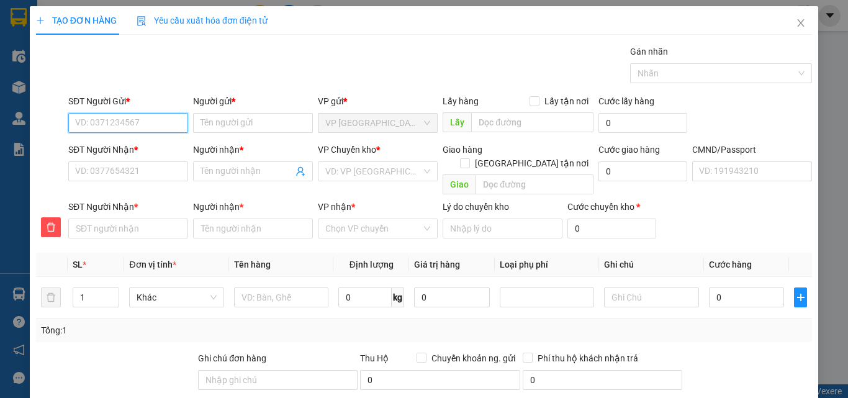
click at [88, 124] on input "SĐT Người Gửi *" at bounding box center [128, 123] width 120 height 20
type input "0966551516"
drag, startPoint x: 119, startPoint y: 146, endPoint x: 121, endPoint y: 154, distance: 7.7
click at [120, 146] on div "0966551516 - ELISE TQ" at bounding box center [136, 148] width 122 height 14
type input "ELISE TQ"
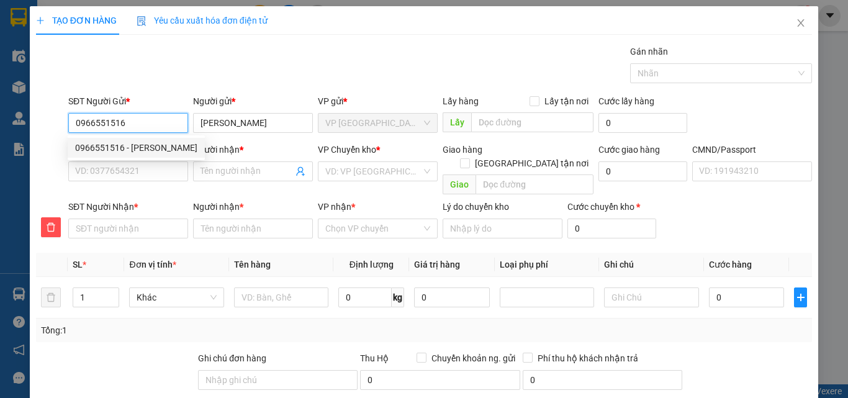
type input "0966551516"
click at [135, 202] on b "*" at bounding box center [136, 207] width 4 height 10
click at [135, 218] on input "SĐT Người Nhận *" at bounding box center [128, 228] width 120 height 20
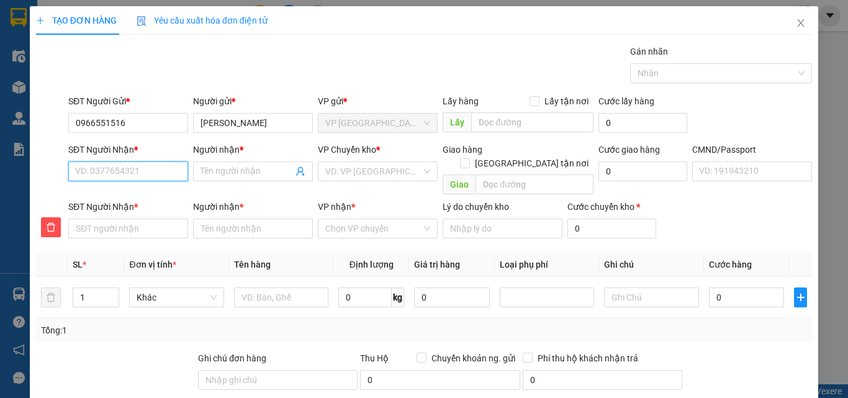
click at [139, 171] on input "SĐT Người Nhận *" at bounding box center [128, 171] width 120 height 20
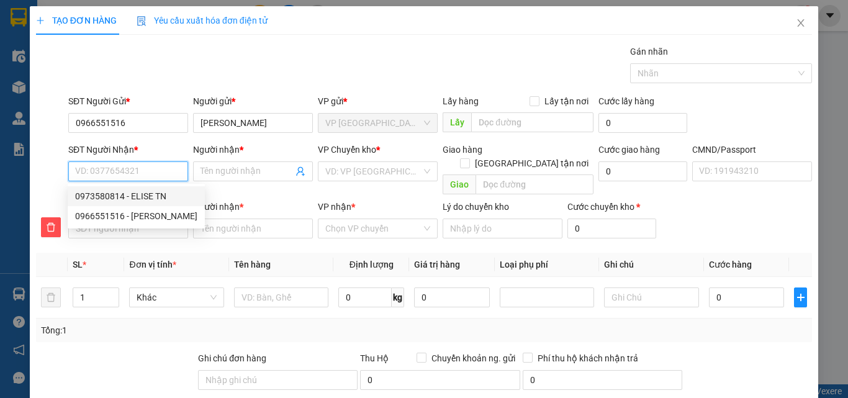
click at [142, 196] on div "0973580814 - ELISE TN" at bounding box center [136, 196] width 122 height 14
type input "0973580814"
type input "ELISE TN"
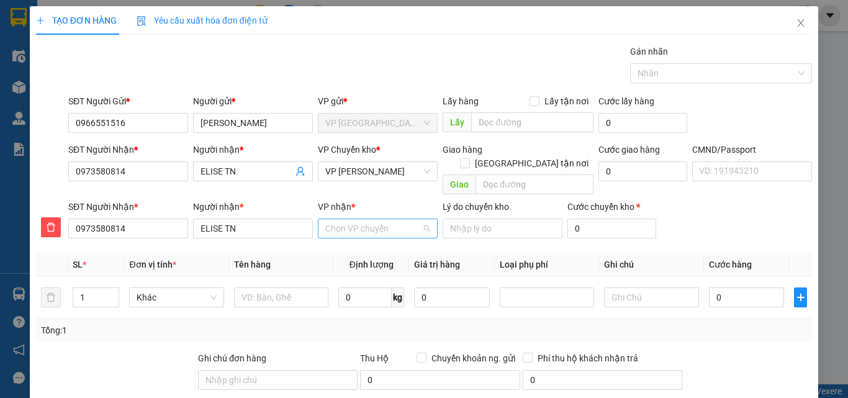
click at [356, 221] on input "VP nhận *" at bounding box center [373, 228] width 96 height 19
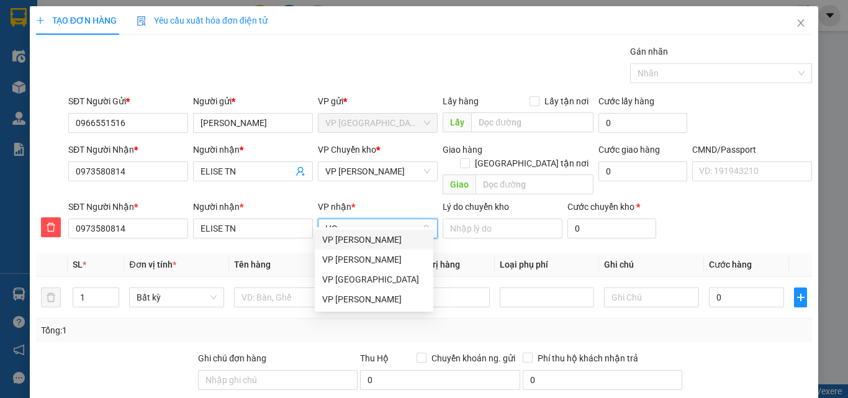
type input "HOA"
click at [371, 238] on div "VP Hoàng Văn Thụ" at bounding box center [374, 240] width 104 height 14
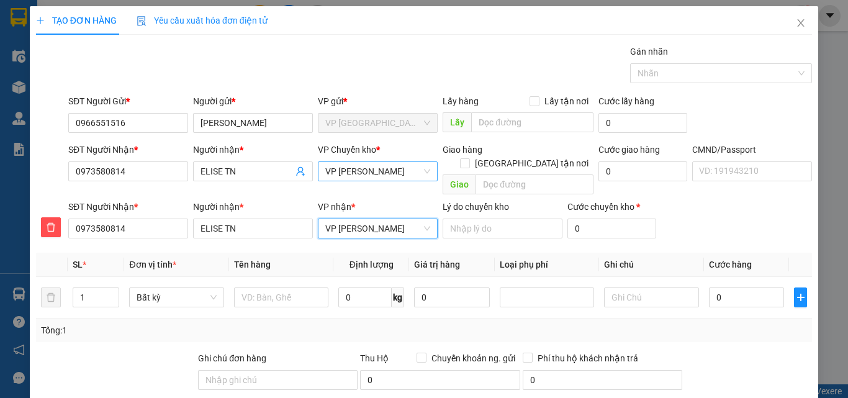
click at [379, 175] on span "VP Hoàng Văn Thụ" at bounding box center [377, 171] width 105 height 19
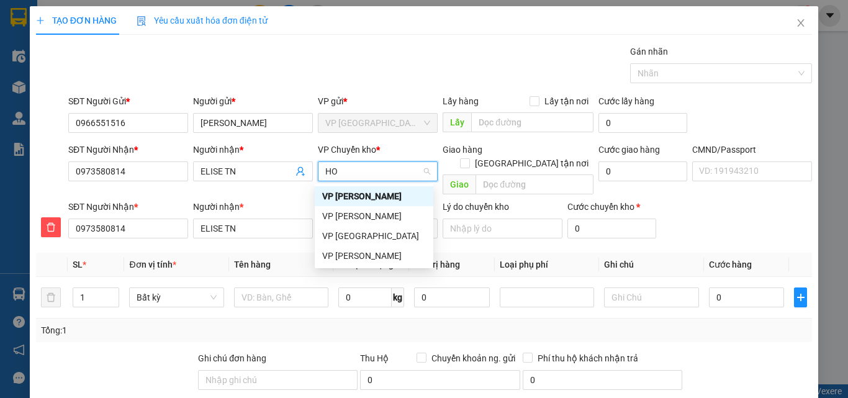
type input "HOA"
click at [360, 233] on div "[PERSON_NAME]" at bounding box center [374, 236] width 104 height 14
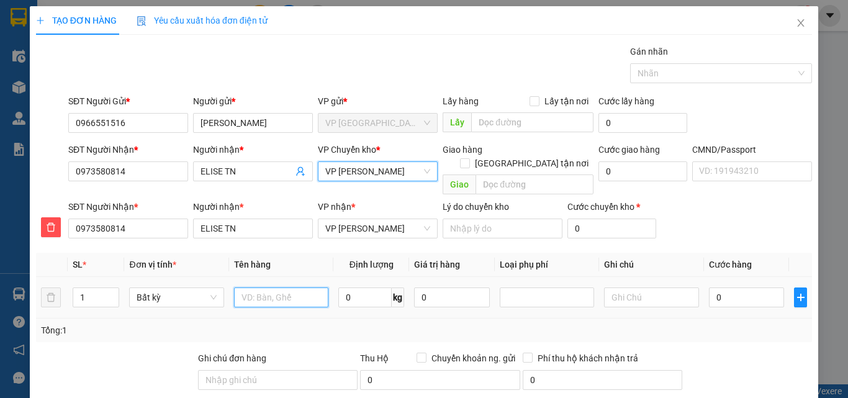
click at [291, 287] on input "text" at bounding box center [281, 297] width 94 height 20
type input "TÚI GIẤY QA"
click at [346, 287] on input "0" at bounding box center [364, 297] width 53 height 20
type input "0.5"
click at [752, 277] on td "0" at bounding box center [747, 298] width 86 height 42
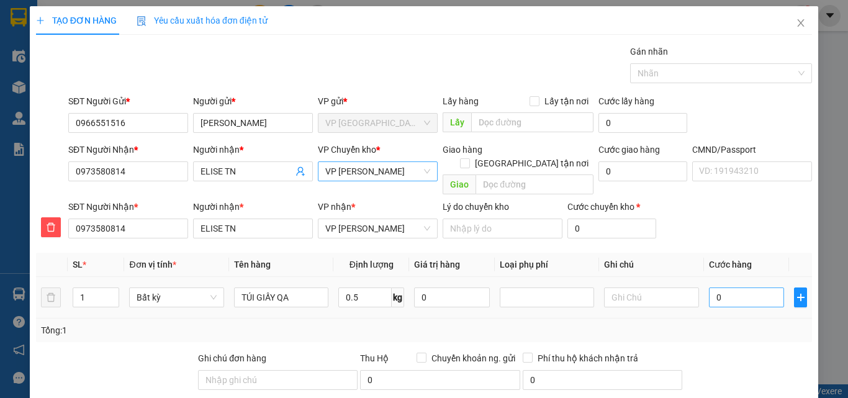
type input "35.000"
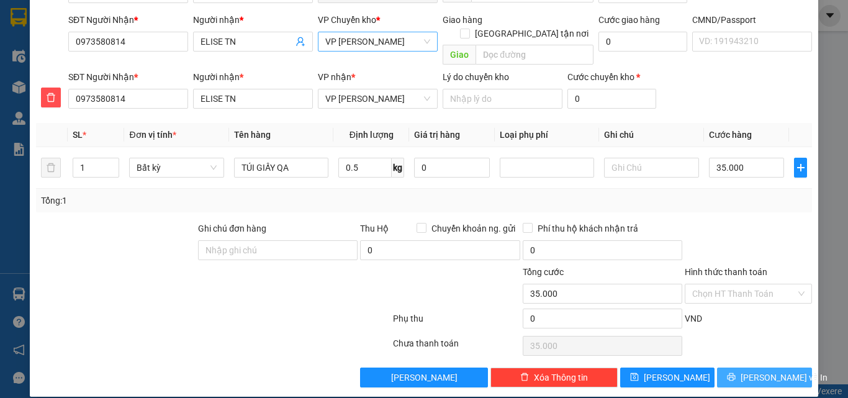
click at [766, 371] on span "Lưu và In" at bounding box center [784, 378] width 87 height 14
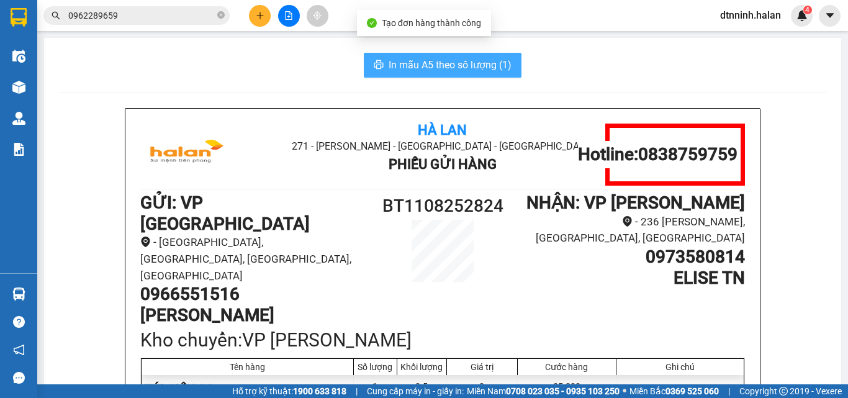
click at [472, 61] on span "In mẫu A5 theo số lượng (1)" at bounding box center [450, 65] width 123 height 16
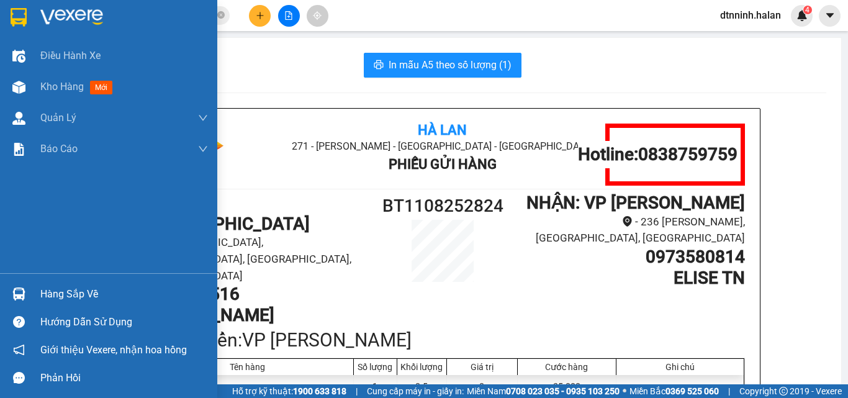
click at [32, 282] on div "Hàng sắp về" at bounding box center [108, 294] width 217 height 28
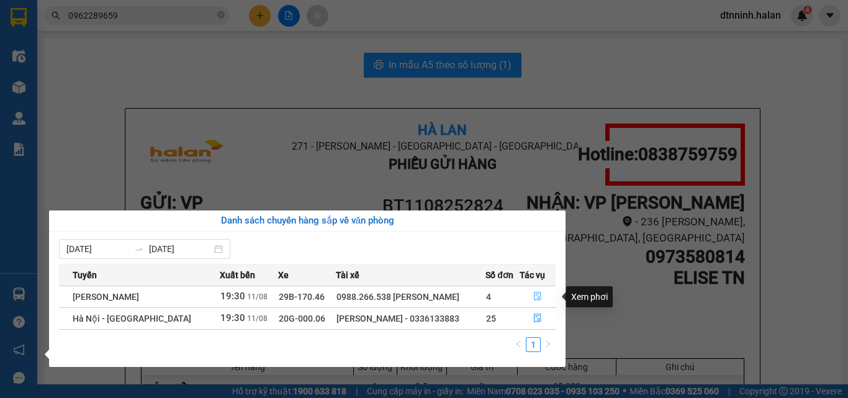
click at [535, 298] on icon "file-done" at bounding box center [537, 296] width 9 height 9
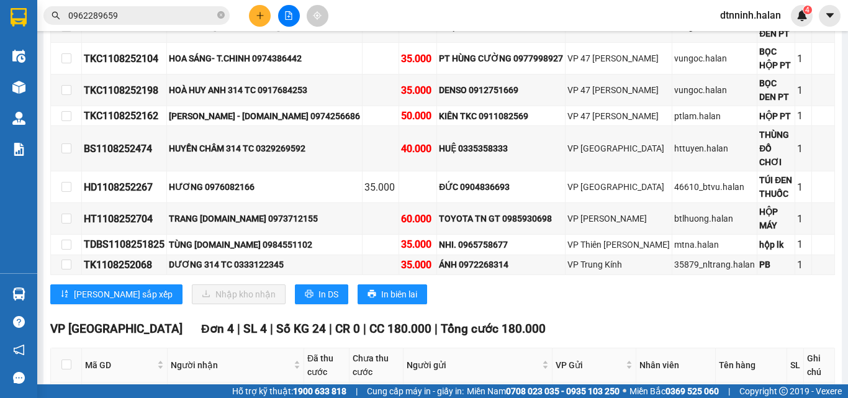
scroll to position [372, 0]
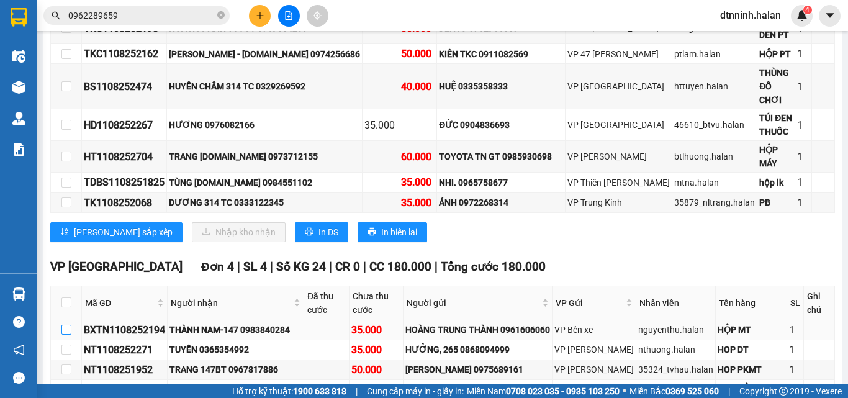
click at [65, 325] on input "checkbox" at bounding box center [66, 330] width 10 height 10
checkbox input "true"
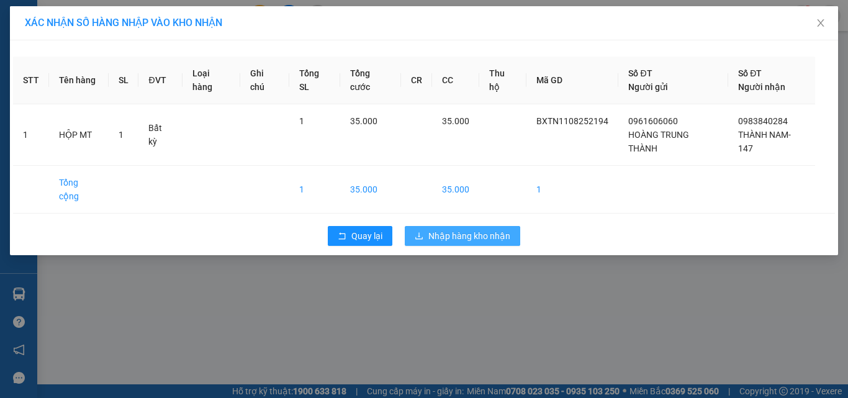
click at [451, 229] on span "Nhập hàng kho nhận" at bounding box center [469, 236] width 82 height 14
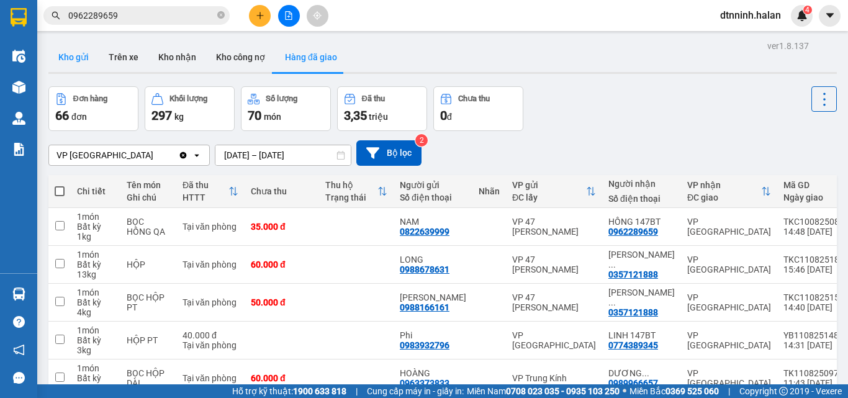
click at [67, 50] on button "Kho gửi" at bounding box center [73, 57] width 50 height 30
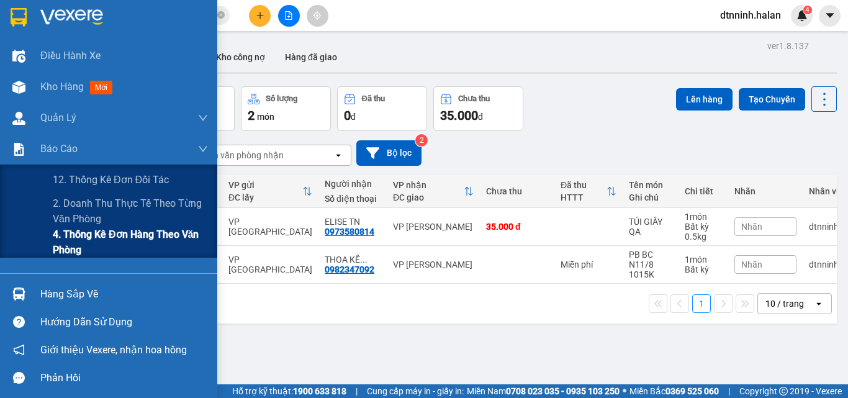
click at [91, 234] on span "4. Thống kê đơn hàng theo văn phòng" at bounding box center [130, 242] width 155 height 31
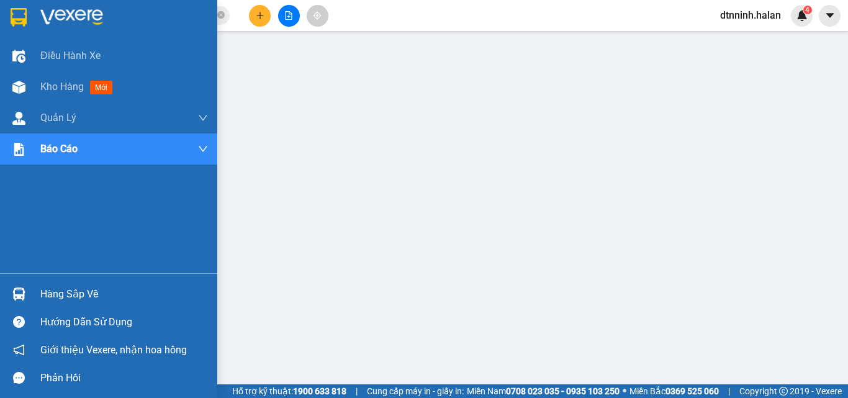
click at [44, 282] on div "Hàng sắp về" at bounding box center [108, 294] width 217 height 28
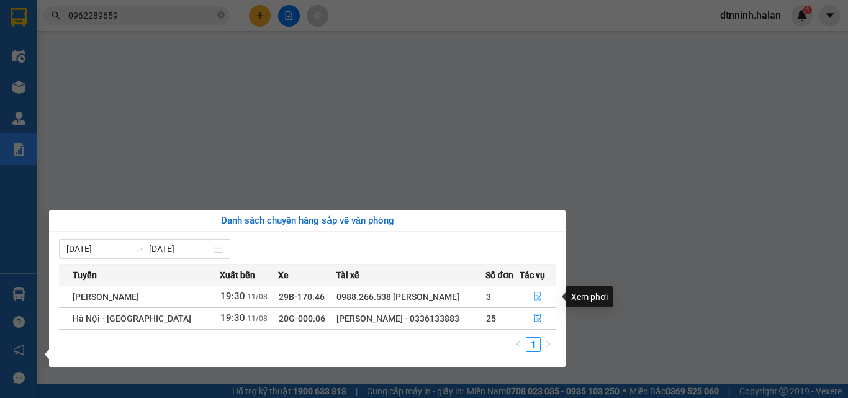
click at [539, 297] on icon "file-done" at bounding box center [537, 296] width 7 height 9
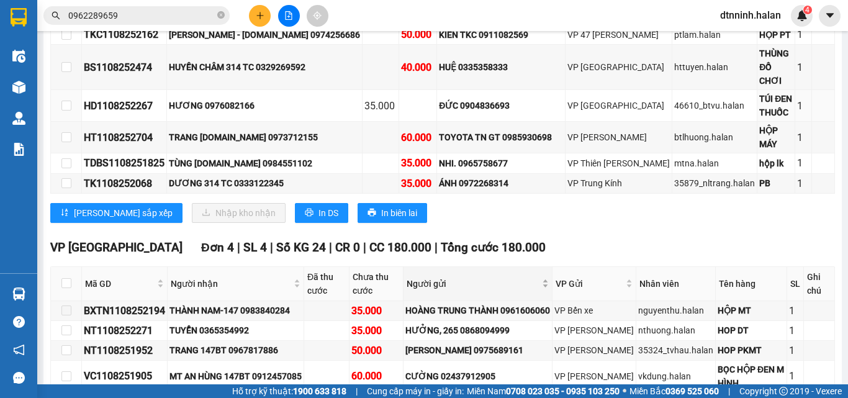
scroll to position [403, 0]
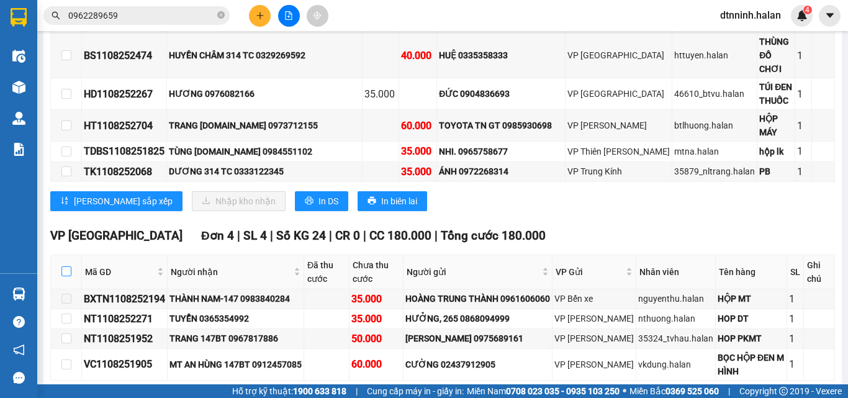
click at [64, 266] on input "checkbox" at bounding box center [66, 271] width 10 height 10
checkbox input "true"
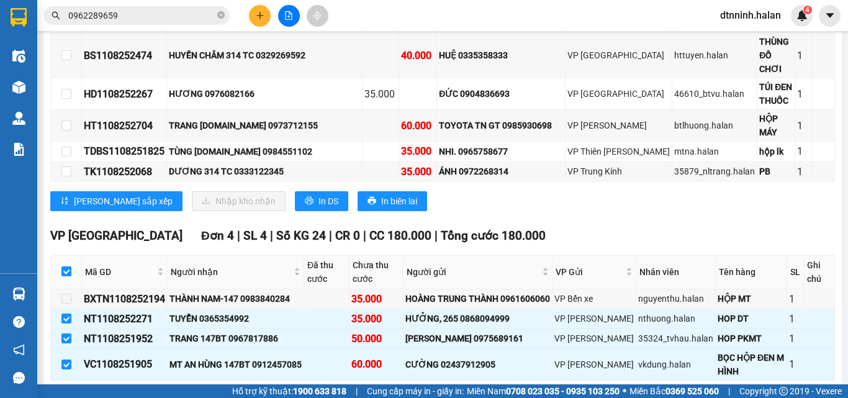
click at [161, 326] on div "VP Bình Thuận Đơn 4 | SL 4 | Số KG 24 | CR 0 | CC 180.000 | Tổng cước 180.000 M…" at bounding box center [442, 323] width 785 height 192
click at [215, 393] on span "Nhập kho nhận" at bounding box center [245, 400] width 60 height 14
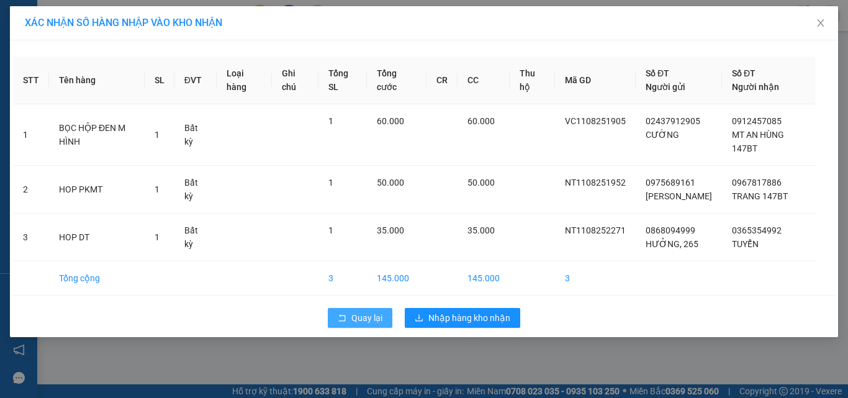
click at [382, 322] on span "Quay lại" at bounding box center [366, 318] width 31 height 14
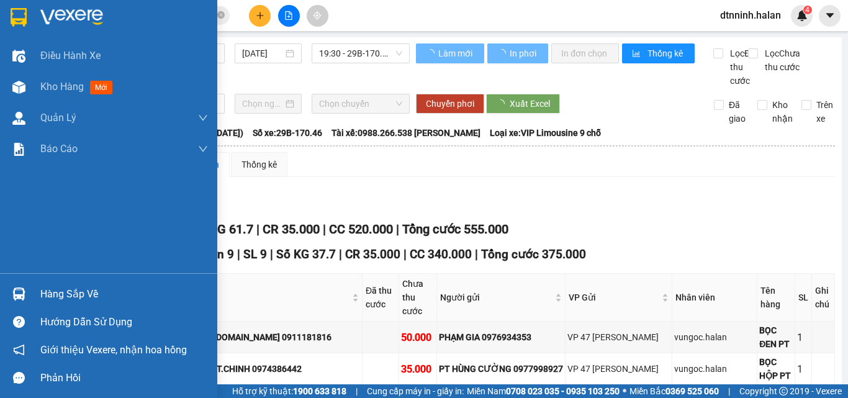
click at [39, 297] on div "Hàng sắp về" at bounding box center [108, 294] width 217 height 28
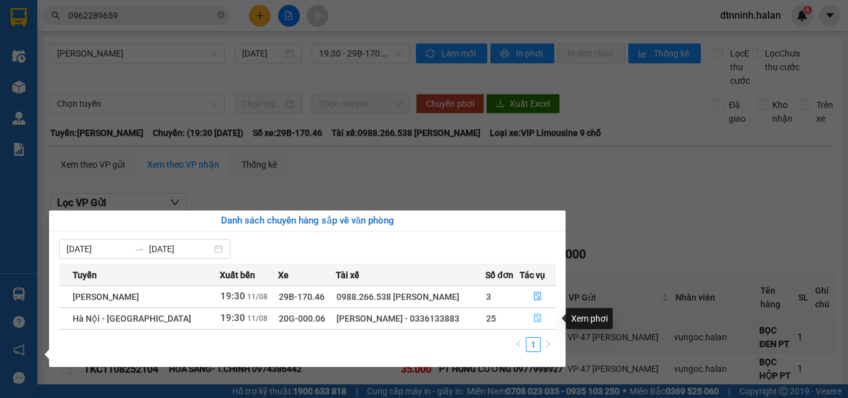
click at [541, 312] on button "button" at bounding box center [537, 319] width 35 height 20
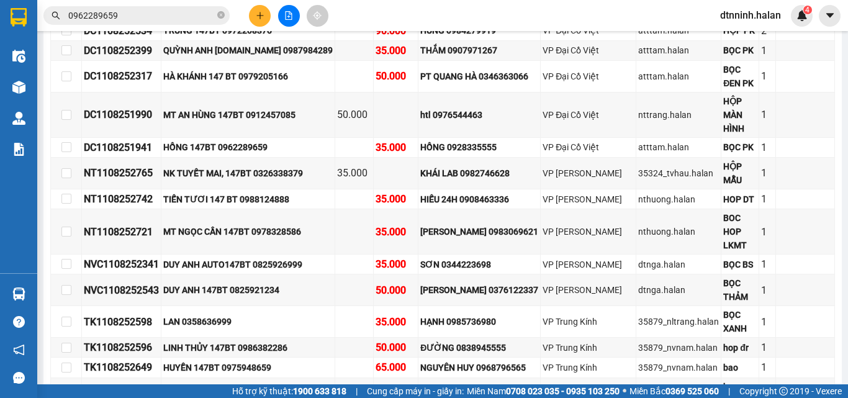
scroll to position [836, 0]
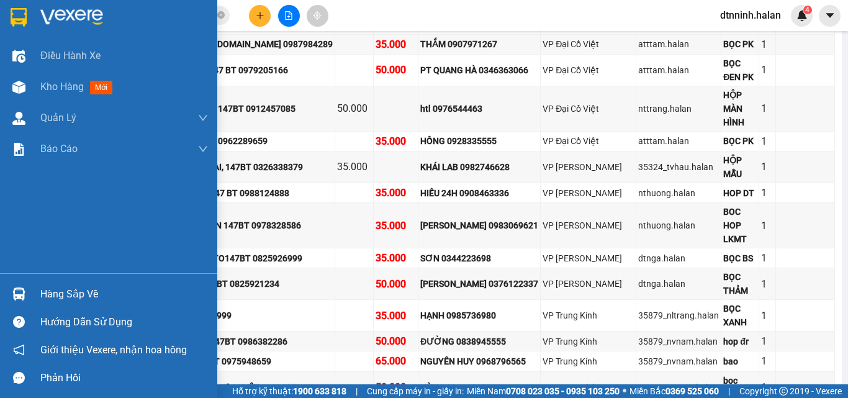
click at [32, 292] on div "Hàng sắp về" at bounding box center [108, 294] width 217 height 28
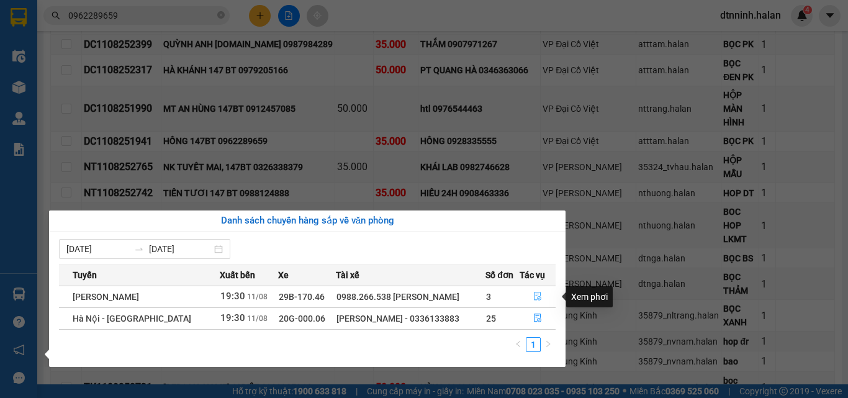
drag, startPoint x: 535, startPoint y: 295, endPoint x: 529, endPoint y: 292, distance: 6.7
click at [536, 295] on icon "file-done" at bounding box center [537, 296] width 7 height 9
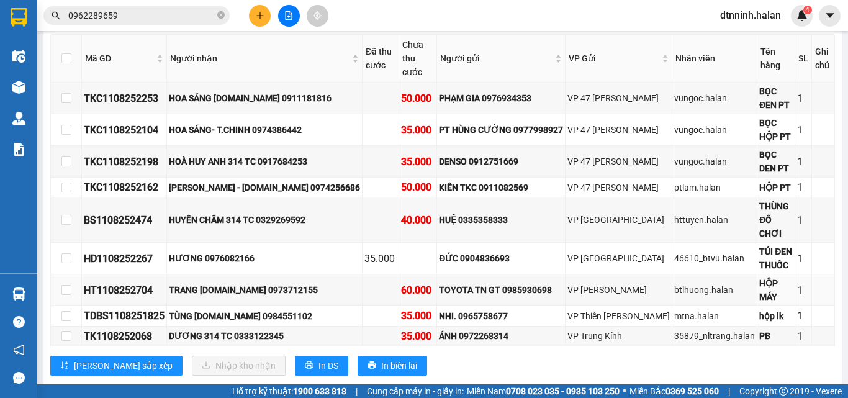
scroll to position [217, 0]
